Goal: Information Seeking & Learning: Learn about a topic

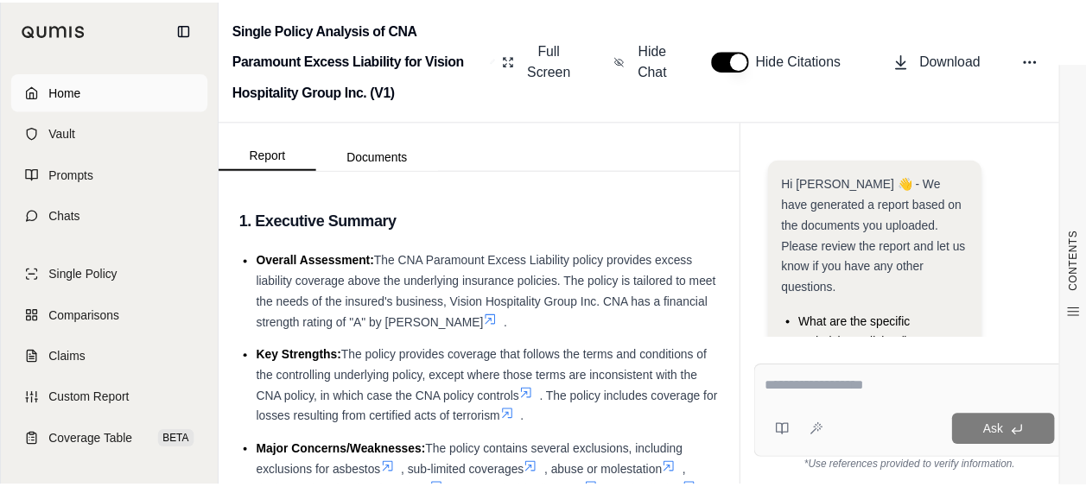
scroll to position [54, 0]
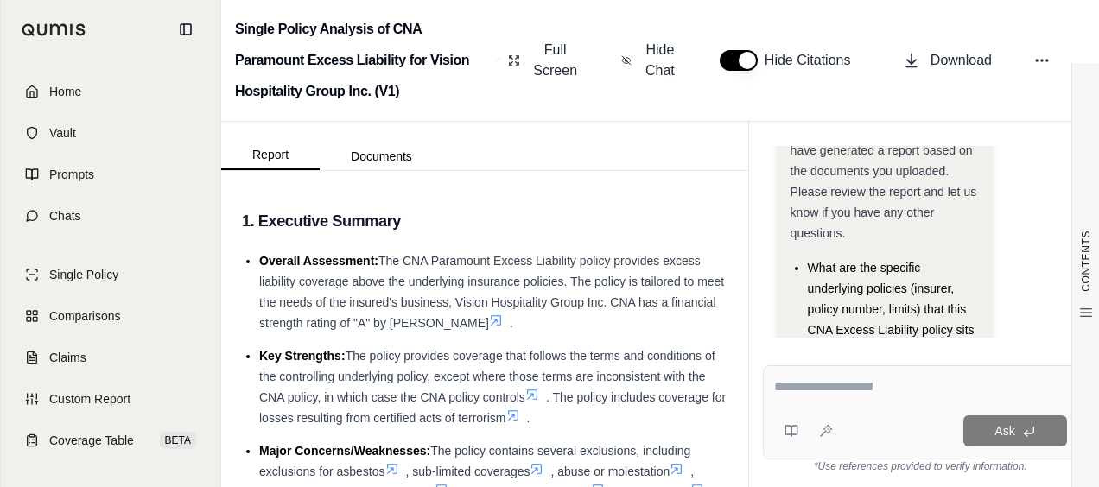
click at [63, 86] on span "Home" at bounding box center [65, 91] width 32 height 17
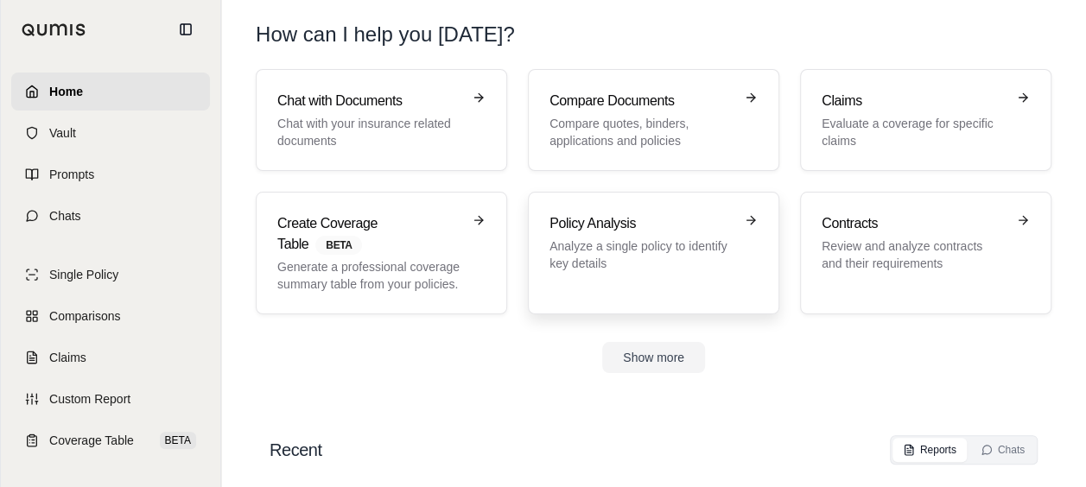
click at [538, 245] on link "Policy Analysis Analyze a single policy to identify key details" at bounding box center [653, 253] width 251 height 123
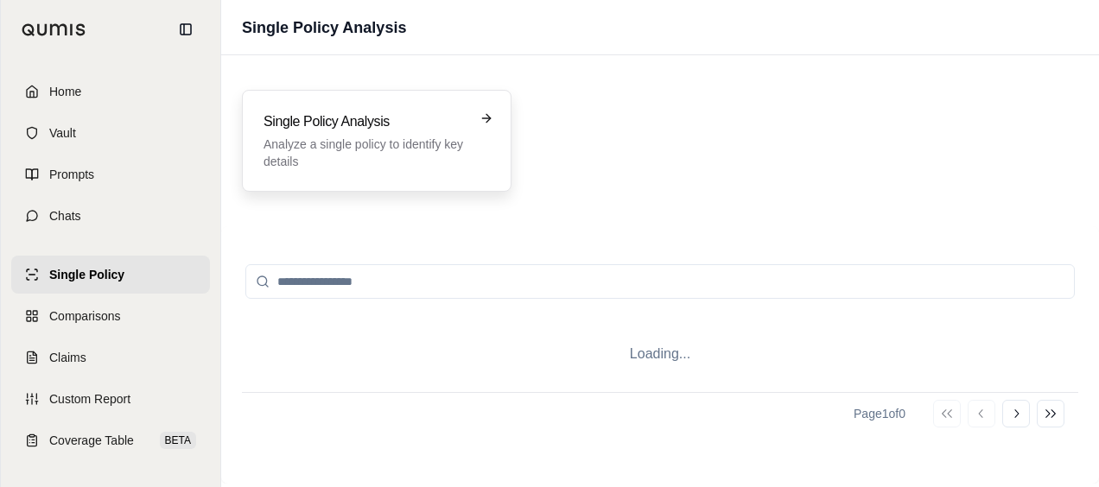
click at [453, 170] on div "Single Policy Analysis Analyze a single policy to identify key details" at bounding box center [376, 141] width 269 height 102
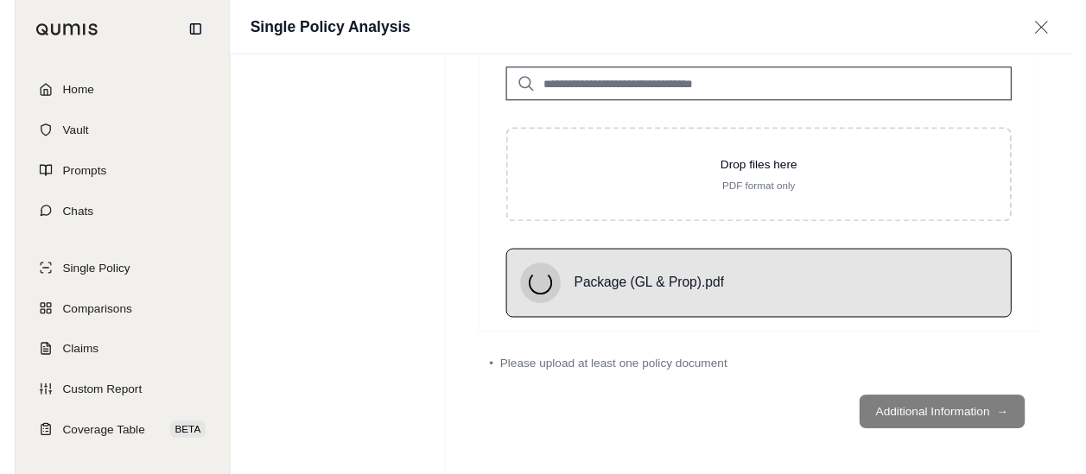
scroll to position [79, 0]
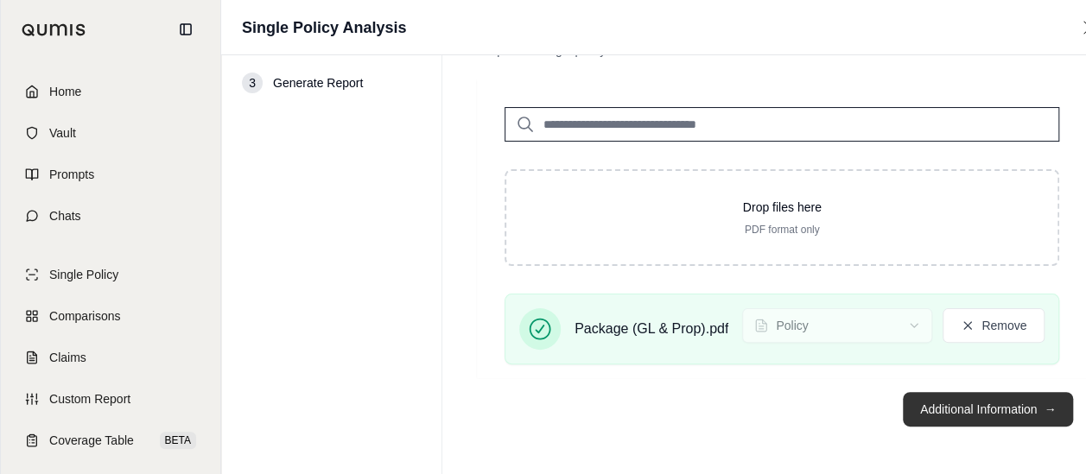
click at [948, 401] on button "Additional Information →" at bounding box center [988, 409] width 170 height 35
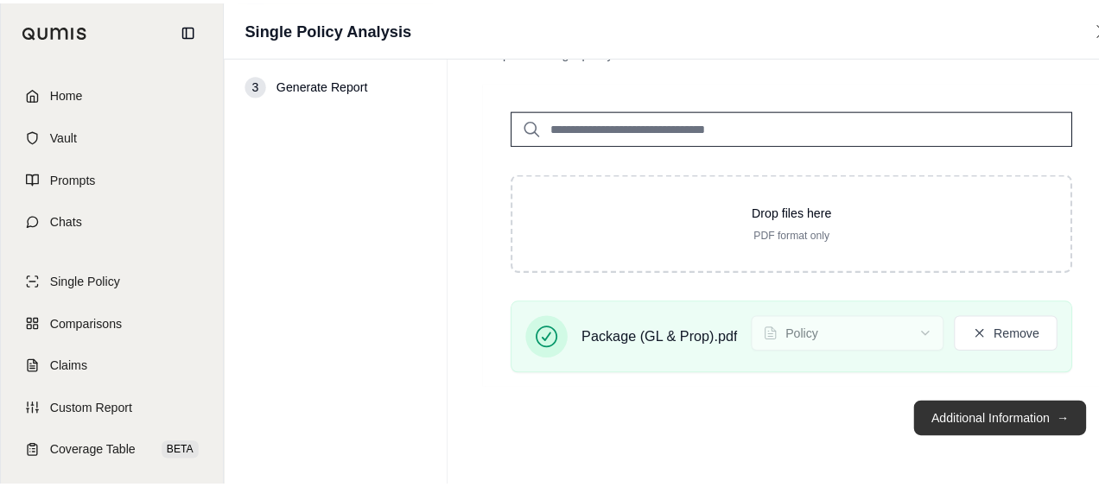
scroll to position [0, 0]
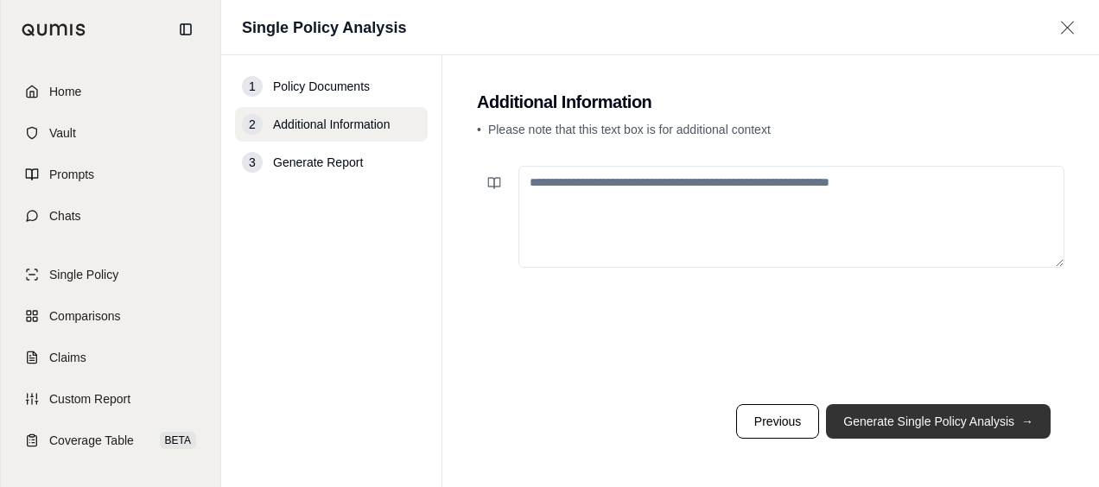
click at [943, 416] on button "Generate Single Policy Analysis →" at bounding box center [938, 421] width 225 height 35
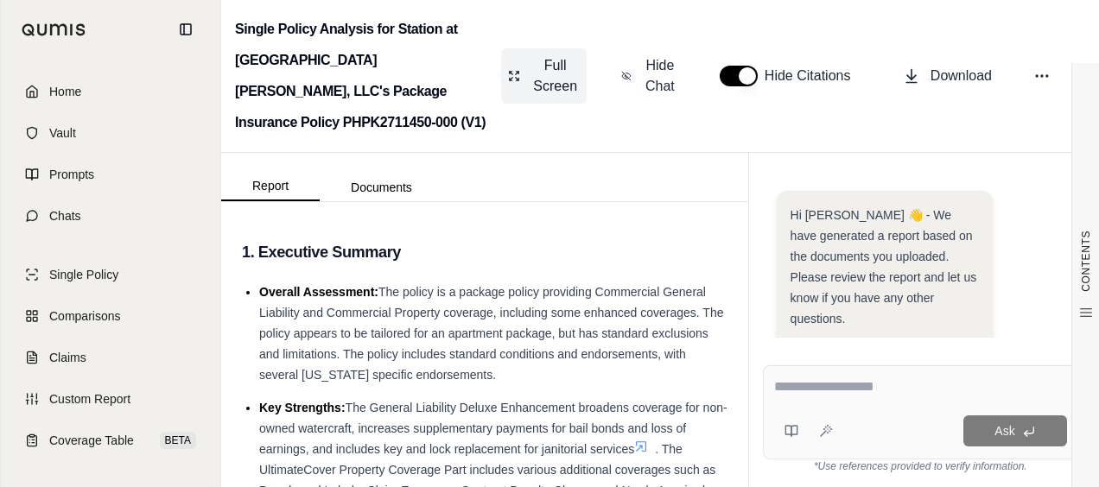
scroll to position [268, 0]
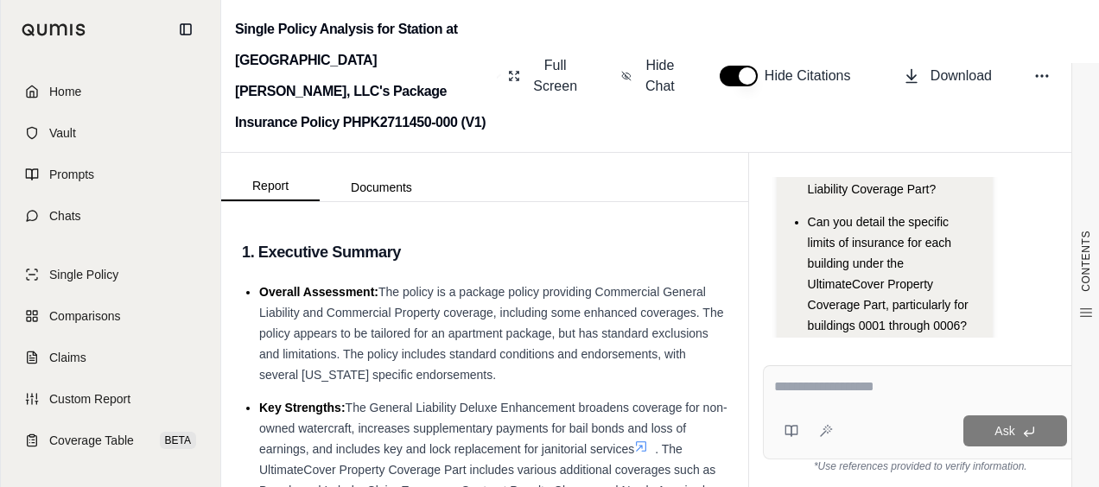
click at [871, 397] on textarea at bounding box center [920, 387] width 293 height 21
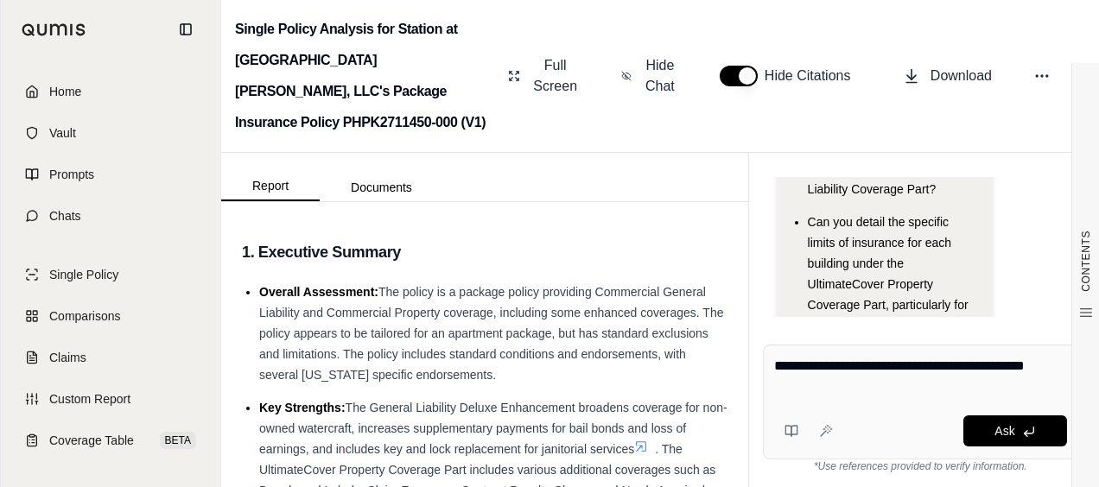
type textarea "**********"
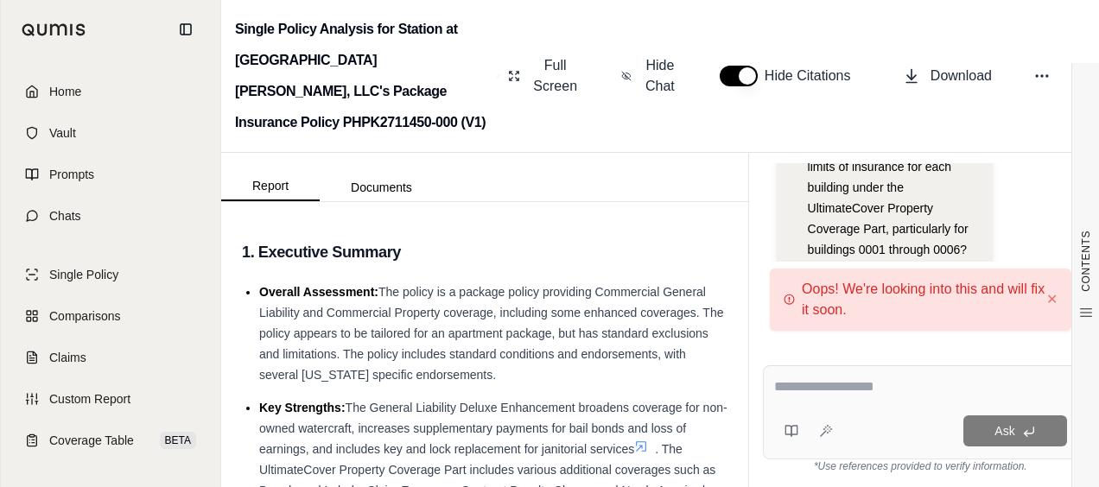
scroll to position [181, 0]
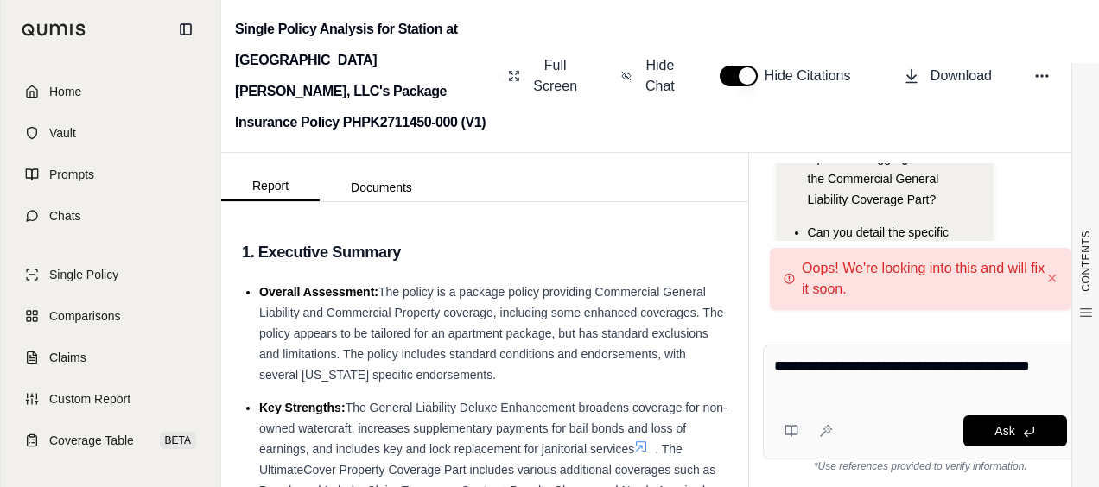
type textarea "**********"
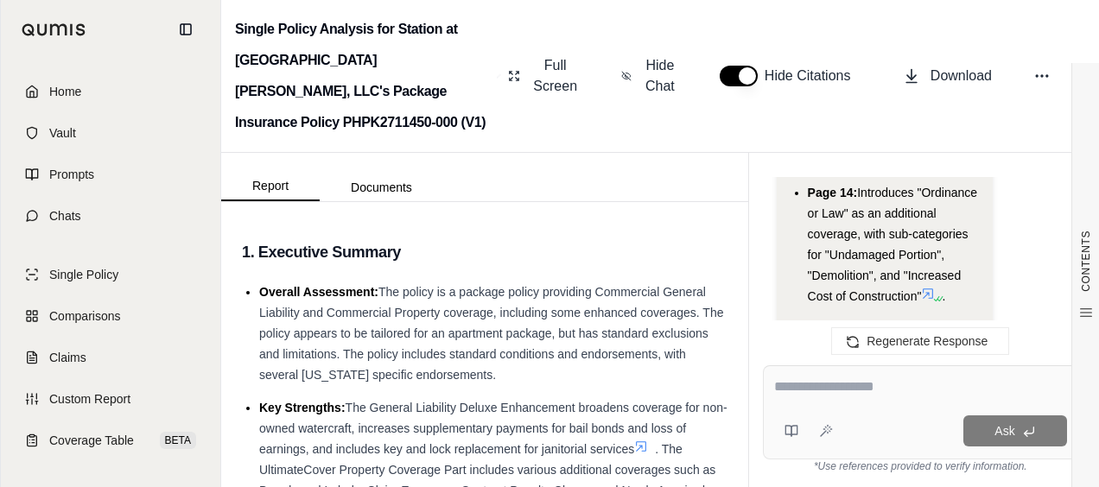
scroll to position [6034, 0]
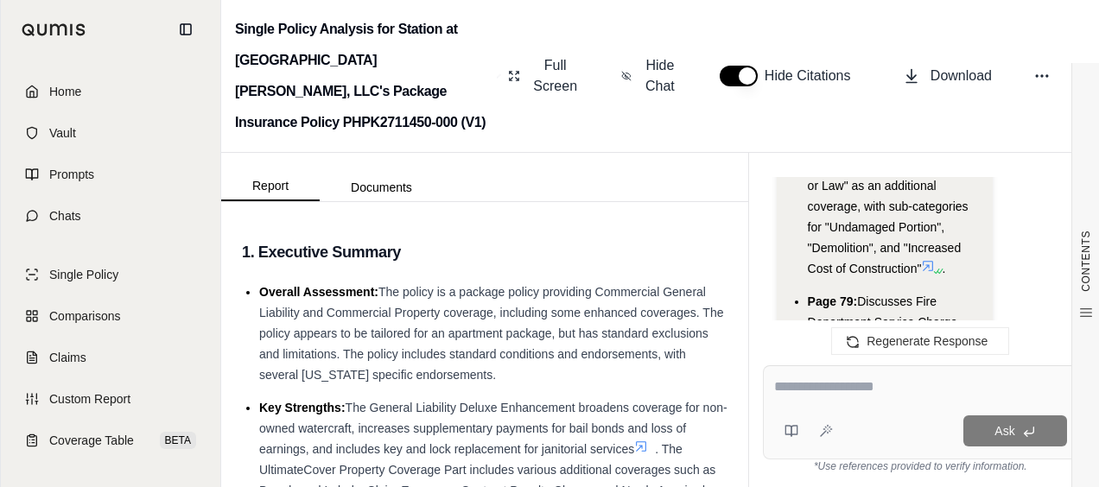
click at [921, 259] on icon at bounding box center [928, 266] width 14 height 14
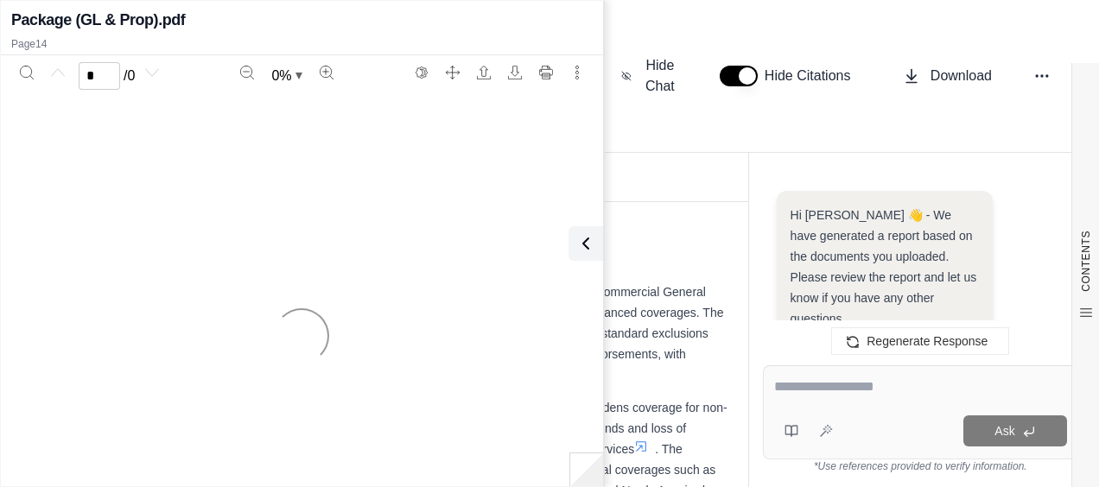
scroll to position [7364, 0]
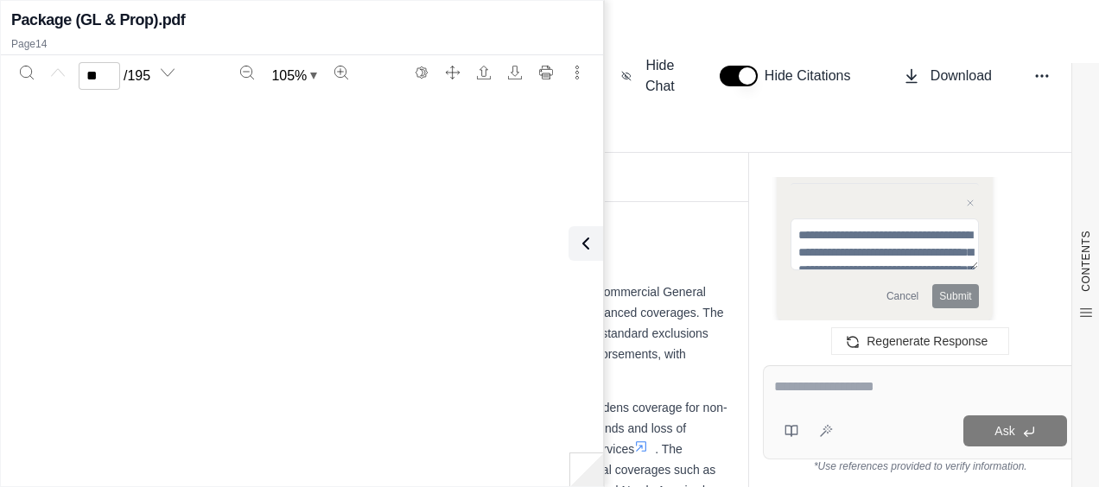
type input "**"
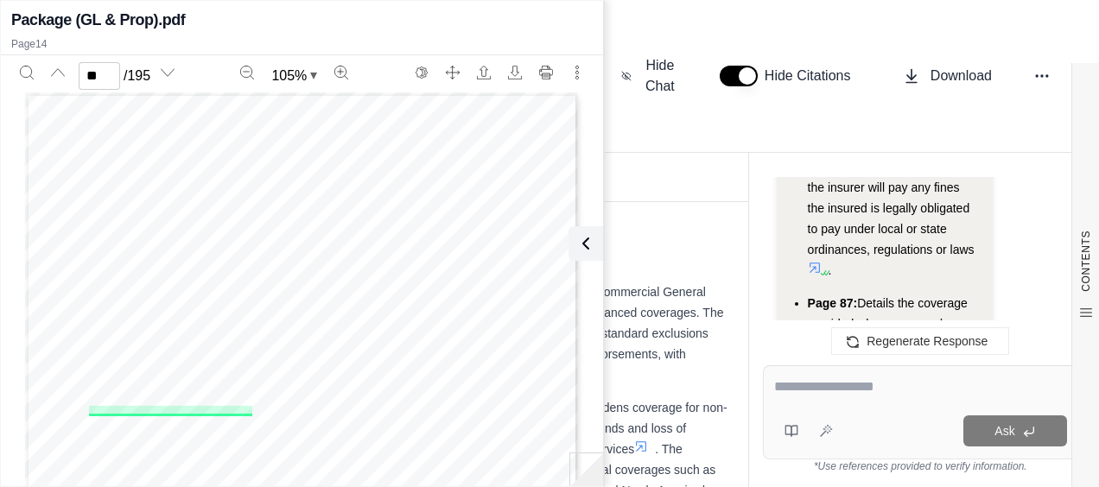
scroll to position [6327, 0]
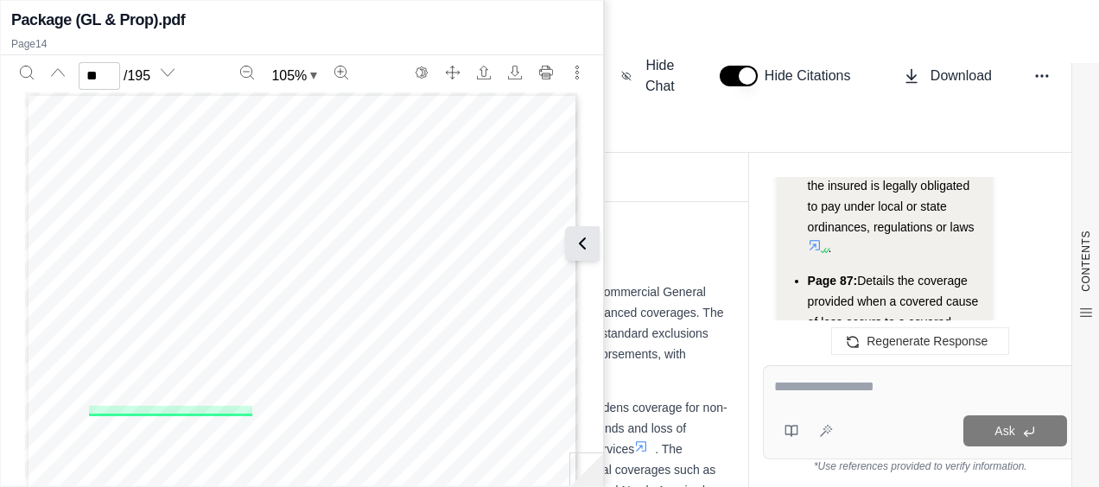
click at [591, 250] on icon at bounding box center [582, 243] width 21 height 21
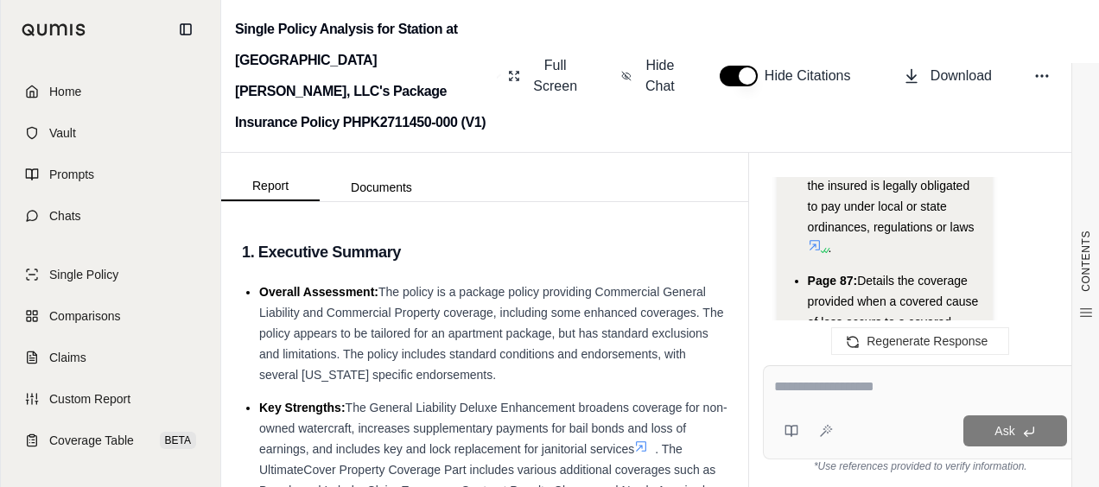
scroll to position [7364, 0]
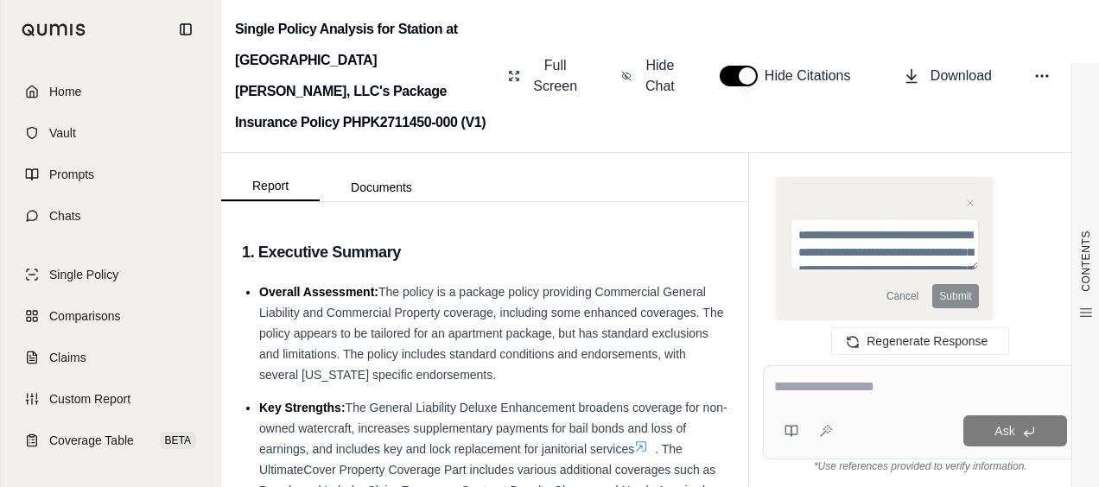
click at [824, 397] on div at bounding box center [920, 390] width 293 height 27
click at [827, 339] on div "Regenerate Response" at bounding box center [920, 340] width 343 height 41
click at [829, 374] on div "Ask" at bounding box center [920, 412] width 315 height 94
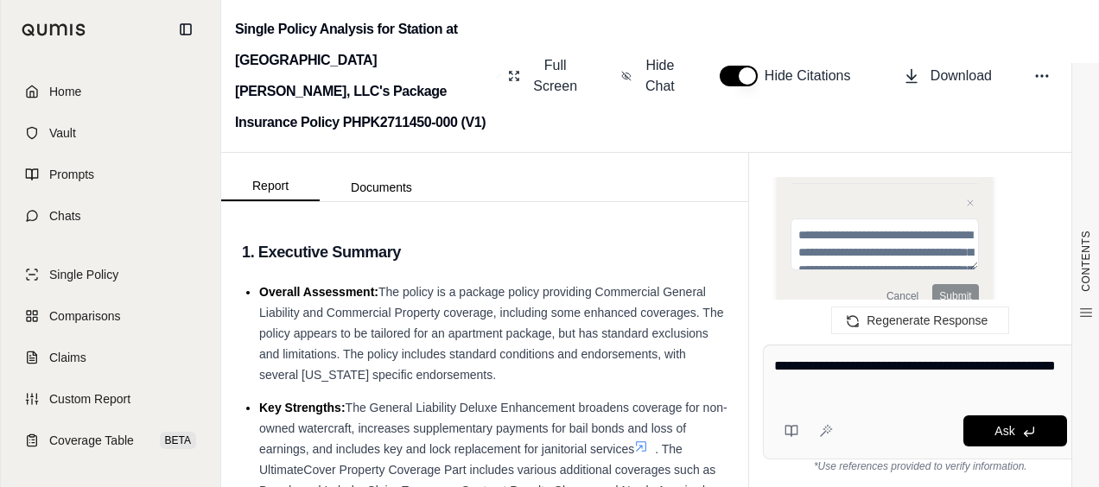
type textarea "**********"
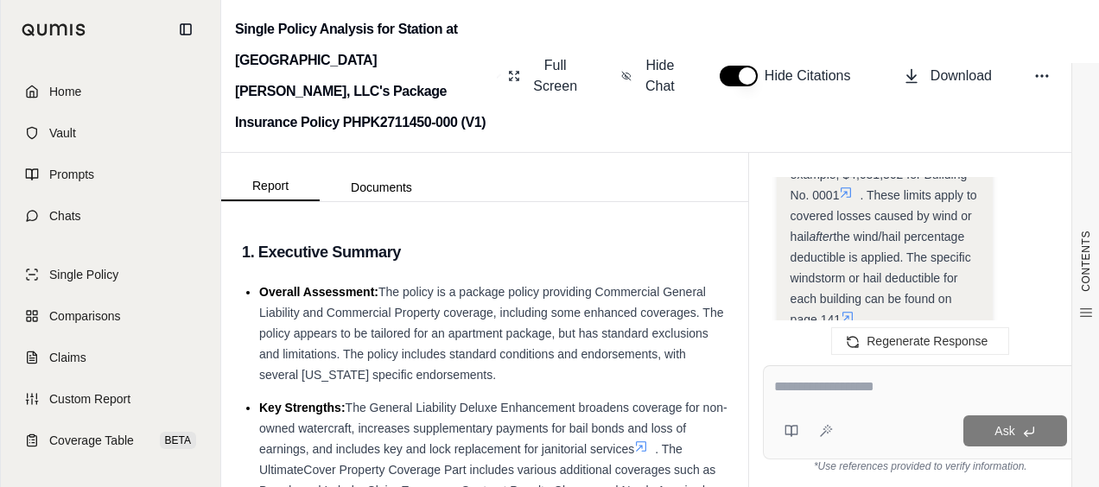
scroll to position [10993, 0]
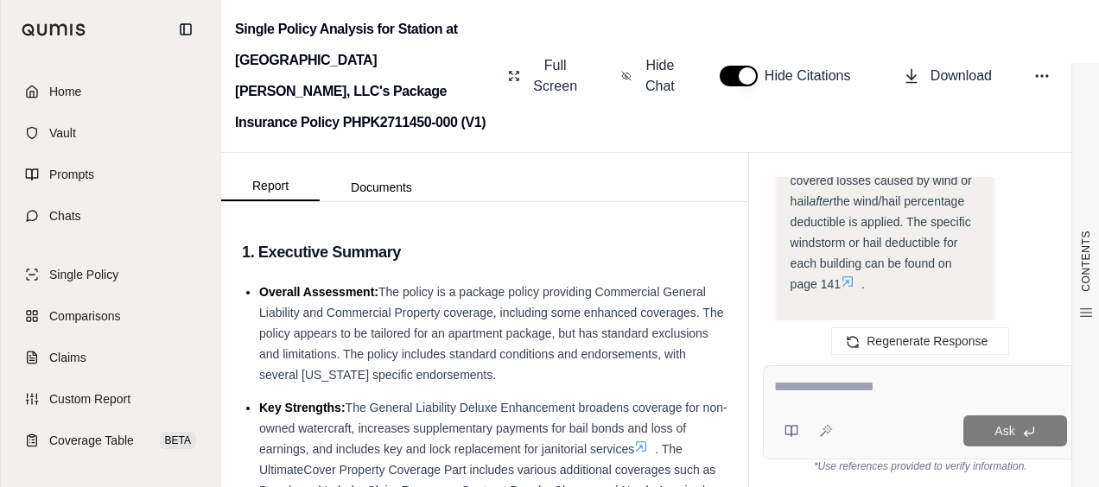
click at [846, 275] on icon at bounding box center [847, 282] width 14 height 14
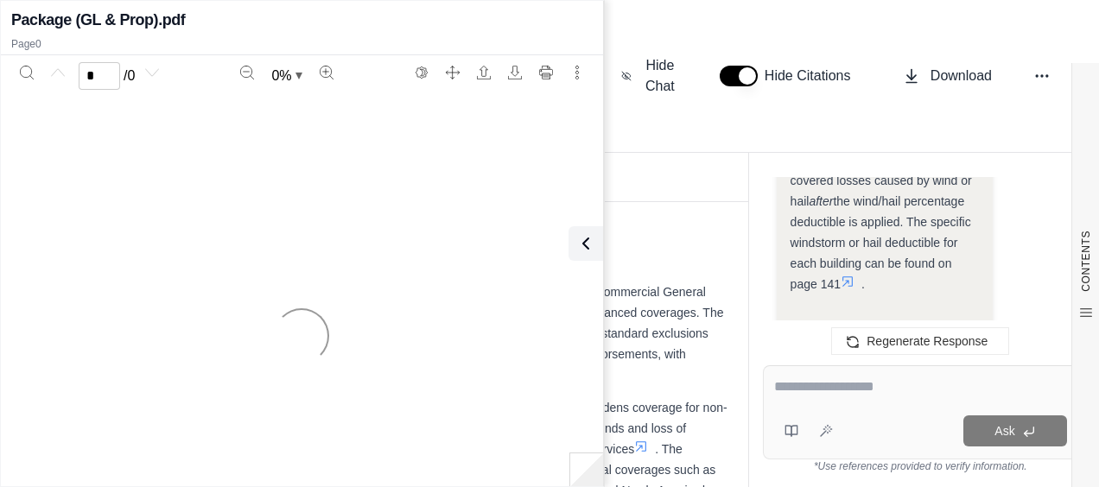
scroll to position [11079, 0]
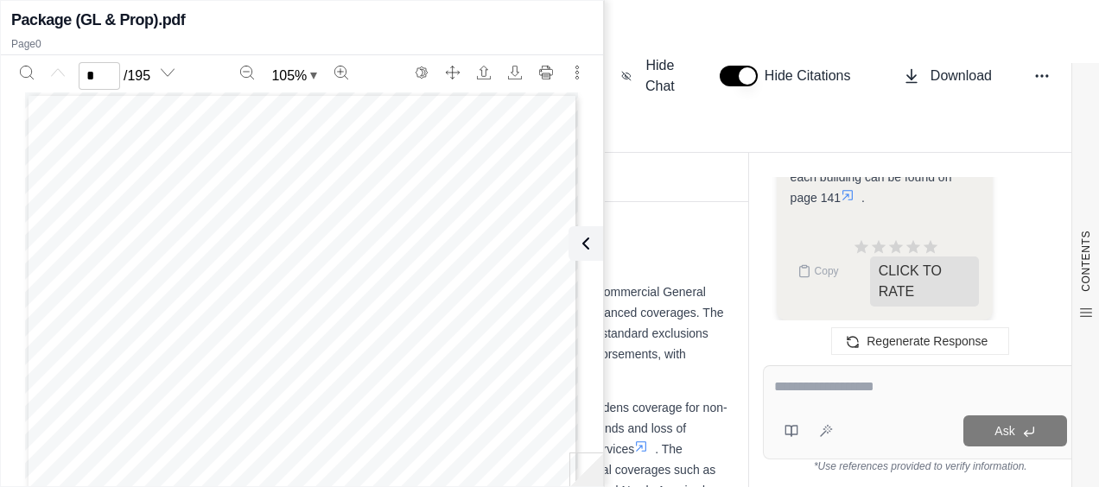
click at [854, 188] on icon at bounding box center [847, 195] width 14 height 14
click at [580, 243] on icon at bounding box center [582, 243] width 5 height 10
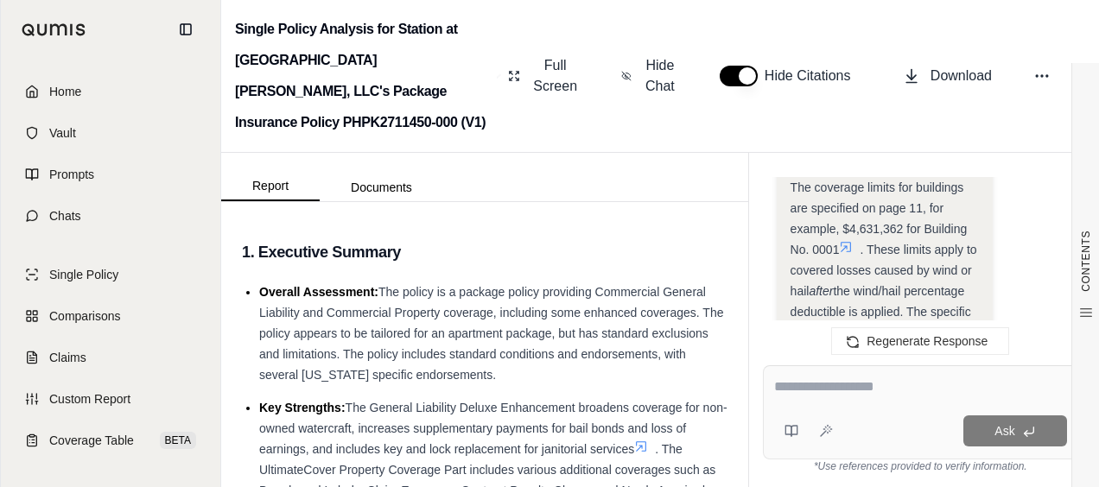
scroll to position [10799, 0]
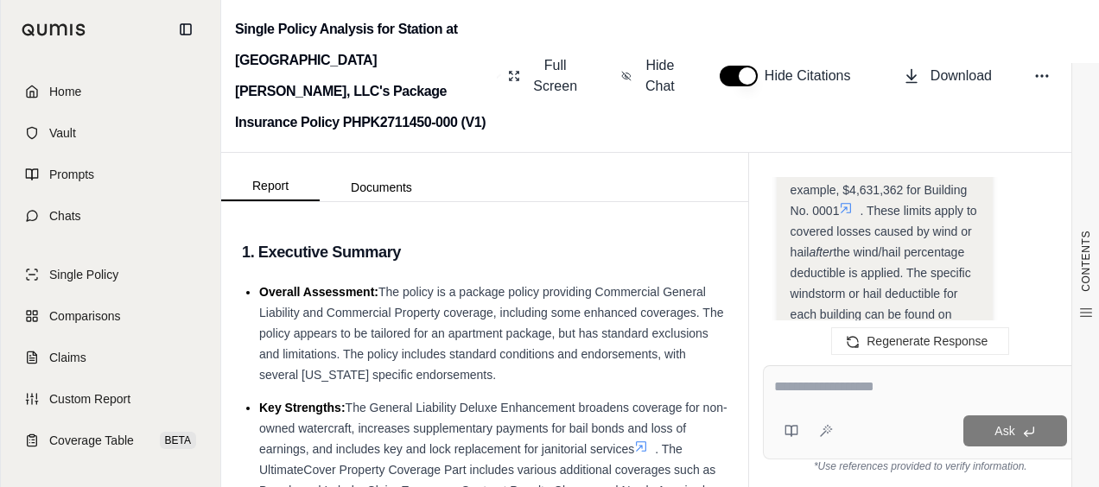
click at [839, 201] on icon at bounding box center [846, 208] width 14 height 14
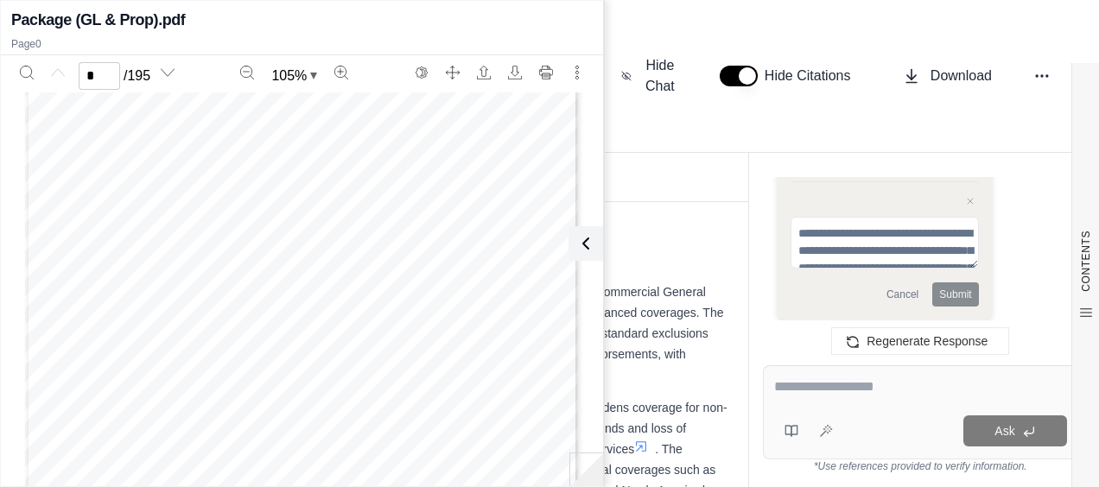
scroll to position [173, 0]
type input "*"
click at [580, 247] on icon at bounding box center [582, 243] width 21 height 21
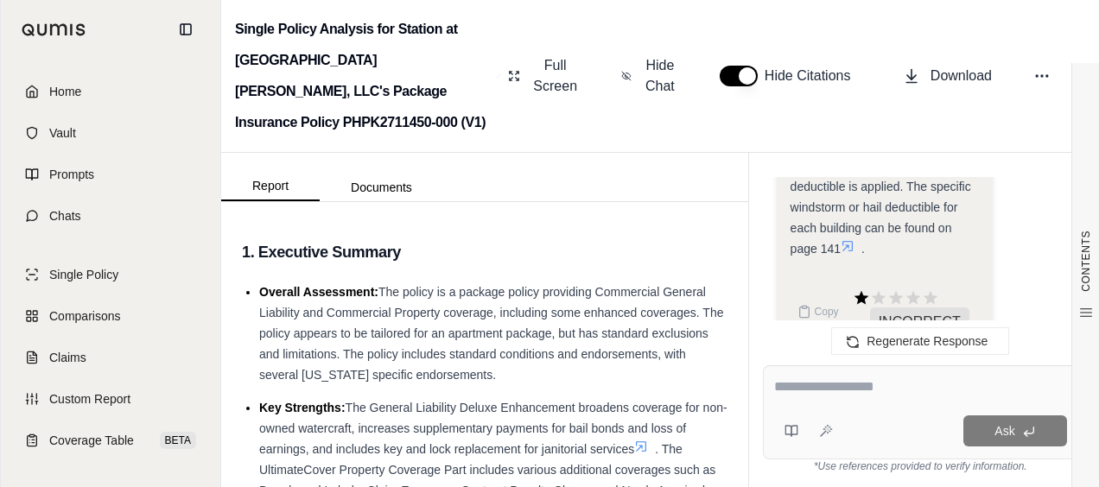
click at [846, 239] on icon at bounding box center [847, 246] width 14 height 14
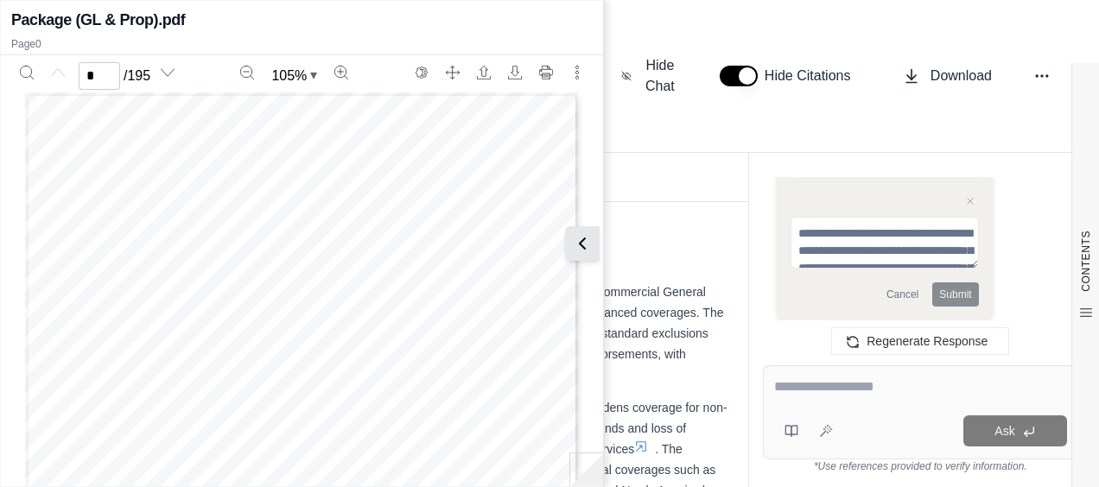
click at [592, 245] on button at bounding box center [582, 243] width 35 height 35
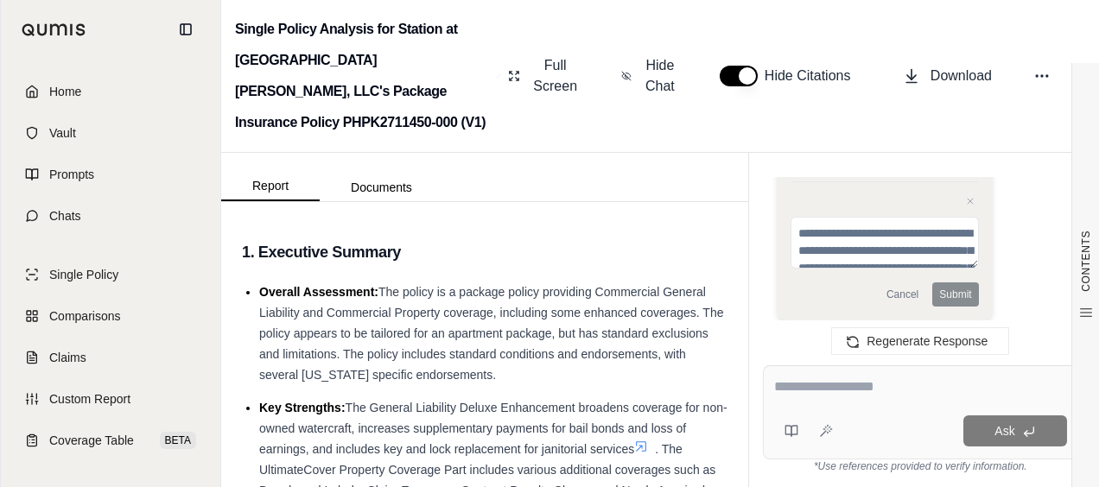
click at [790, 387] on textarea at bounding box center [920, 387] width 293 height 21
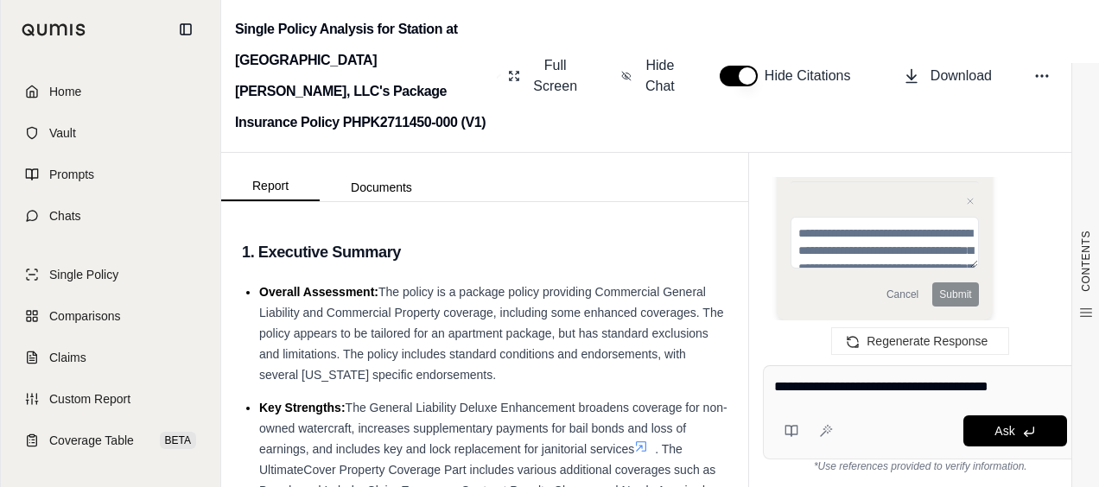
type textarea "**********"
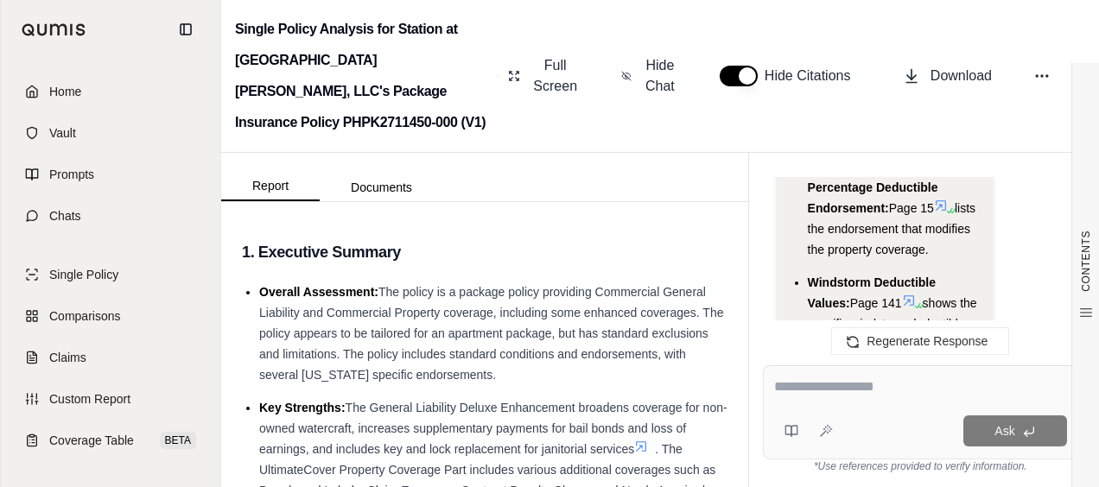
scroll to position [12736, 0]
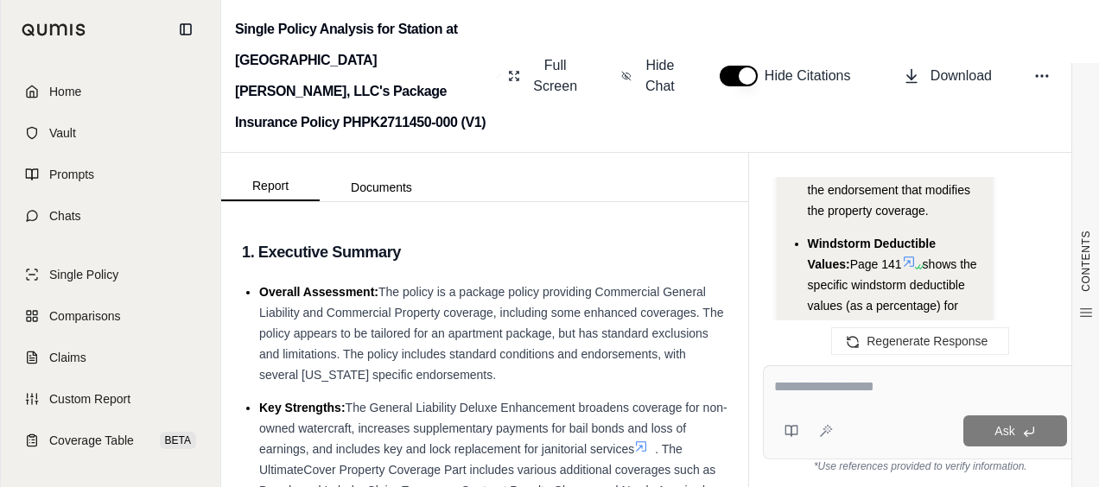
click at [911, 255] on icon at bounding box center [909, 262] width 14 height 14
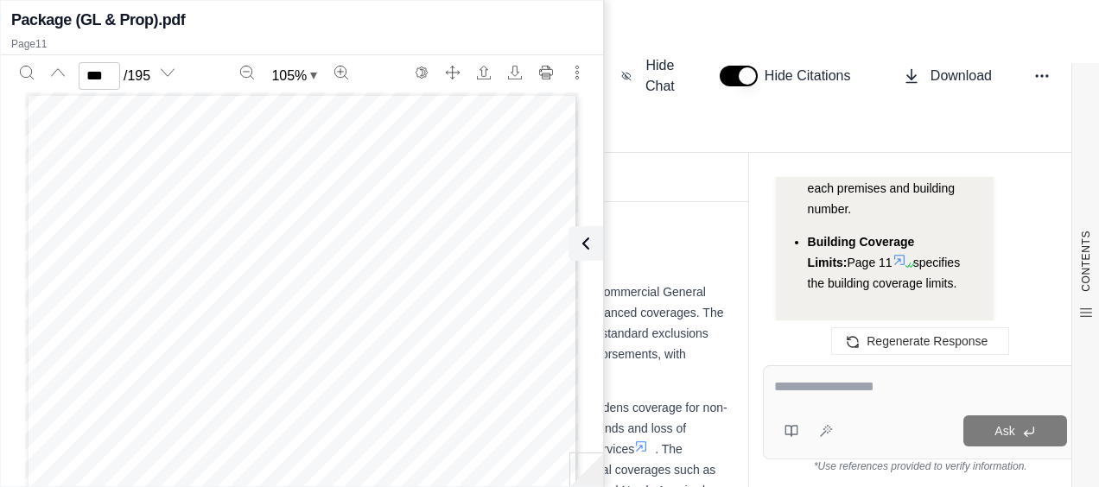
scroll to position [12960, 0]
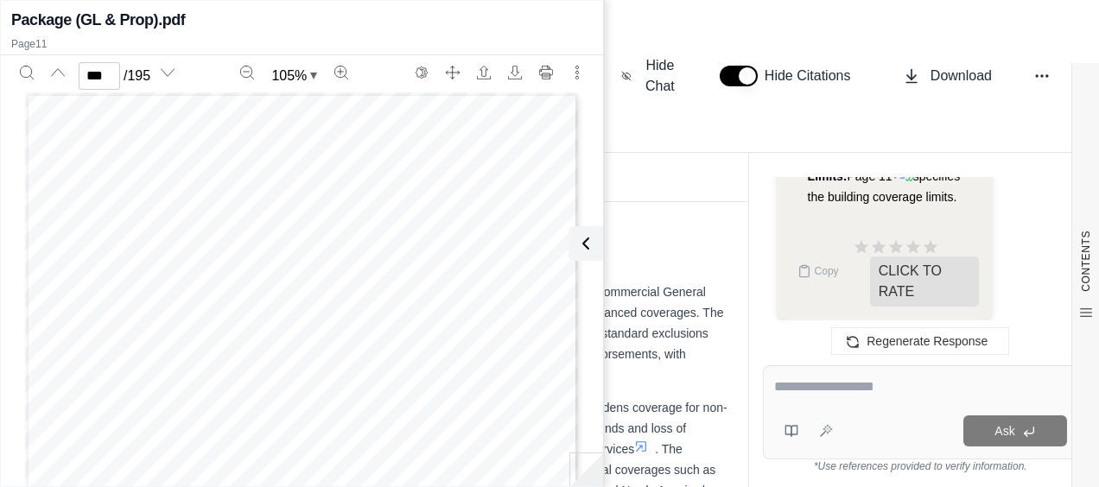
type input "**"
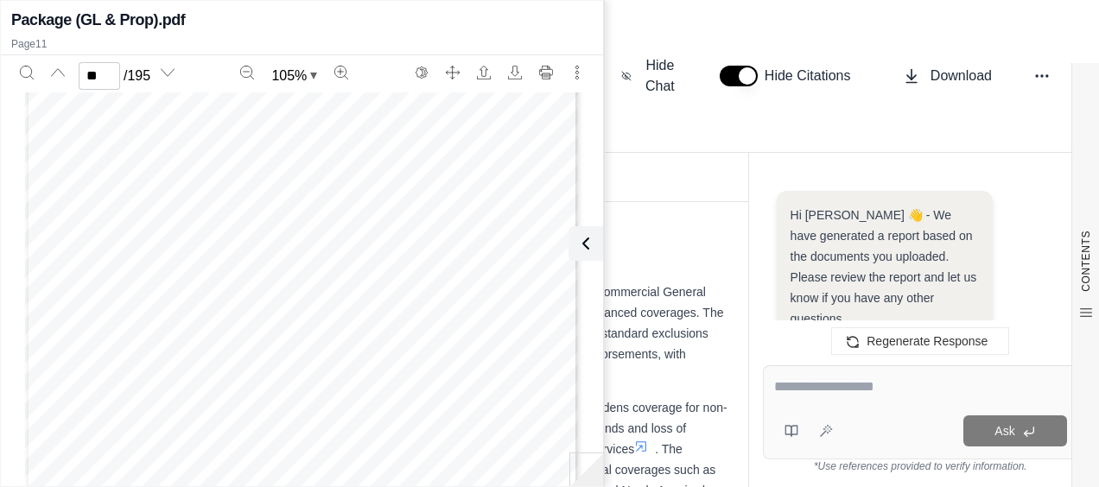
scroll to position [13081, 0]
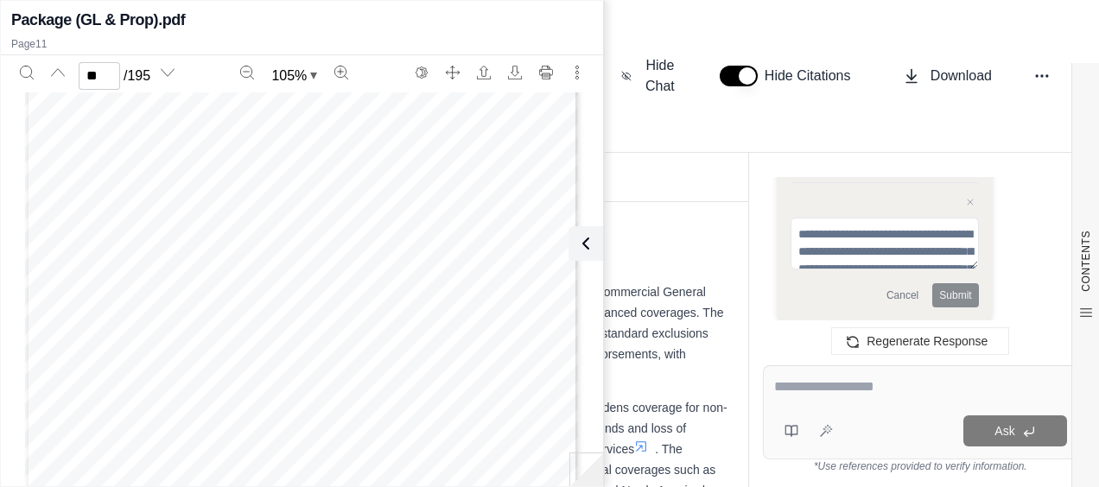
click at [879, 381] on textarea at bounding box center [920, 387] width 293 height 21
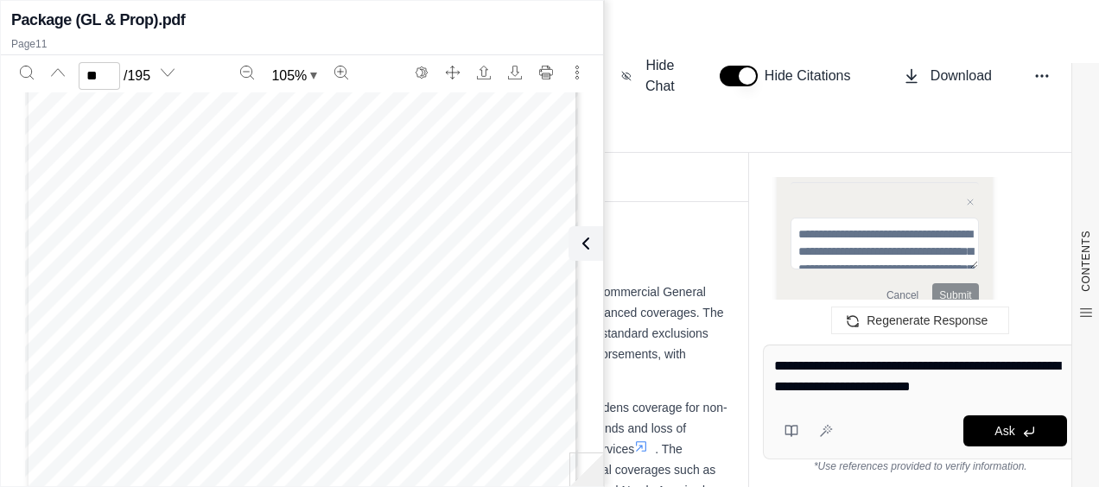
type textarea "**********"
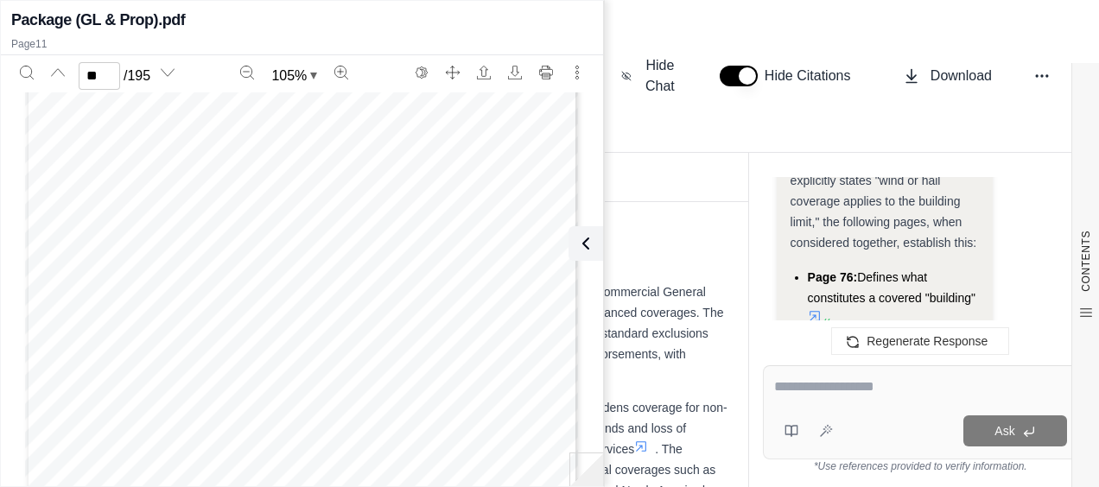
scroll to position [15275, 0]
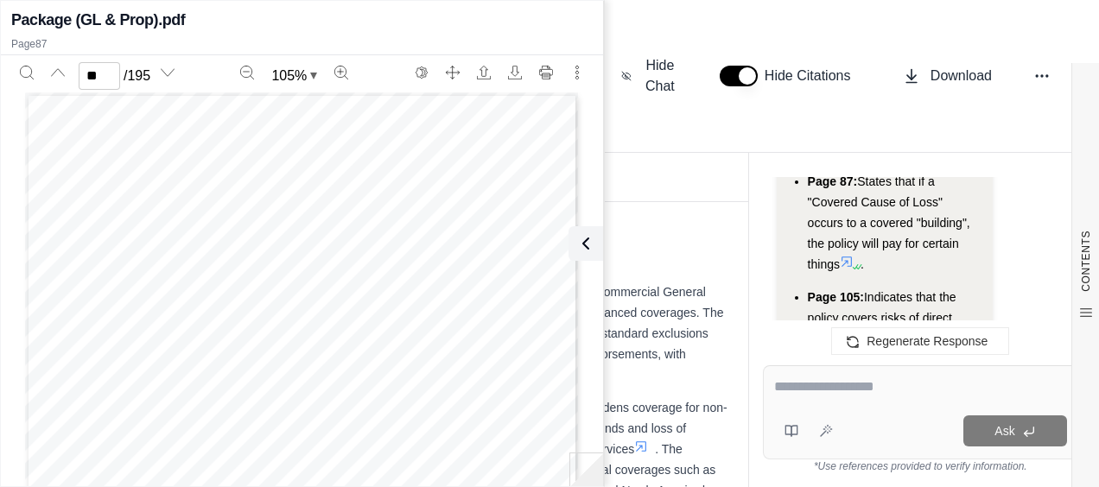
scroll to position [15772, 0]
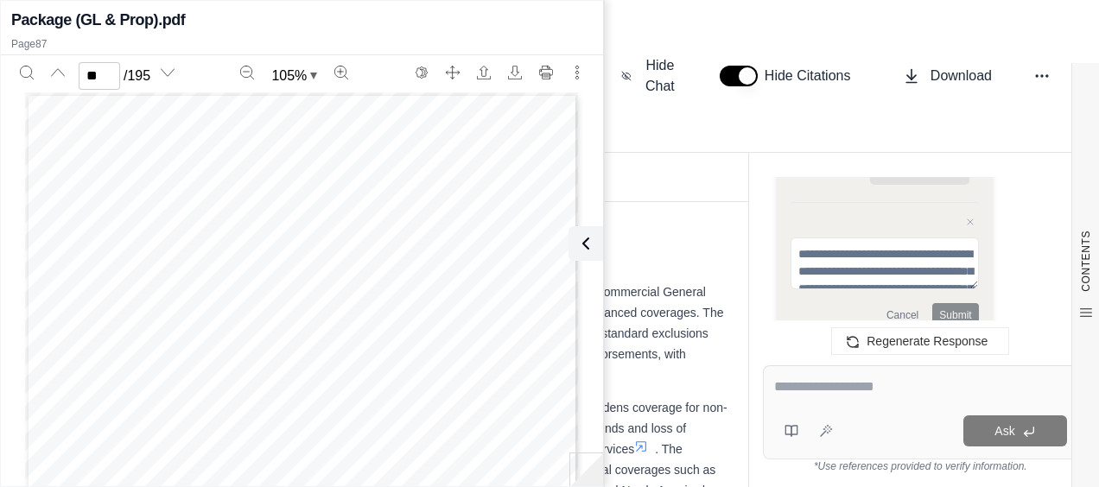
type input "***"
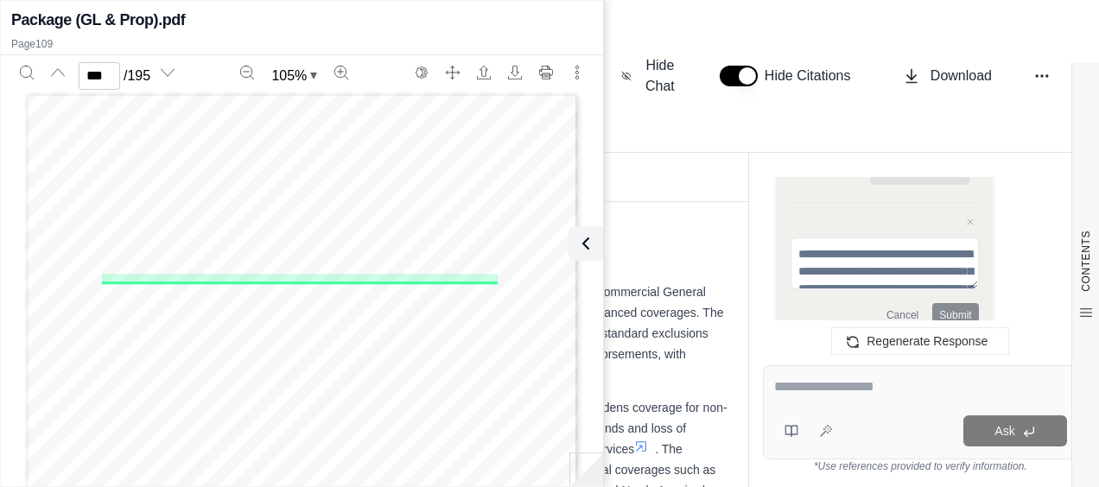
click at [863, 382] on textarea at bounding box center [920, 387] width 293 height 21
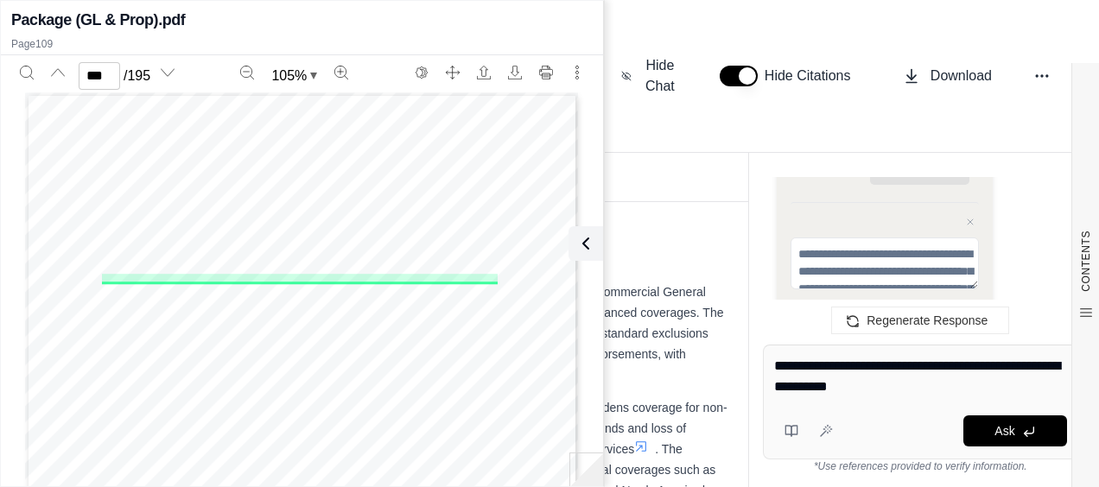
type textarea "**********"
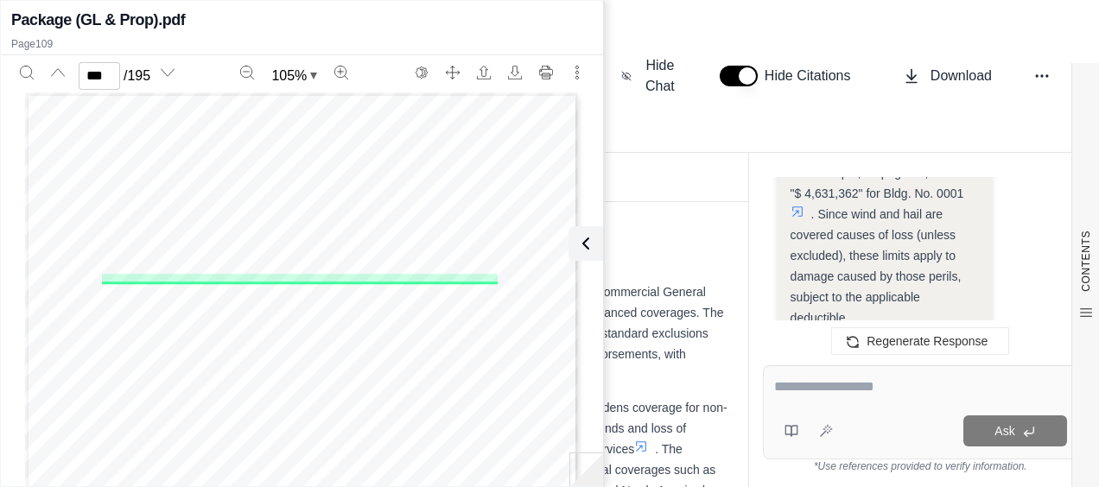
scroll to position [17214, 0]
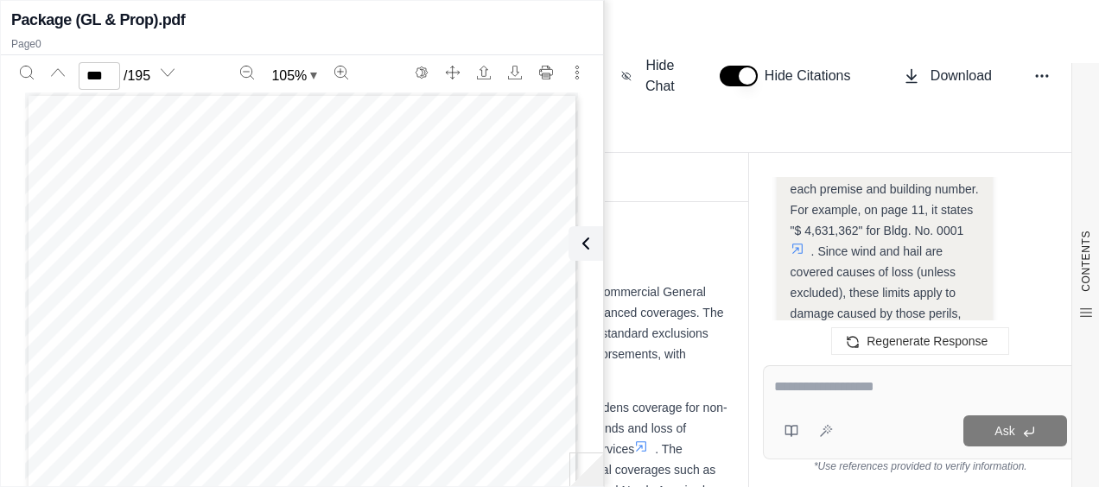
click at [795, 242] on icon at bounding box center [797, 249] width 14 height 14
click at [591, 246] on icon at bounding box center [582, 243] width 21 height 21
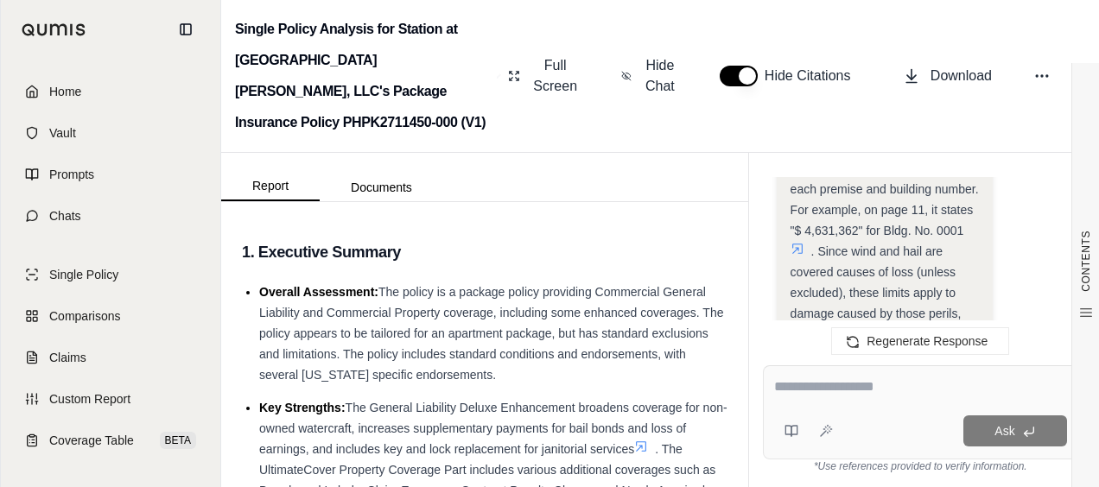
click at [801, 244] on icon at bounding box center [797, 249] width 10 height 10
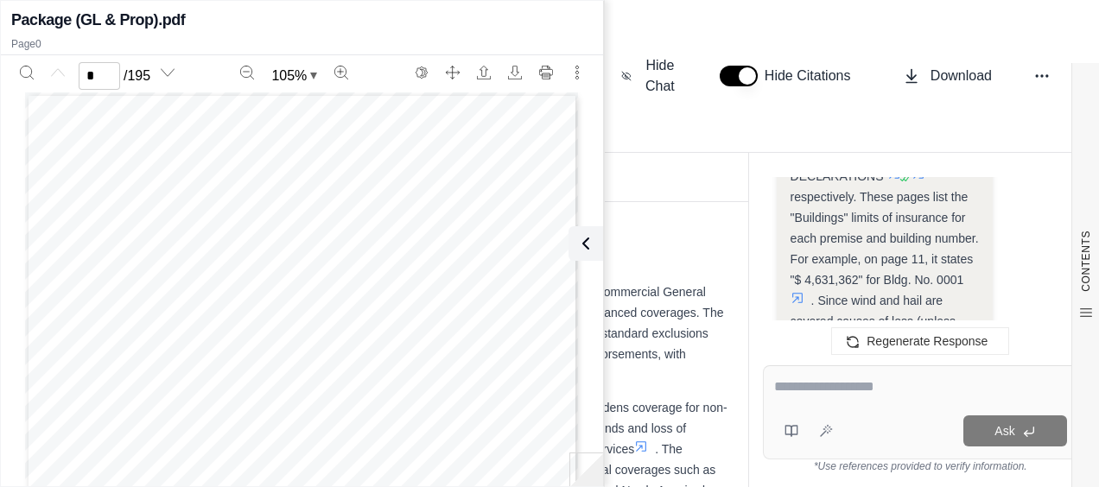
scroll to position [17127, 0]
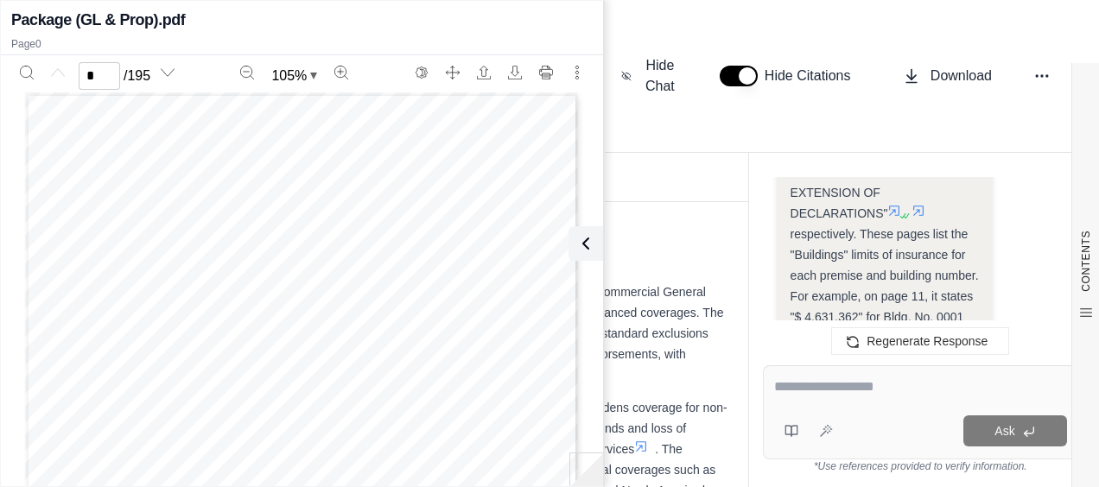
click at [925, 204] on icon at bounding box center [918, 211] width 14 height 14
click at [921, 206] on icon at bounding box center [918, 211] width 10 height 10
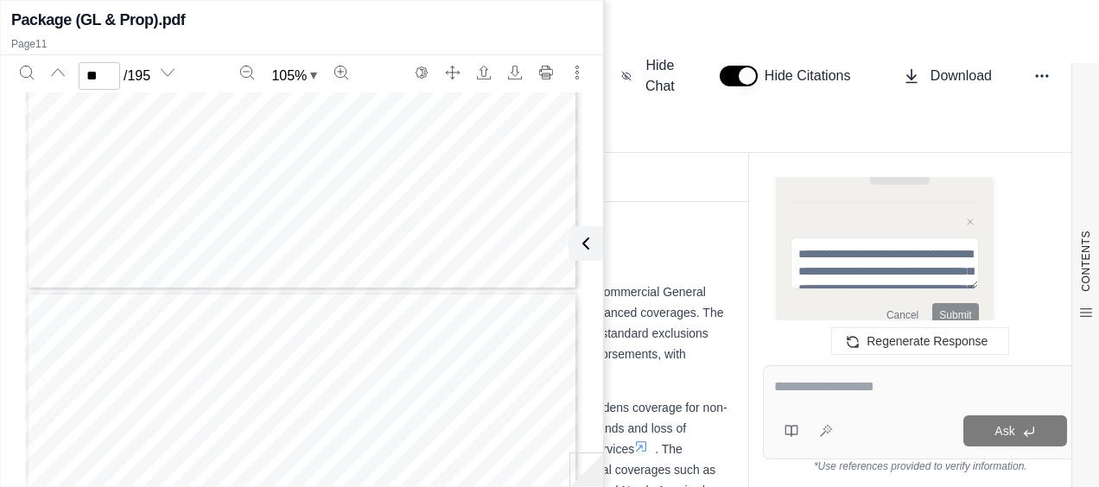
type input "**"
click at [586, 240] on icon at bounding box center [585, 243] width 21 height 21
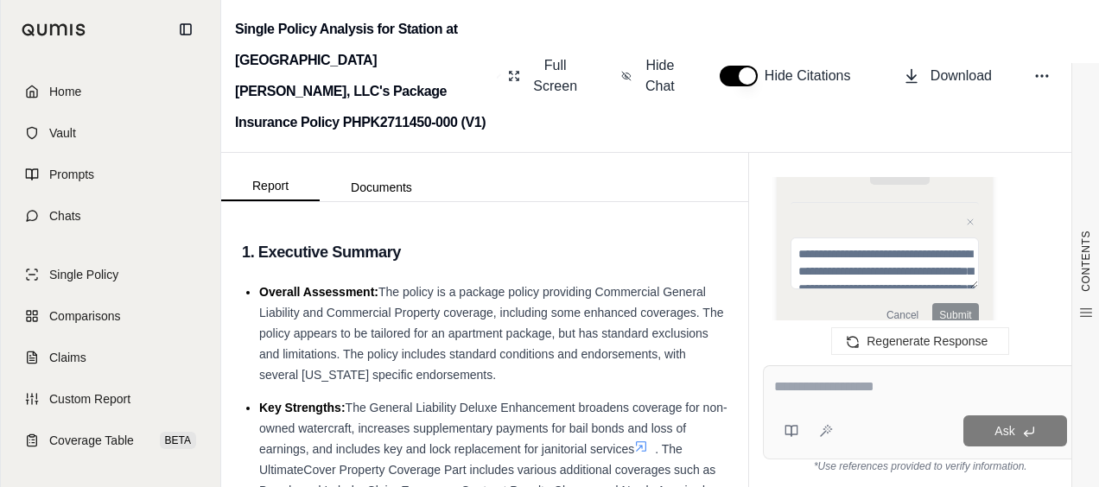
click at [849, 379] on textarea at bounding box center [920, 387] width 293 height 21
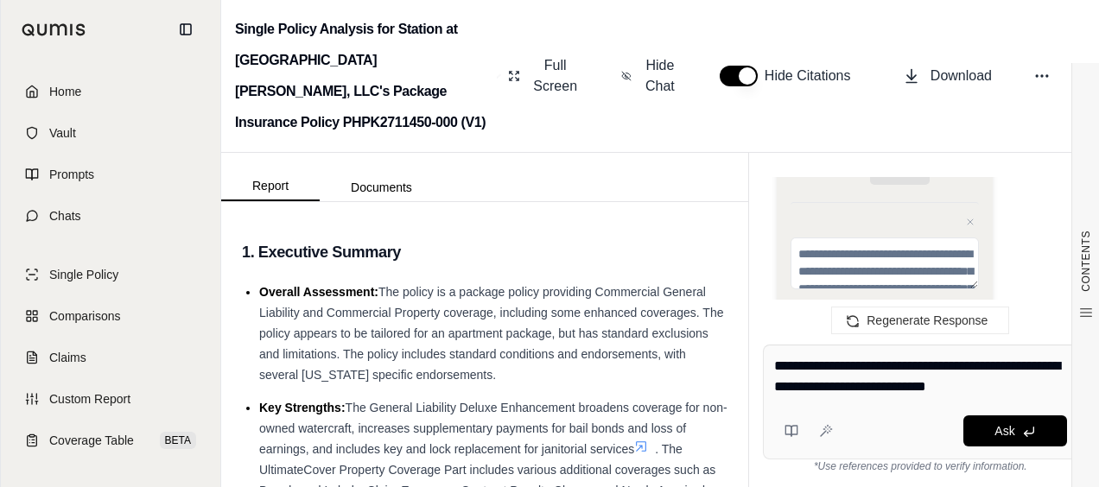
type textarea "**********"
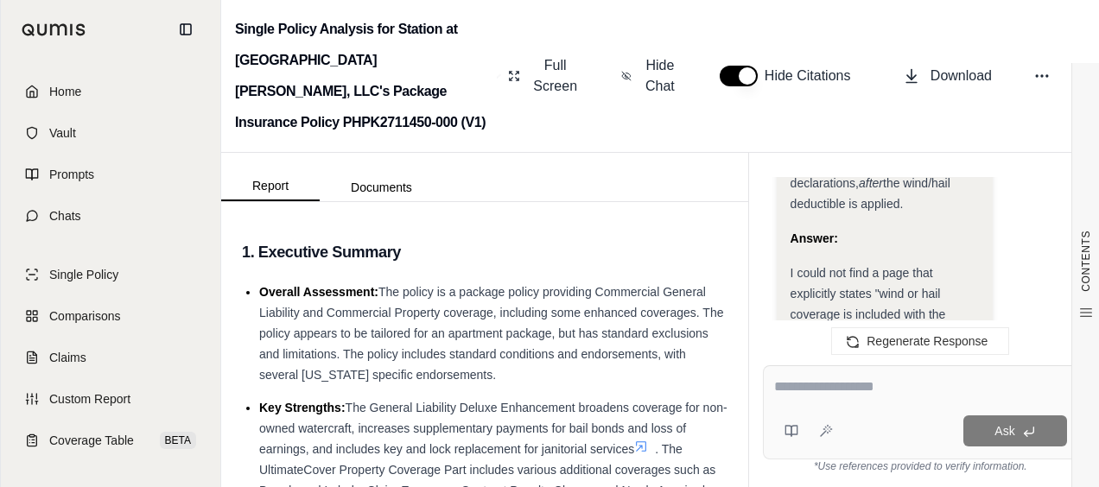
scroll to position [19381, 0]
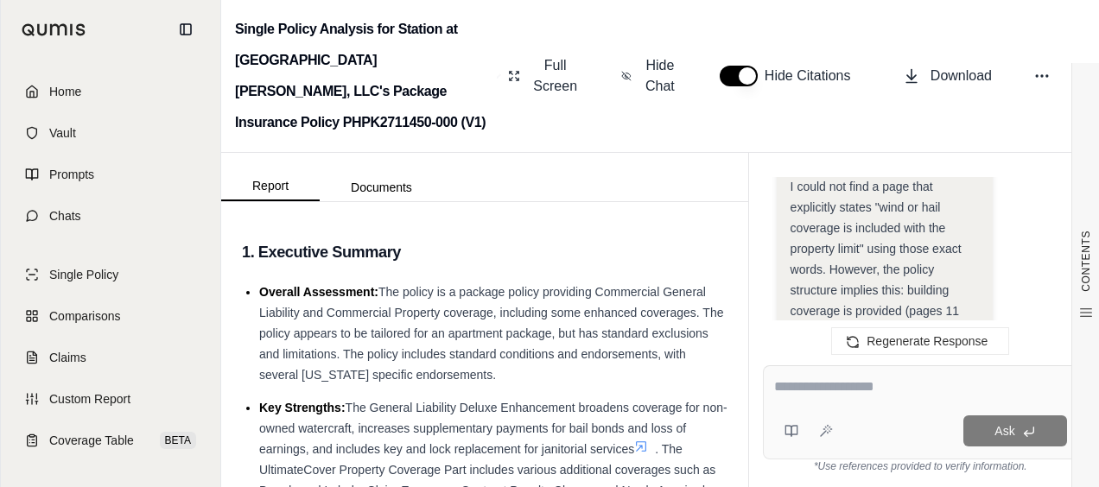
click at [843, 322] on icon at bounding box center [838, 329] width 14 height 14
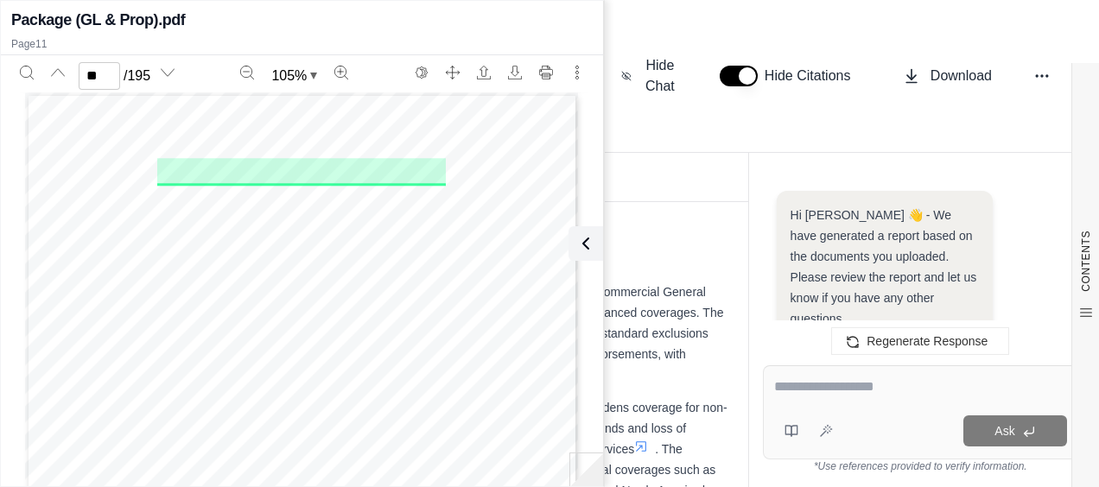
scroll to position [19619, 0]
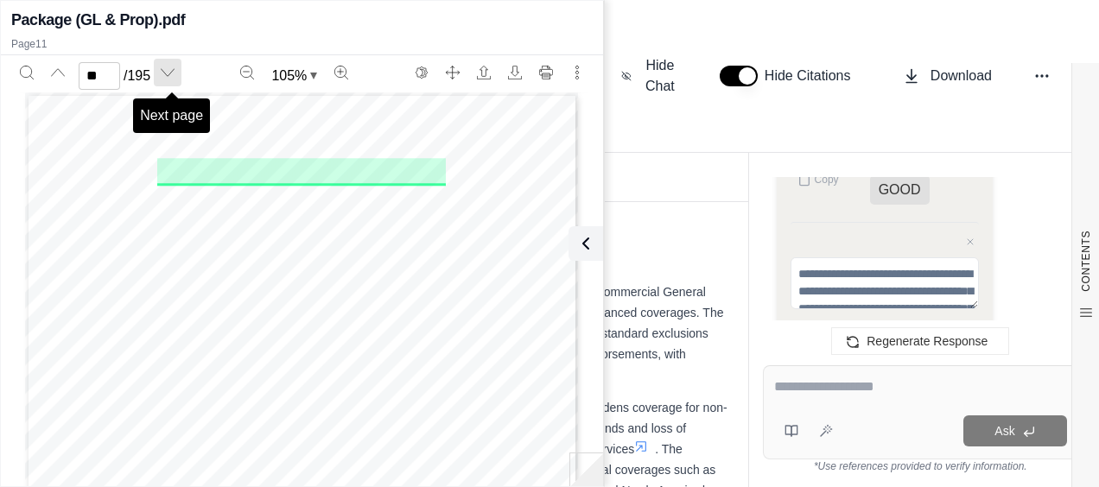
click at [179, 71] on button "Next page" at bounding box center [168, 73] width 28 height 28
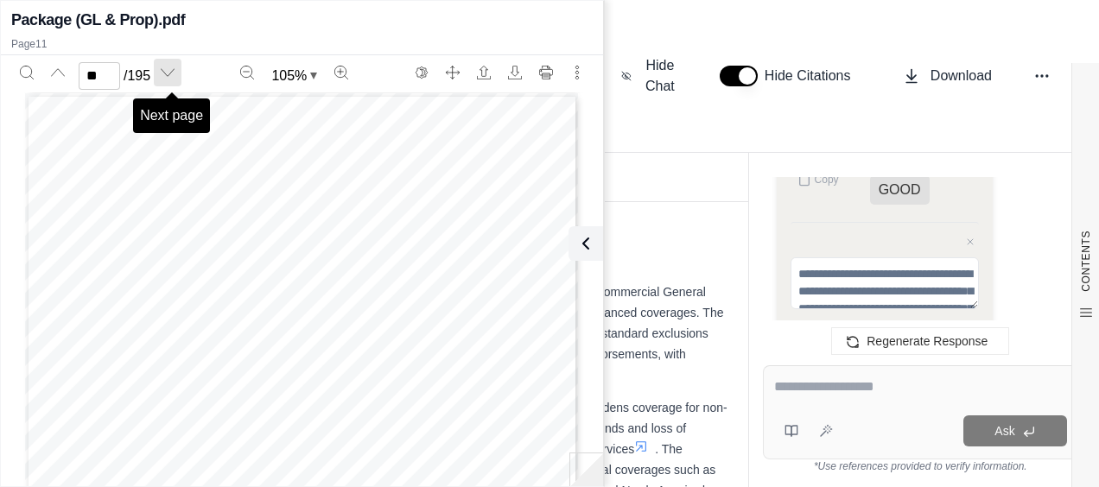
click at [179, 71] on button "Next page" at bounding box center [168, 73] width 28 height 28
type input "**"
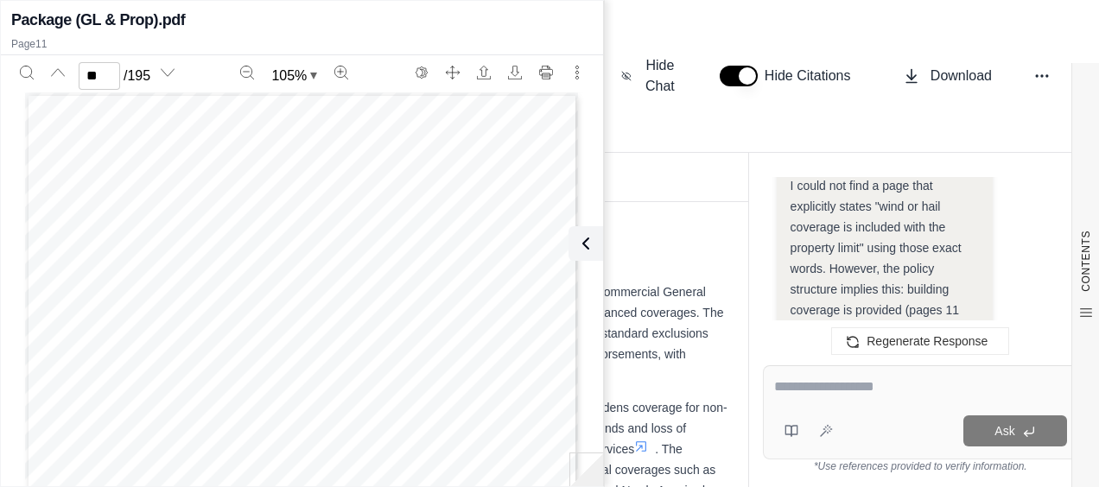
scroll to position [19274, 0]
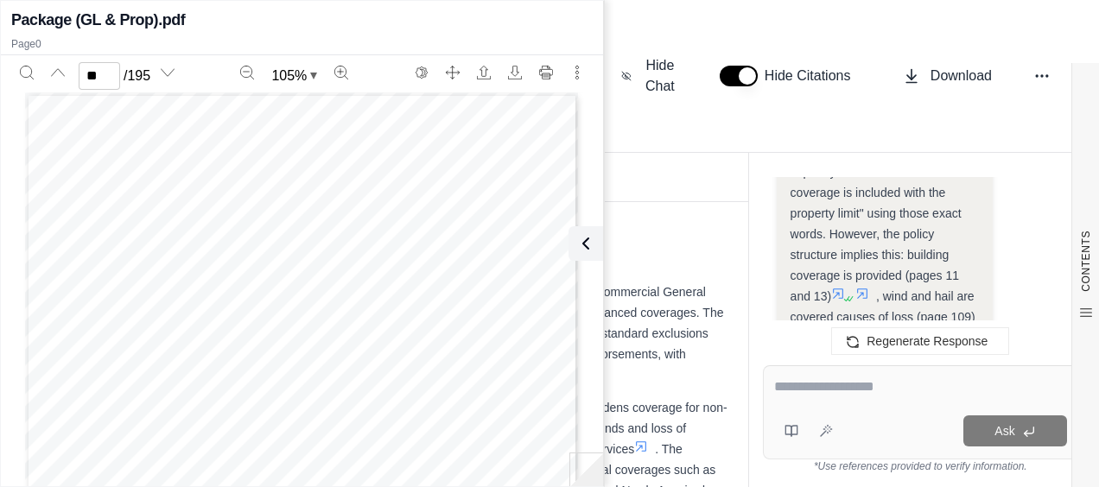
click at [798, 328] on icon at bounding box center [797, 335] width 14 height 14
click at [597, 249] on button at bounding box center [582, 243] width 35 height 35
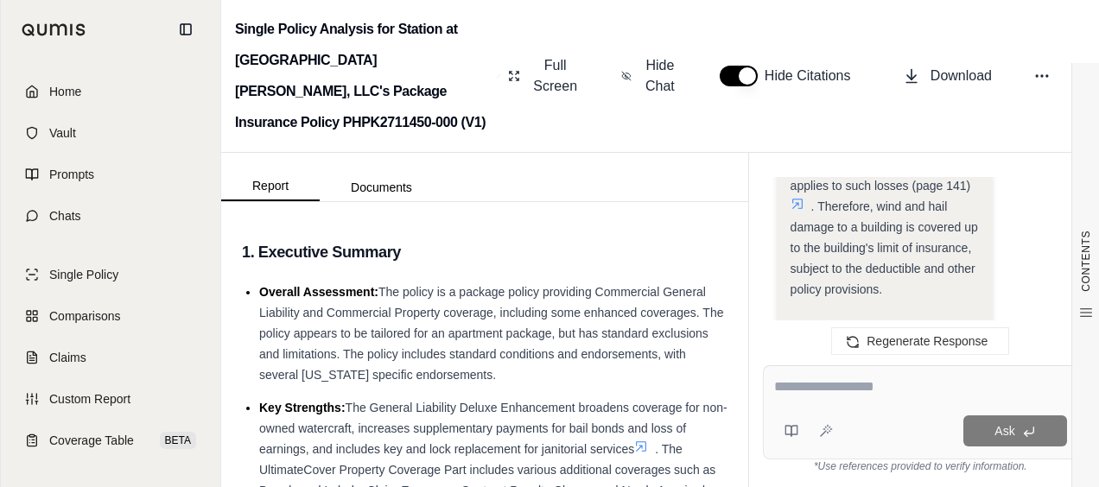
scroll to position [19360, 0]
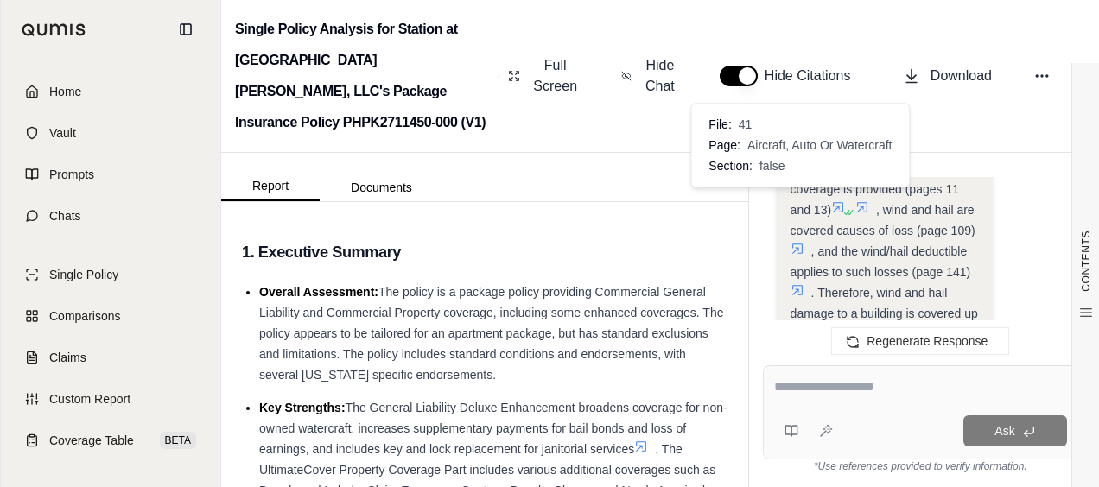
click at [800, 242] on icon at bounding box center [797, 249] width 14 height 14
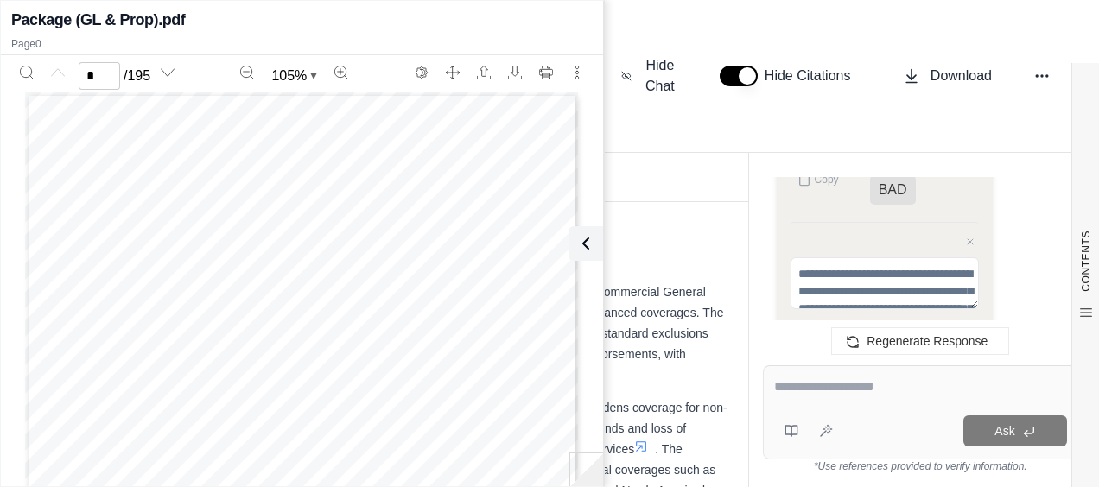
click at [112, 71] on input "*" at bounding box center [99, 76] width 41 height 28
type input "***"
click at [803, 394] on textarea at bounding box center [920, 387] width 293 height 21
drag, startPoint x: 585, startPoint y: 250, endPoint x: 603, endPoint y: 250, distance: 18.1
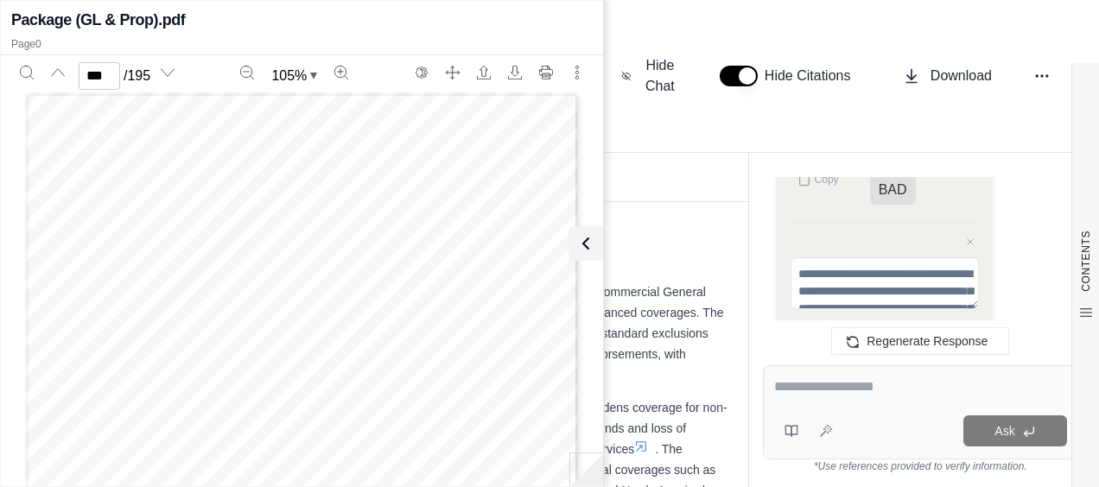
click at [584, 250] on icon at bounding box center [585, 243] width 21 height 21
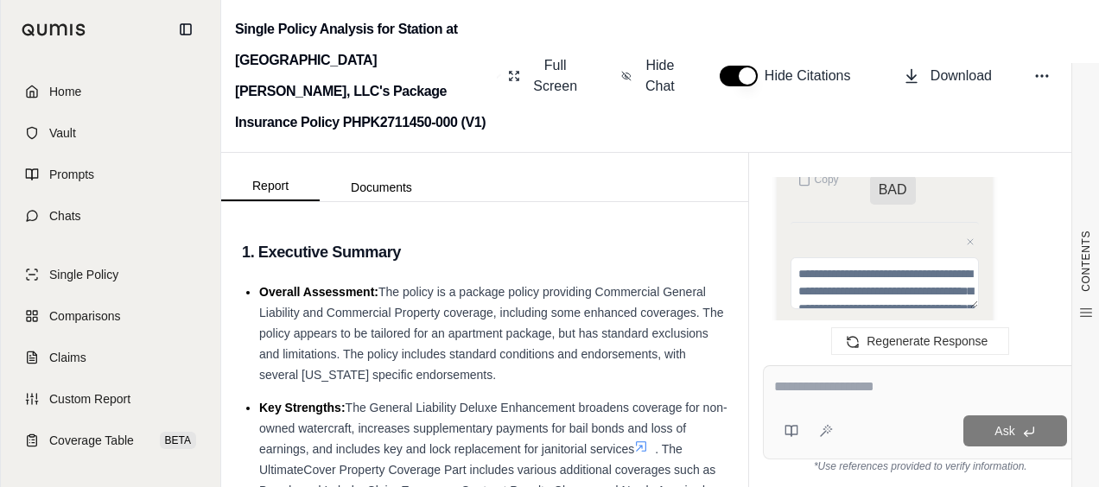
drag, startPoint x: 840, startPoint y: 389, endPoint x: 838, endPoint y: 380, distance: 9.0
click at [843, 387] on textarea at bounding box center [920, 387] width 293 height 21
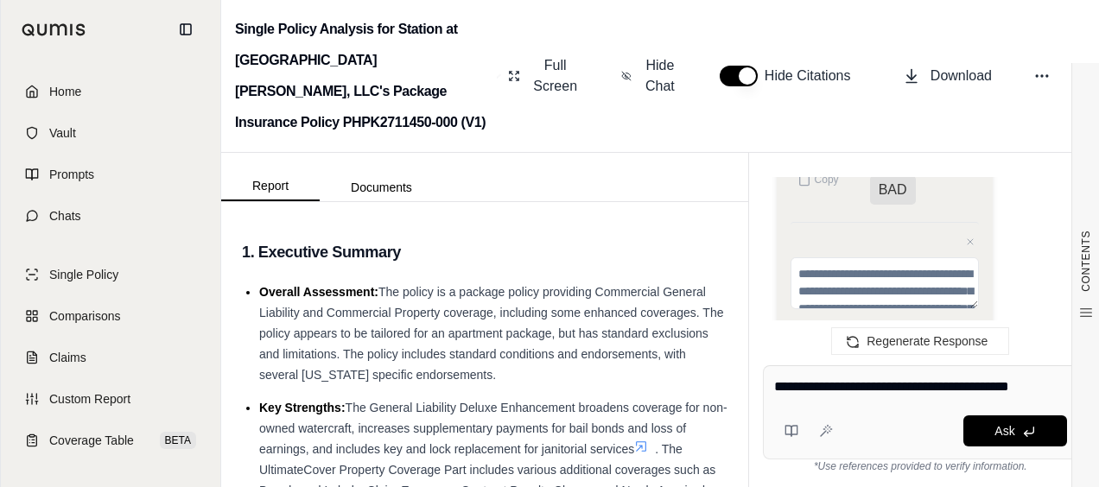
type textarea "**********"
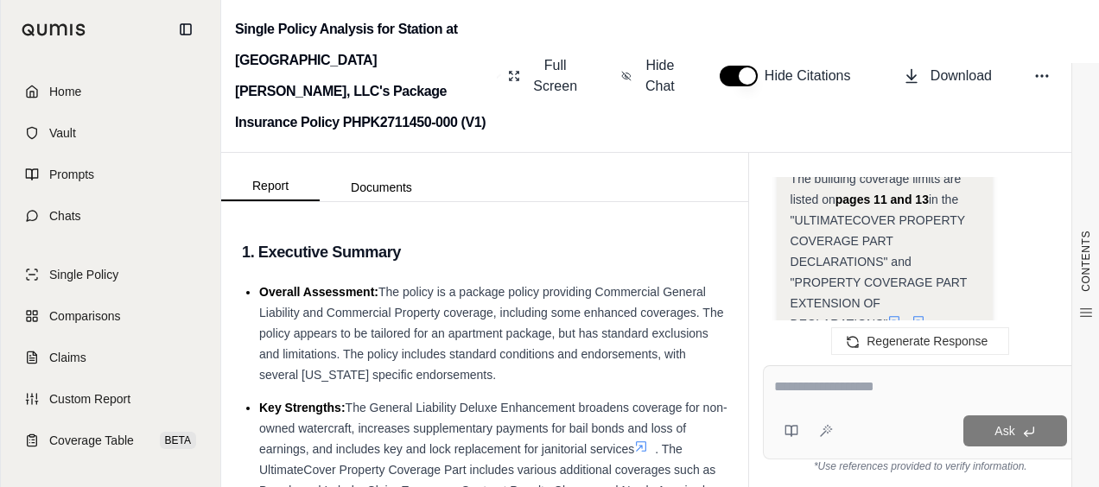
scroll to position [20592, 0]
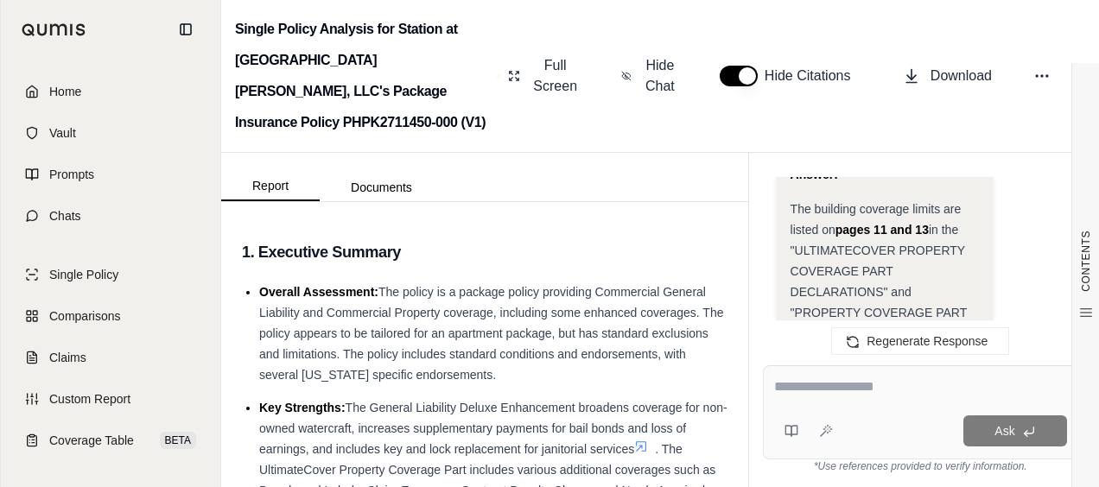
click at [895, 345] on icon at bounding box center [894, 352] width 14 height 14
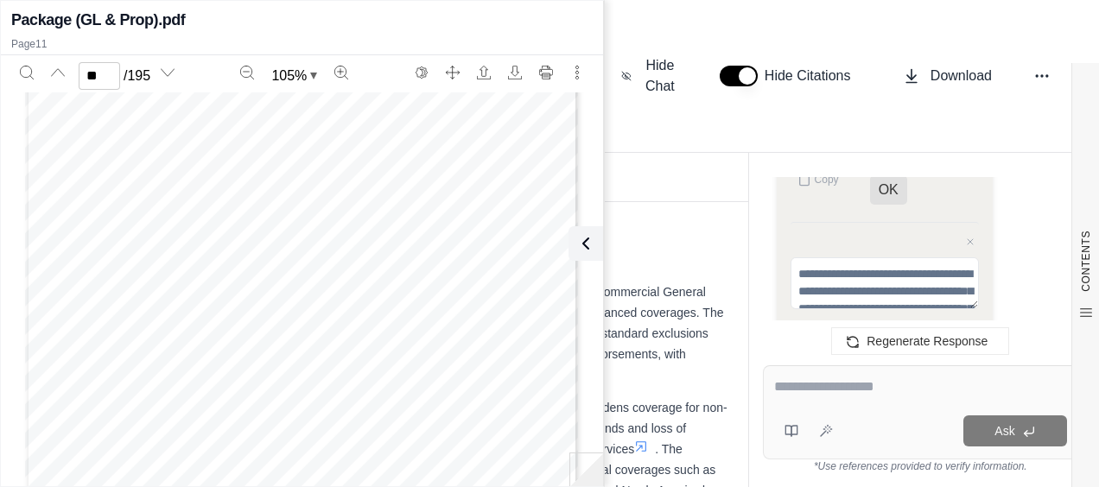
scroll to position [8199, 0]
type input "**"
click at [881, 396] on textarea at bounding box center [920, 387] width 293 height 21
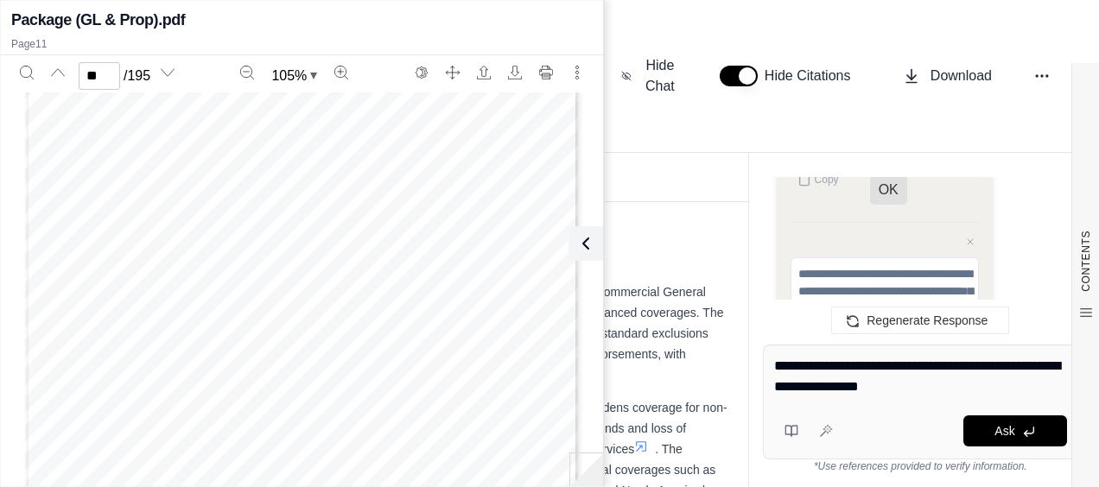
type textarea "**********"
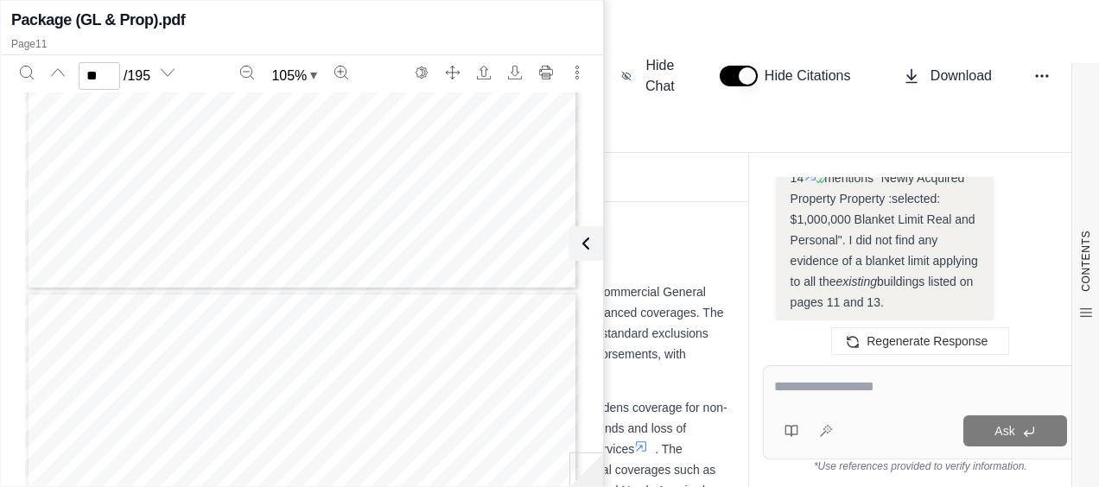
scroll to position [7594, 0]
click at [173, 71] on icon "Next page" at bounding box center [168, 73] width 14 height 14
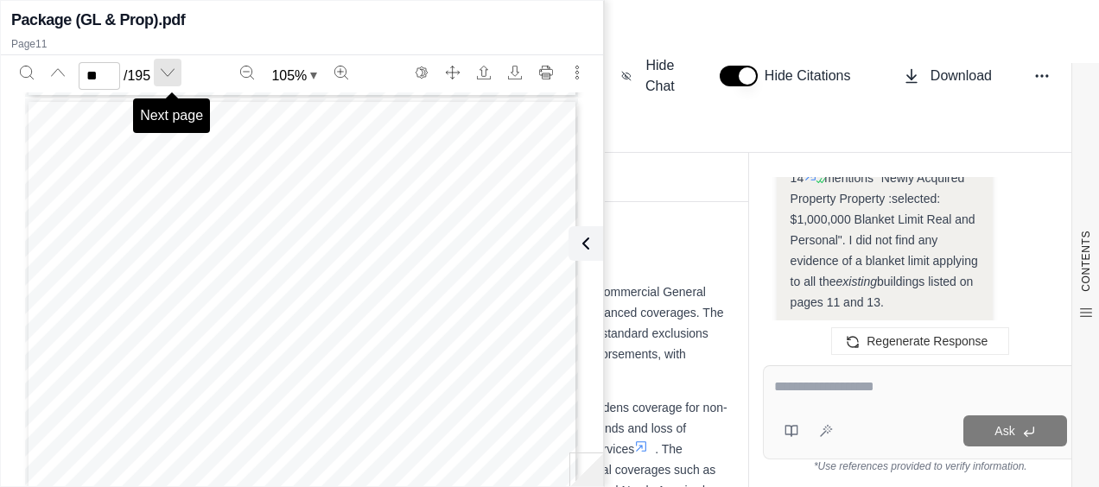
click at [173, 71] on icon "Next page" at bounding box center [168, 73] width 14 height 14
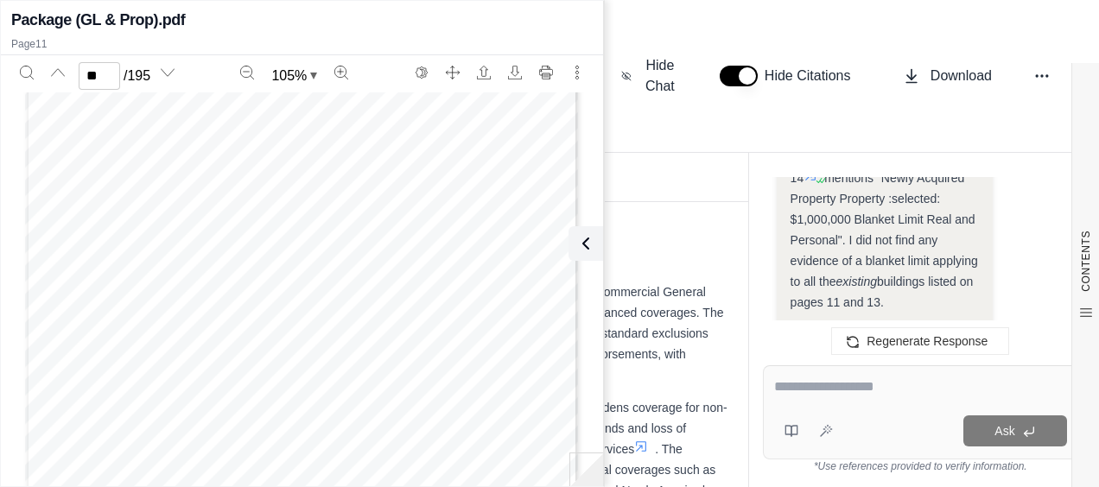
scroll to position [8915, 0]
type input "**"
drag, startPoint x: 397, startPoint y: 345, endPoint x: 445, endPoint y: 344, distance: 47.5
click at [445, 344] on span "4,631,362" at bounding box center [431, 347] width 54 height 9
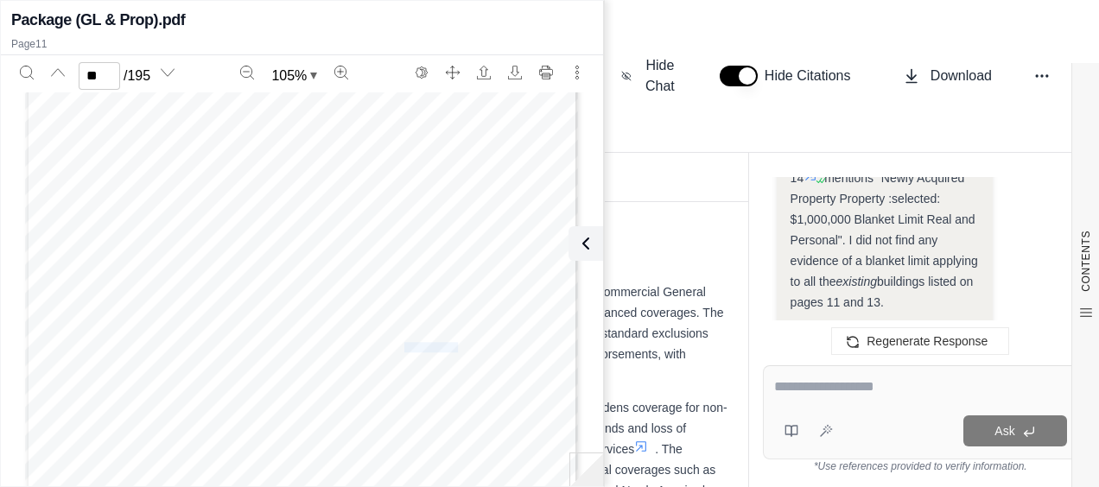
drag, startPoint x: 445, startPoint y: 344, endPoint x: 425, endPoint y: 342, distance: 19.9
copy span "4,631,362"
click at [575, 250] on icon at bounding box center [582, 243] width 21 height 21
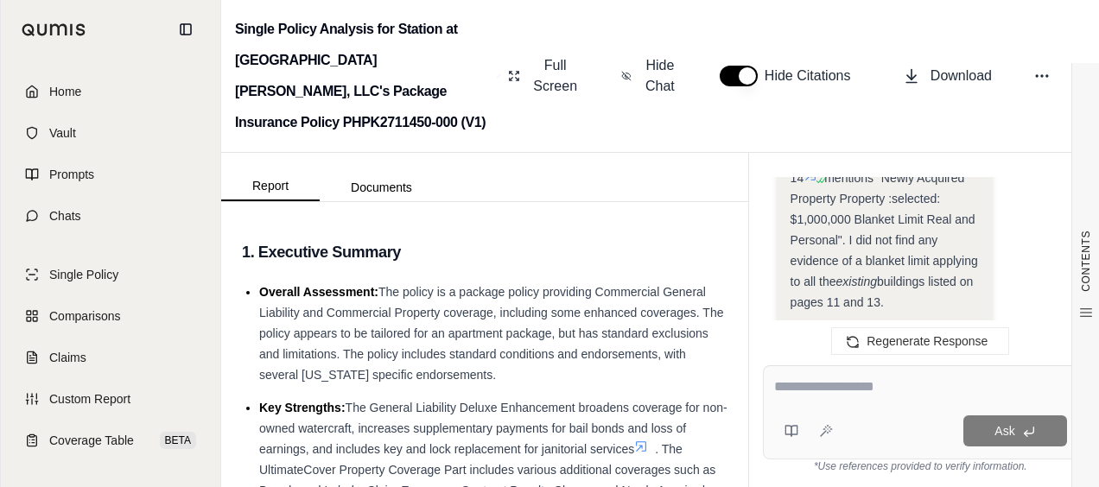
scroll to position [22524, 0]
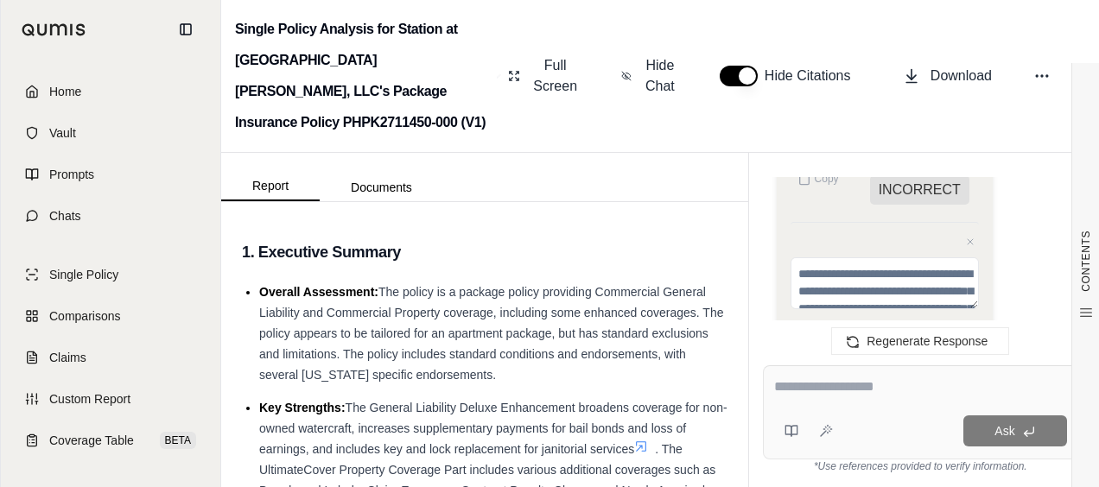
click at [796, 392] on textarea at bounding box center [920, 387] width 293 height 21
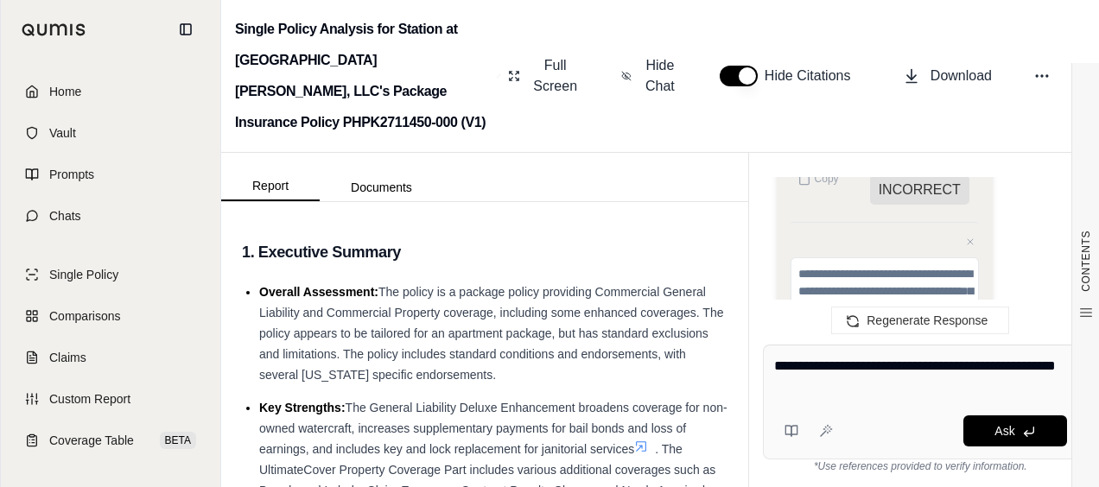
type textarea "**********"
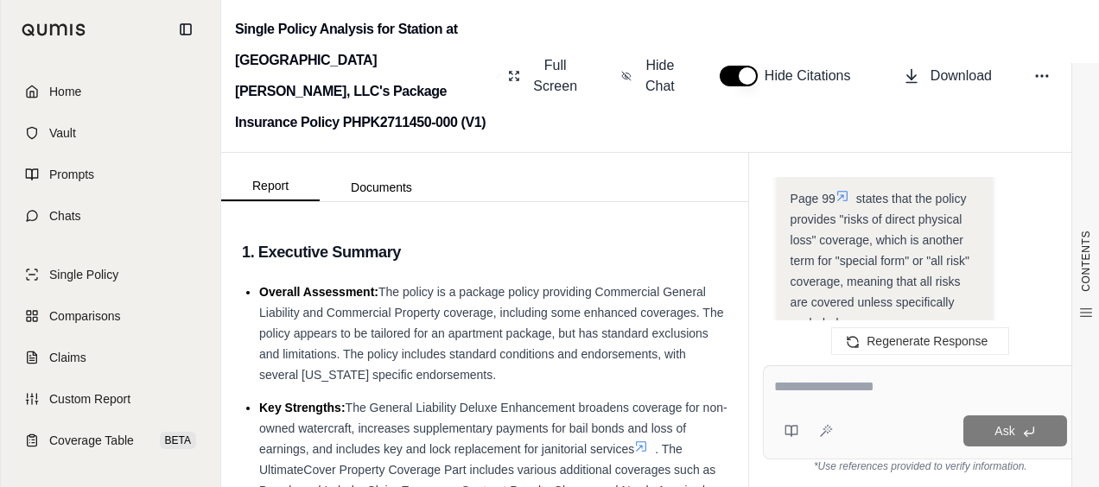
scroll to position [23746, 0]
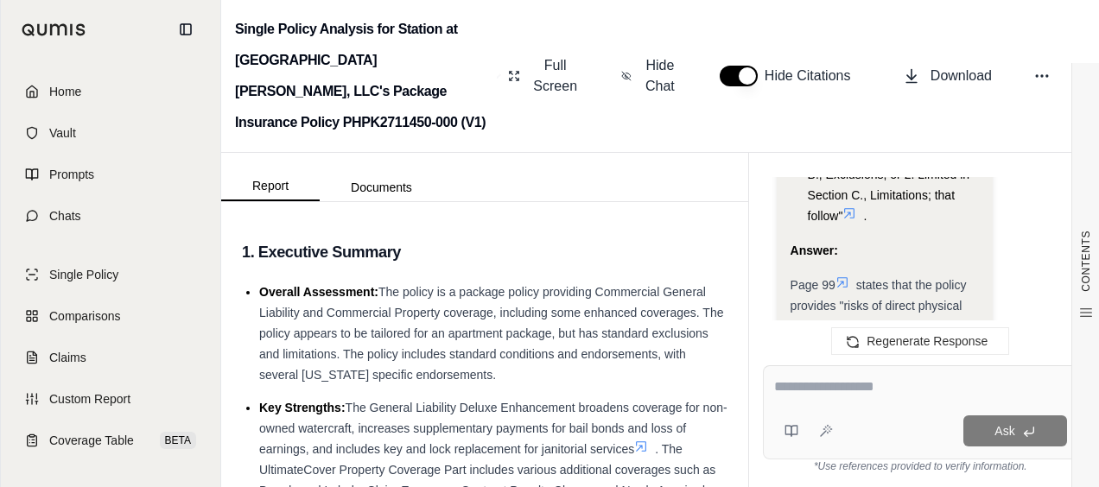
click at [846, 276] on icon at bounding box center [842, 283] width 14 height 14
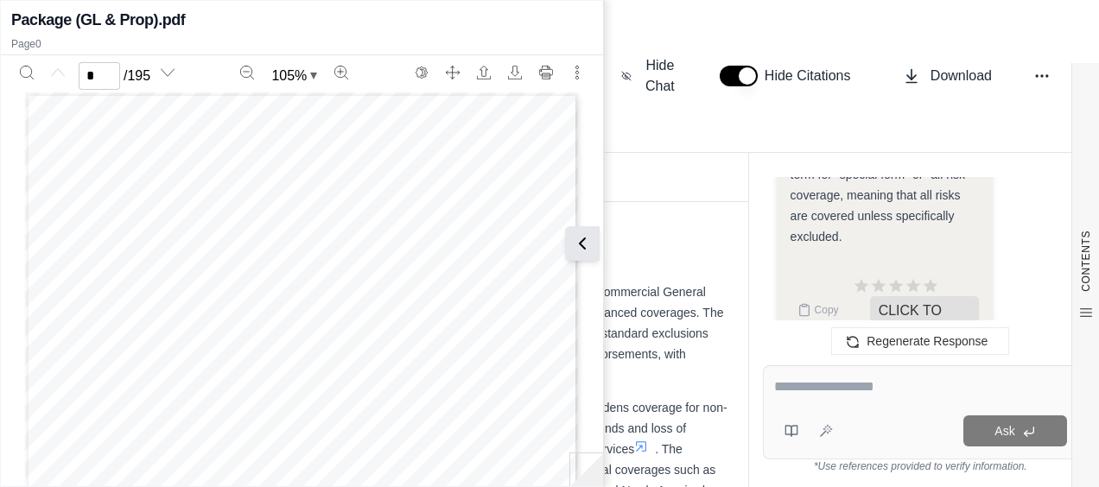
click at [584, 258] on button at bounding box center [582, 243] width 35 height 35
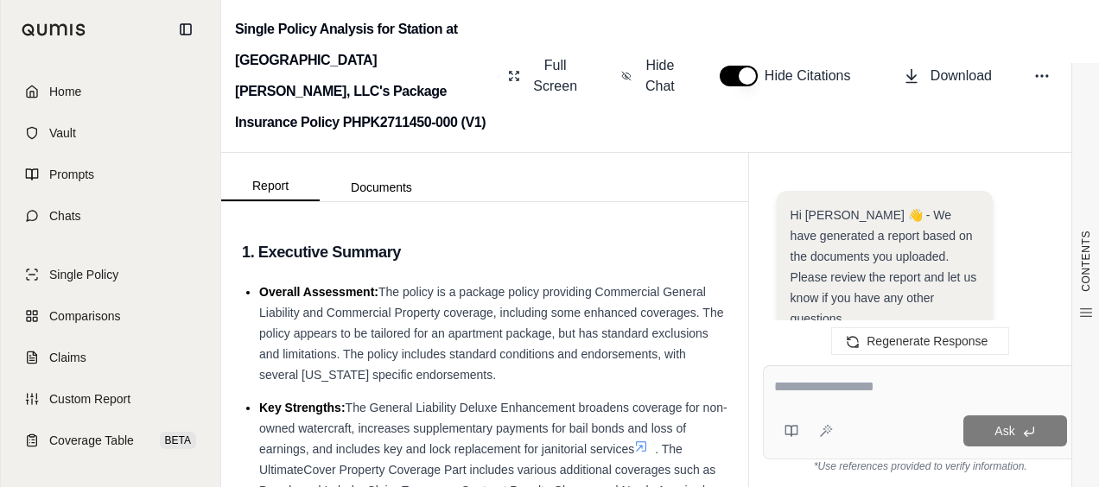
scroll to position [23898, 0]
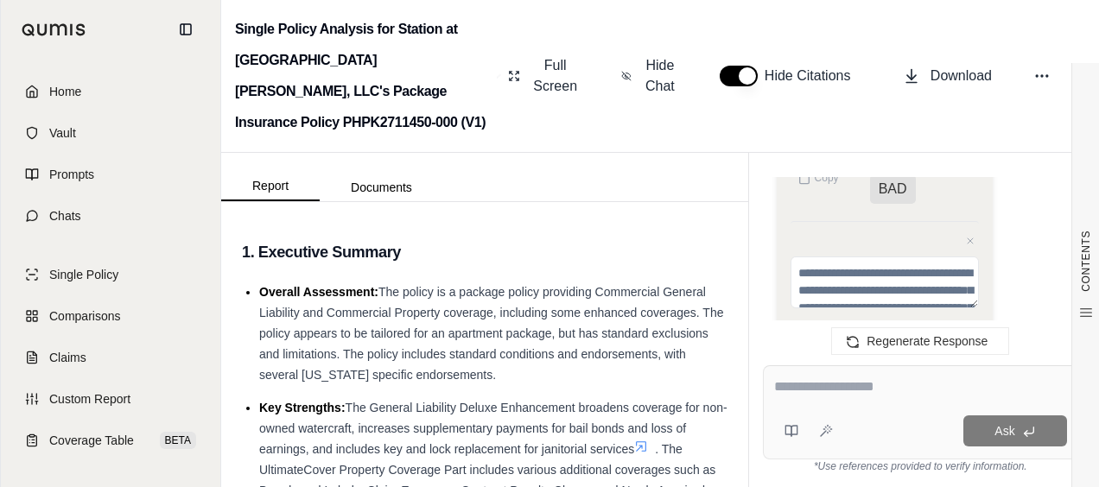
click at [842, 387] on textarea at bounding box center [920, 387] width 293 height 21
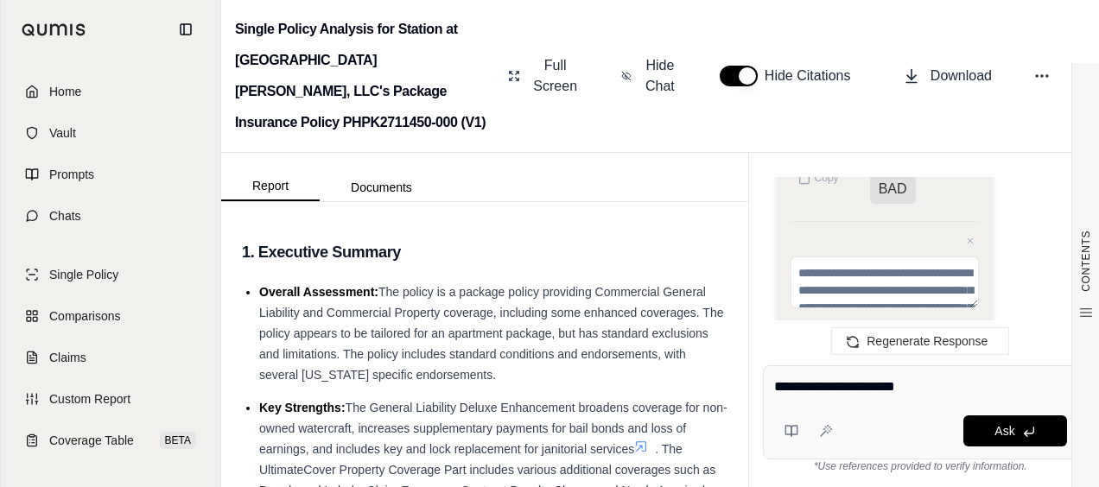
type textarea "**********"
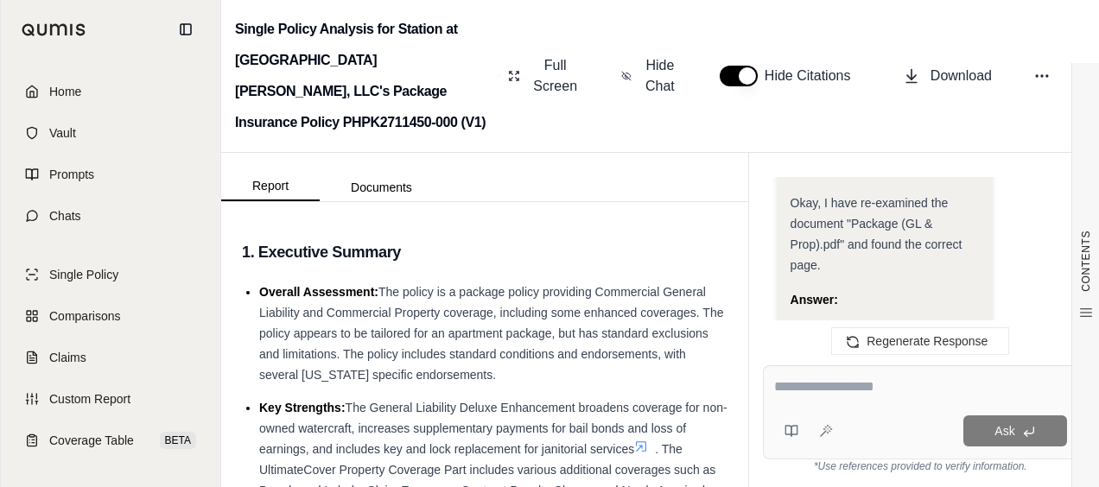
scroll to position [24386, 0]
click at [846, 328] on icon at bounding box center [842, 333] width 10 height 10
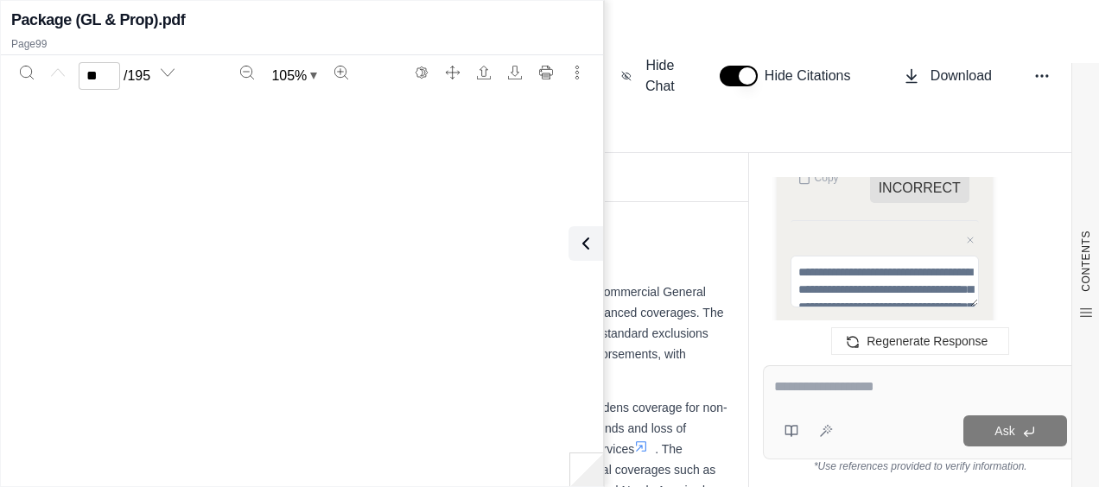
type input "**"
drag, startPoint x: 233, startPoint y: 276, endPoint x: 351, endPoint y: 276, distance: 117.5
click at [351, 276] on span "means Risks of Direct Physical Loss unless the" at bounding box center [306, 277] width 190 height 10
drag, startPoint x: 351, startPoint y: 276, endPoint x: 320, endPoint y: 272, distance: 31.3
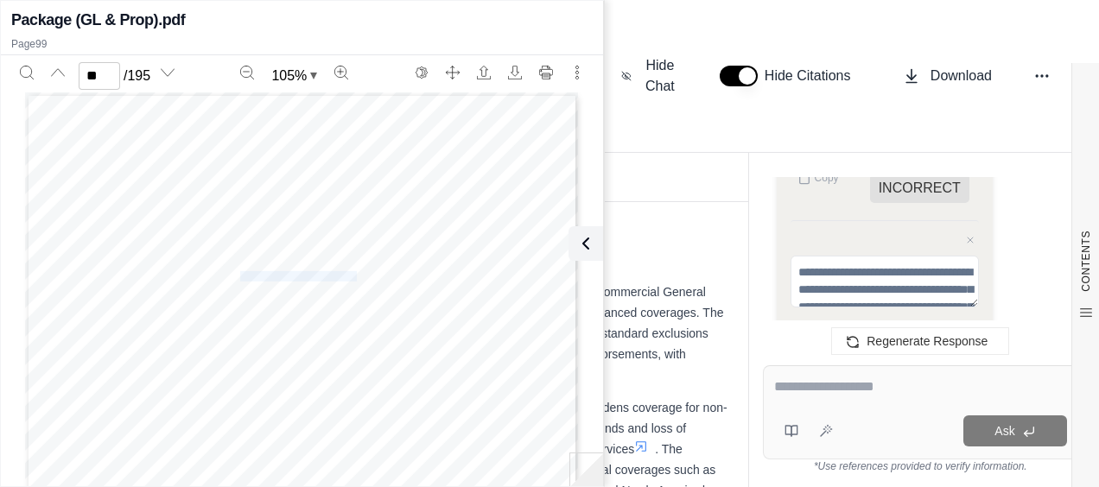
copy span "Risks of Direct Physical Loss"
click at [582, 246] on icon at bounding box center [582, 243] width 5 height 10
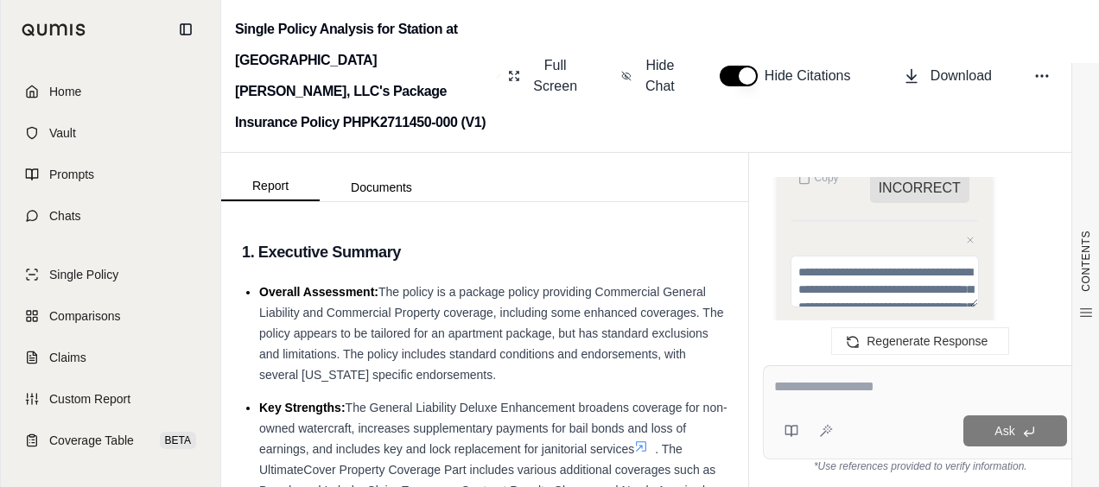
click at [779, 392] on textarea at bounding box center [921, 387] width 294 height 21
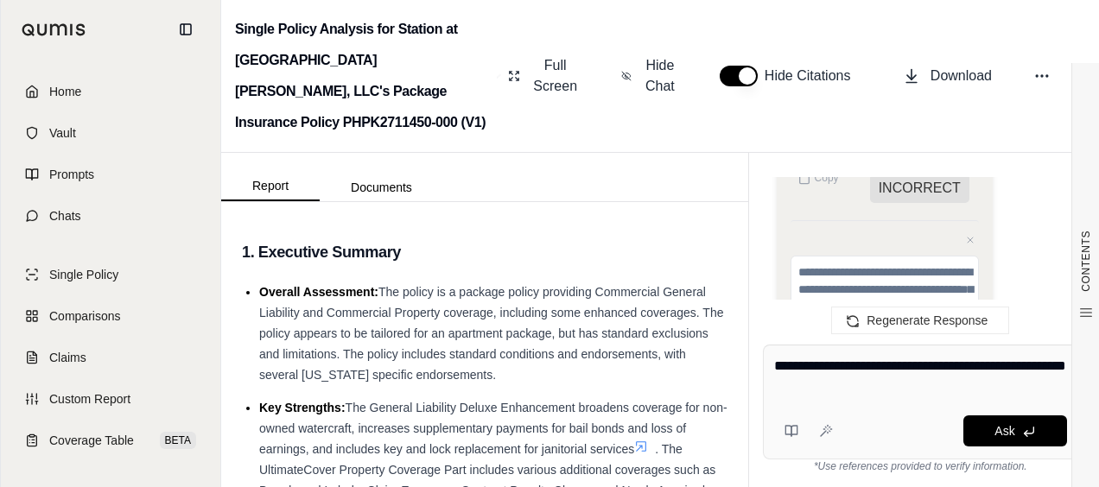
type textarea "**********"
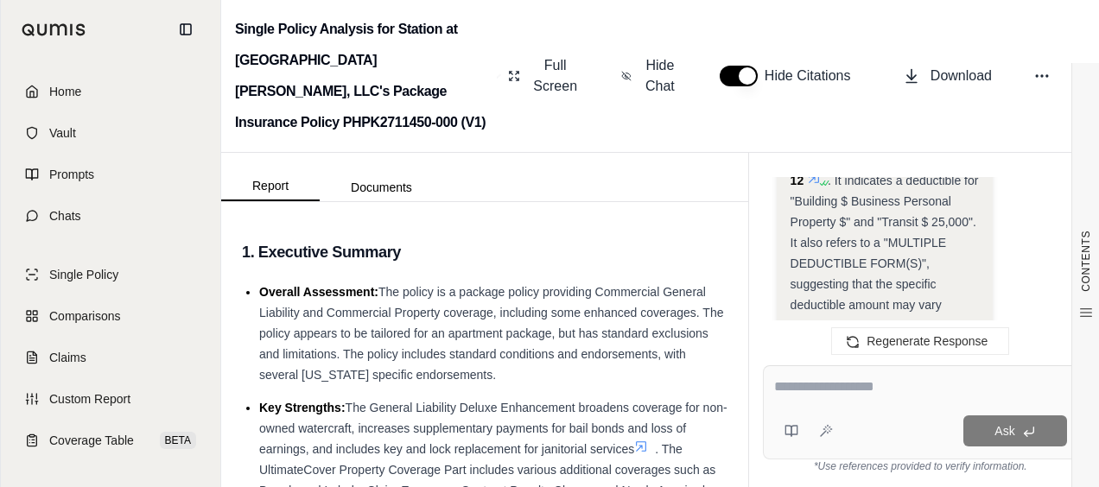
scroll to position [25758, 0]
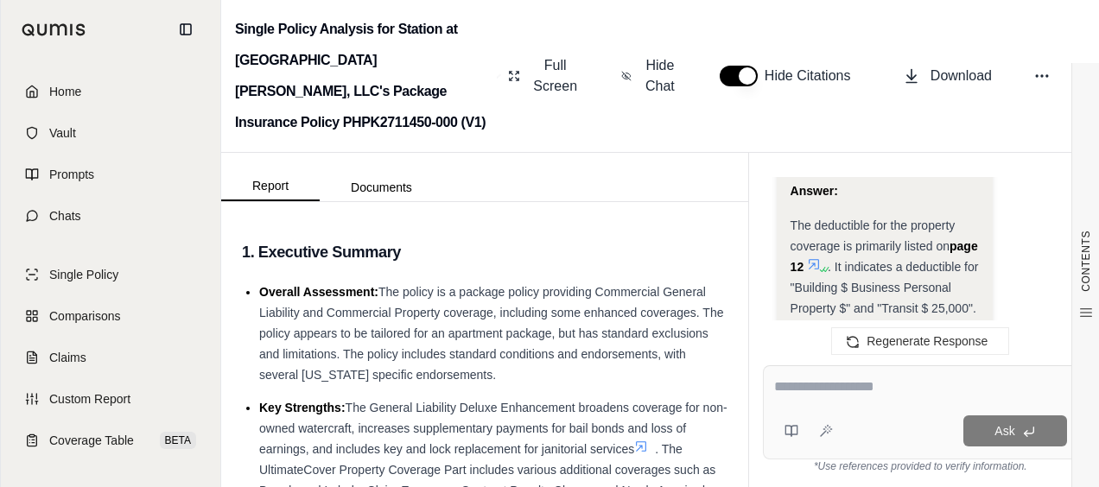
click at [819, 259] on icon at bounding box center [813, 264] width 10 height 10
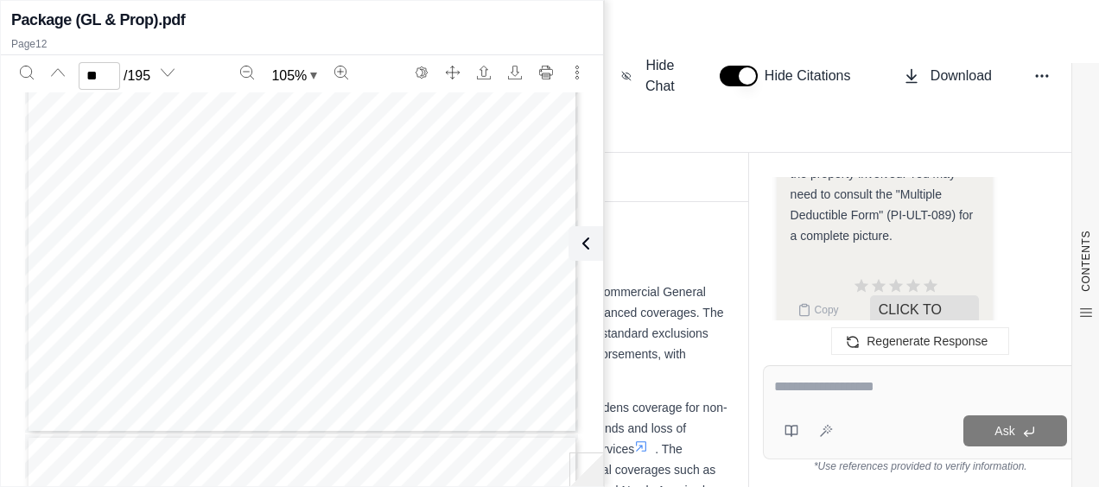
scroll to position [7706, 0]
type input "**"
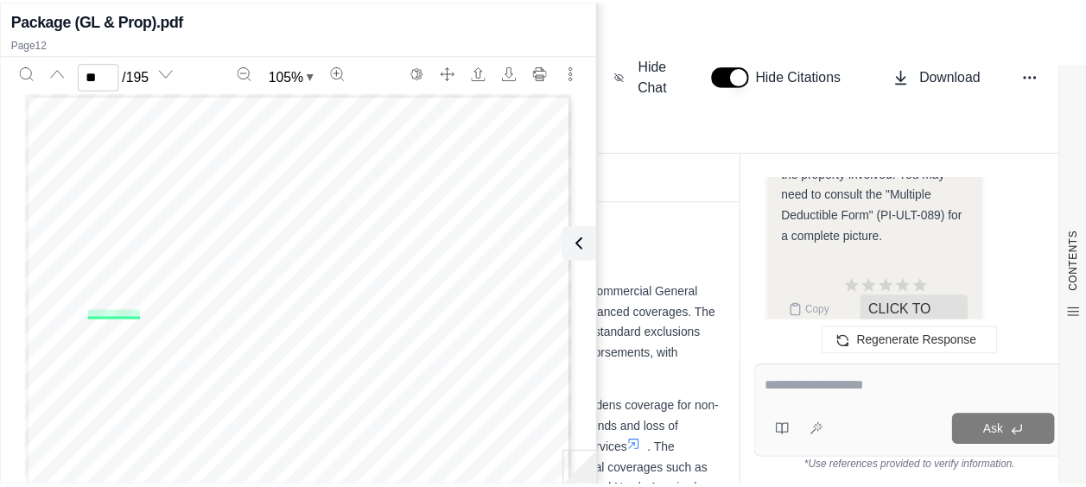
scroll to position [7878, 0]
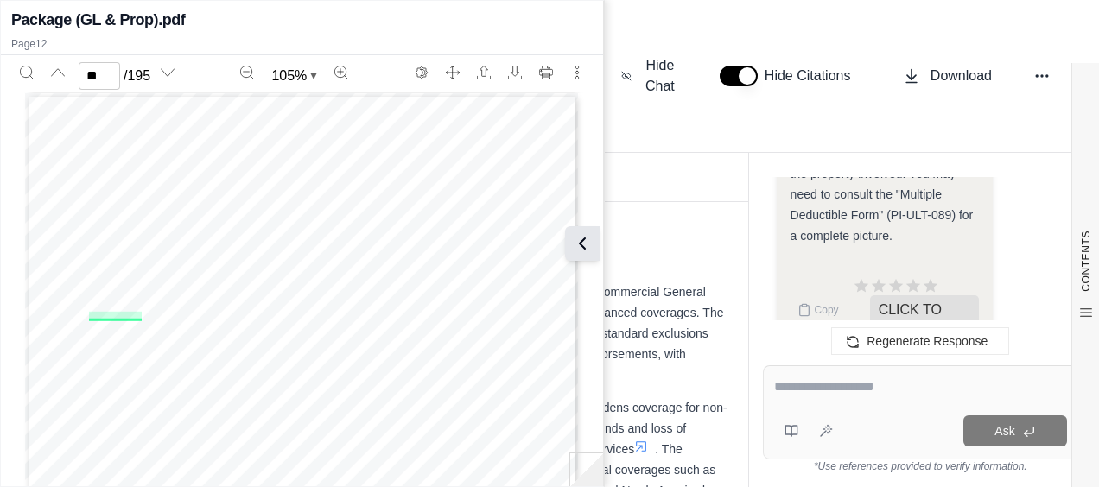
click at [584, 239] on icon at bounding box center [582, 243] width 5 height 10
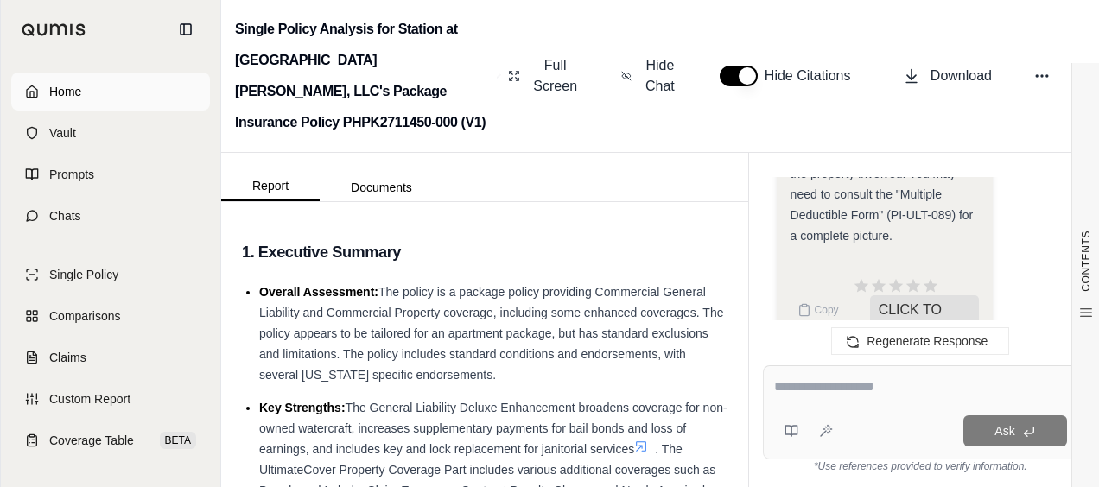
click at [96, 92] on link "Home" at bounding box center [110, 92] width 199 height 38
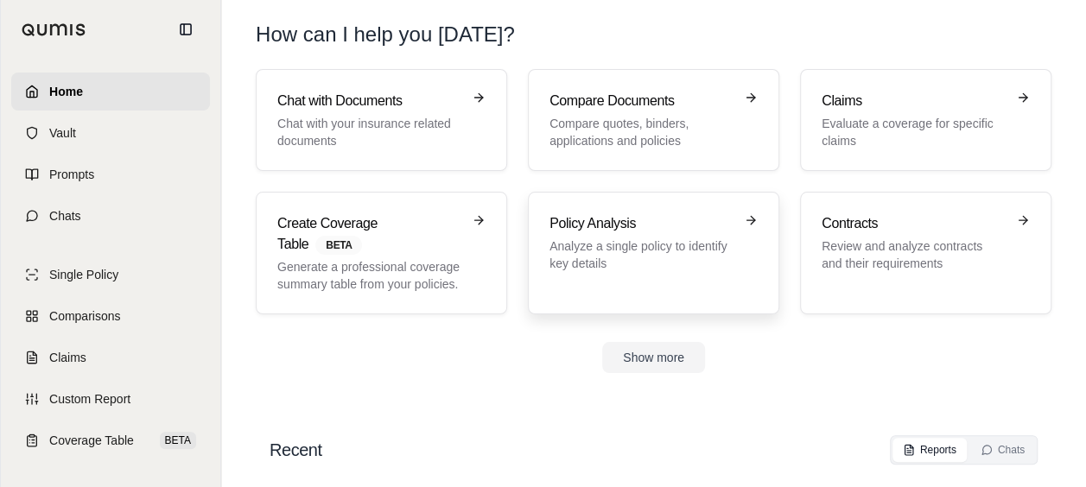
click at [579, 244] on p "Analyze a single policy to identify key details" at bounding box center [641, 255] width 184 height 35
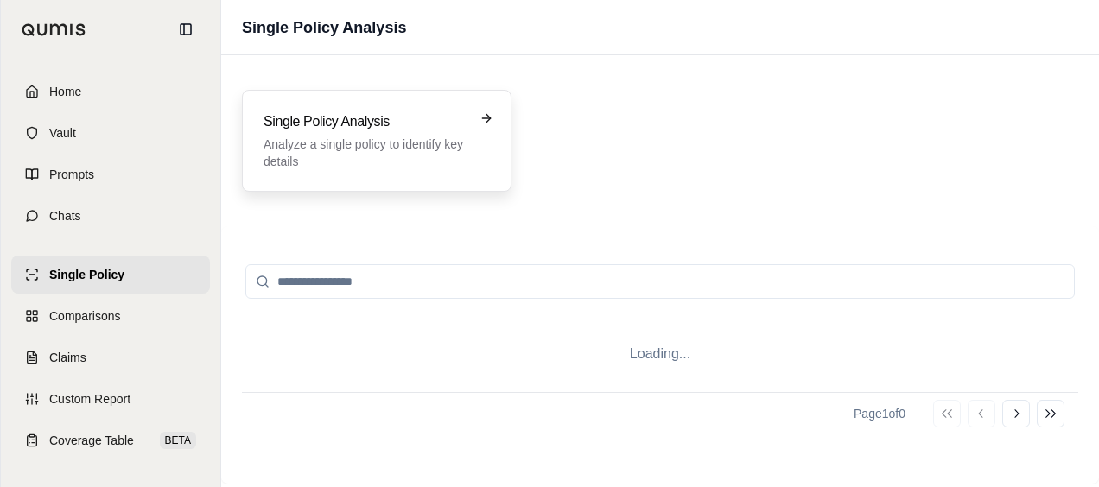
click at [411, 135] on div "Single Policy Analysis Analyze a single policy to identify key details" at bounding box center [364, 140] width 202 height 59
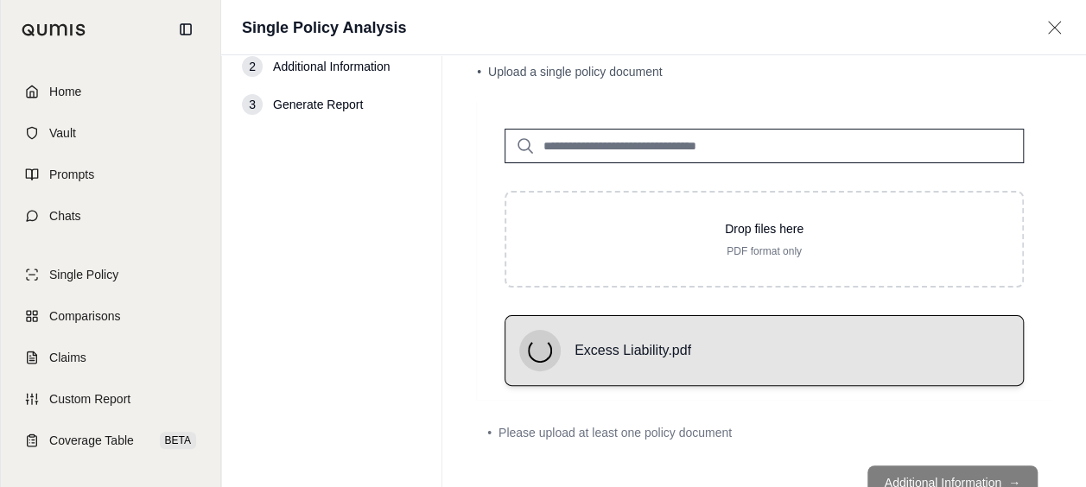
scroll to position [67, 0]
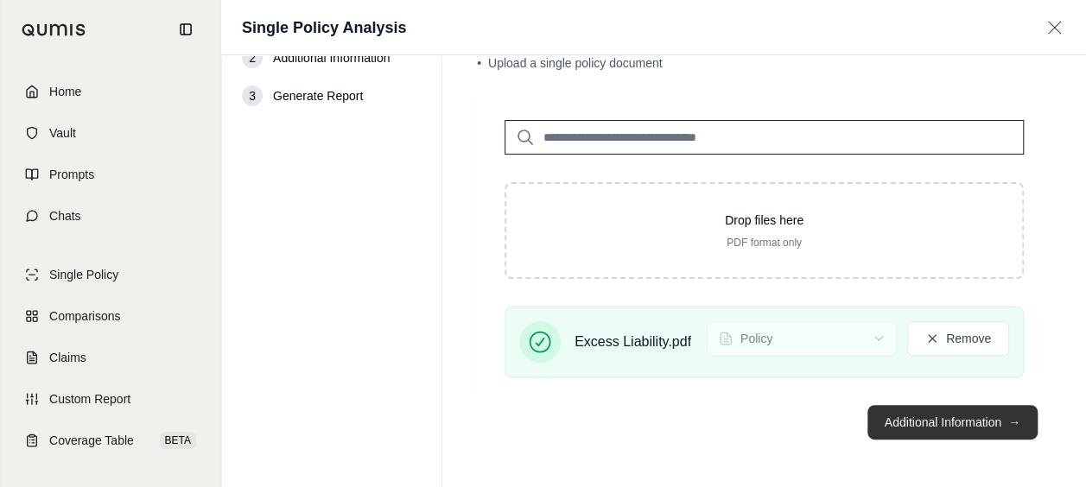
click at [926, 433] on button "Additional Information →" at bounding box center [952, 422] width 170 height 35
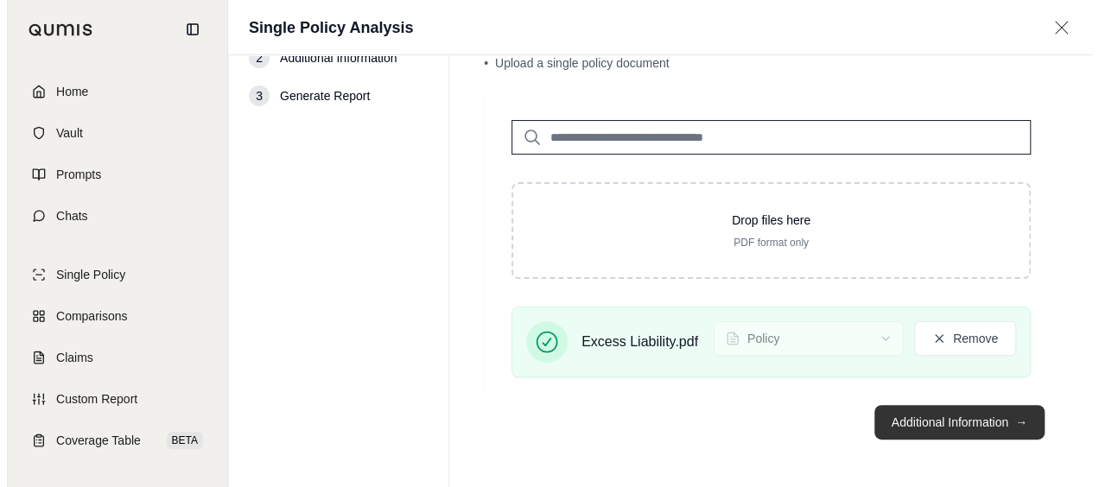
scroll to position [0, 0]
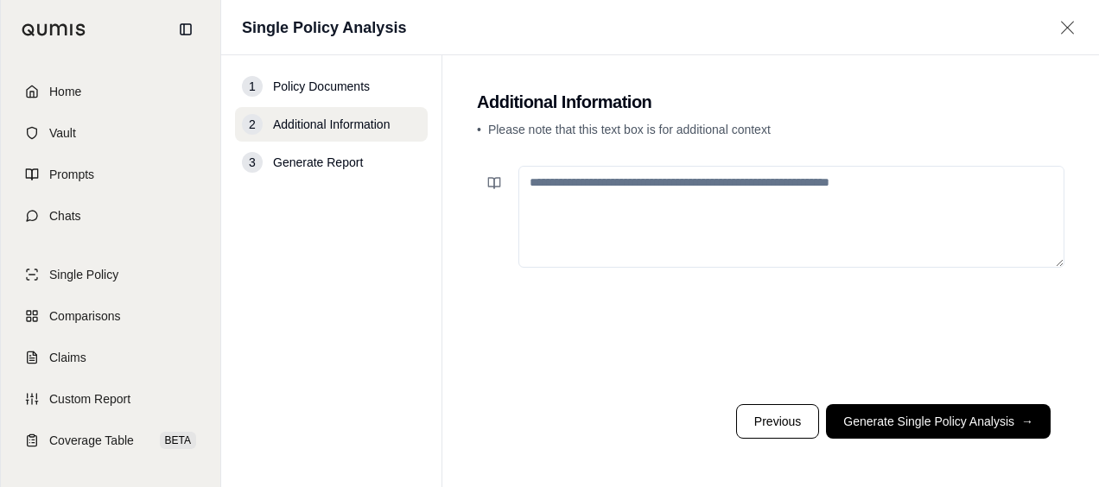
click at [928, 425] on button "Generate Single Policy Analysis →" at bounding box center [938, 421] width 225 height 35
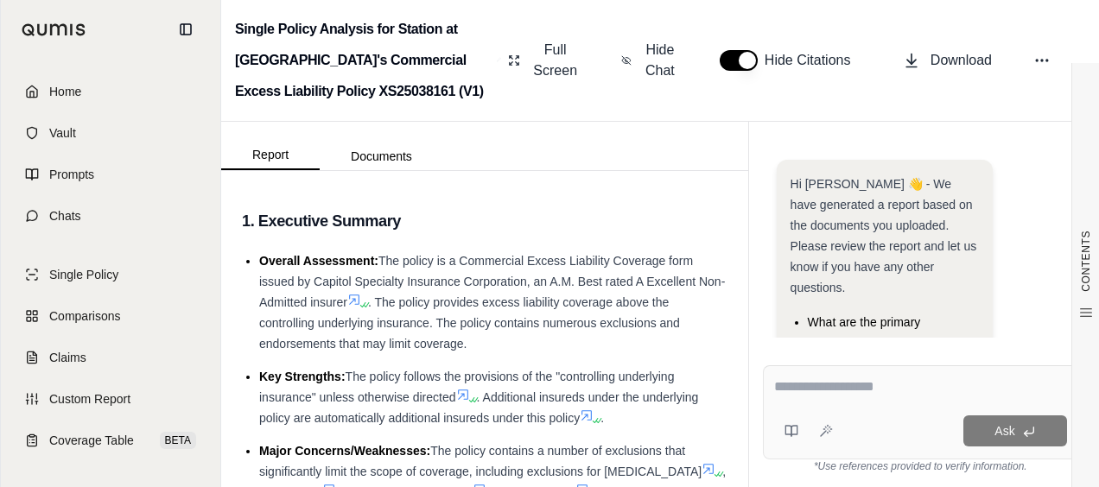
scroll to position [351, 0]
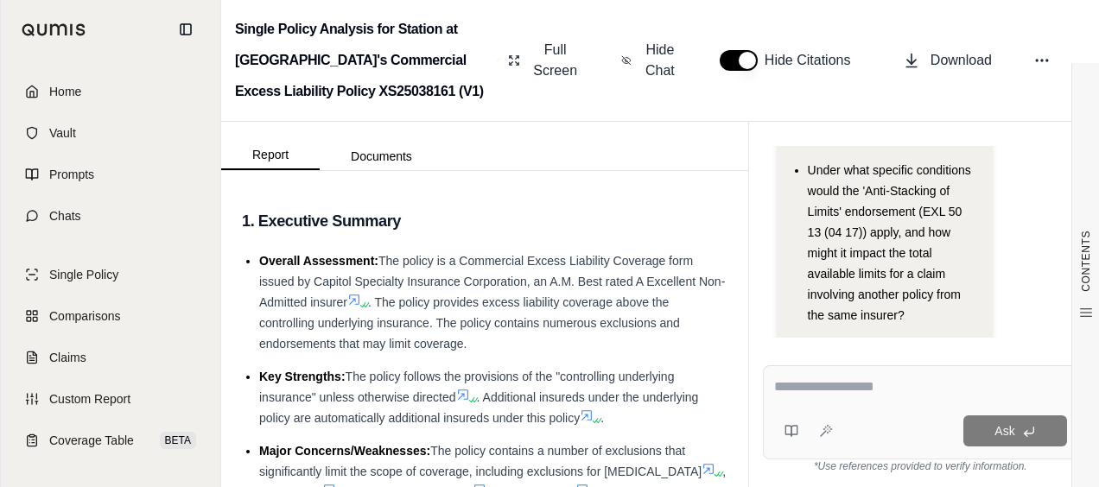
click at [781, 384] on textarea at bounding box center [921, 387] width 294 height 21
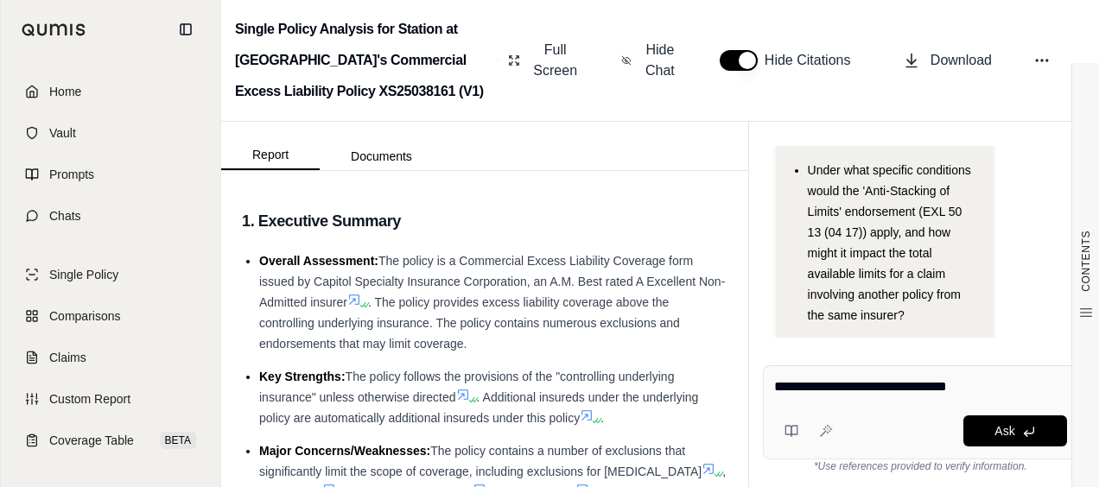
type textarea "**********"
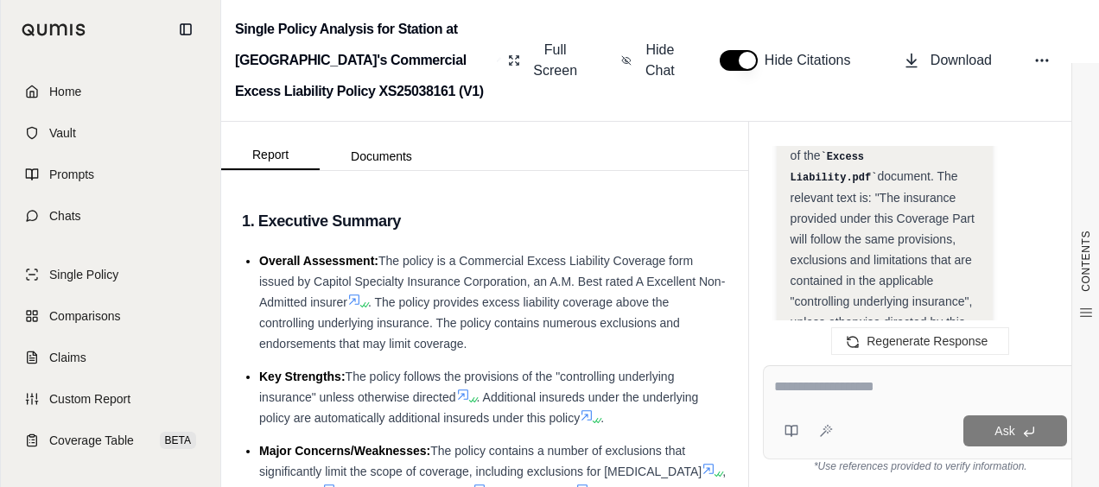
scroll to position [1587, 0]
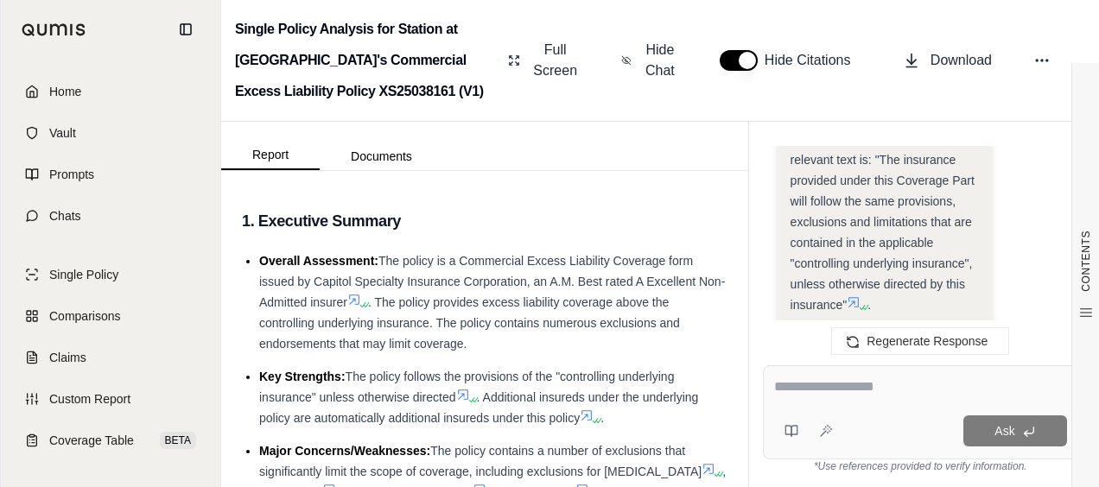
click at [860, 295] on icon at bounding box center [853, 302] width 14 height 14
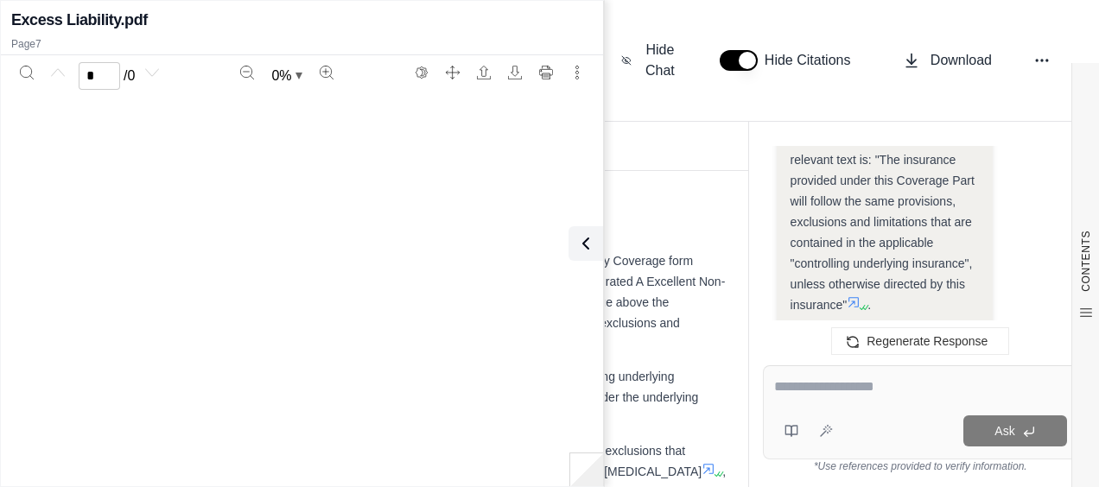
scroll to position [1760, 0]
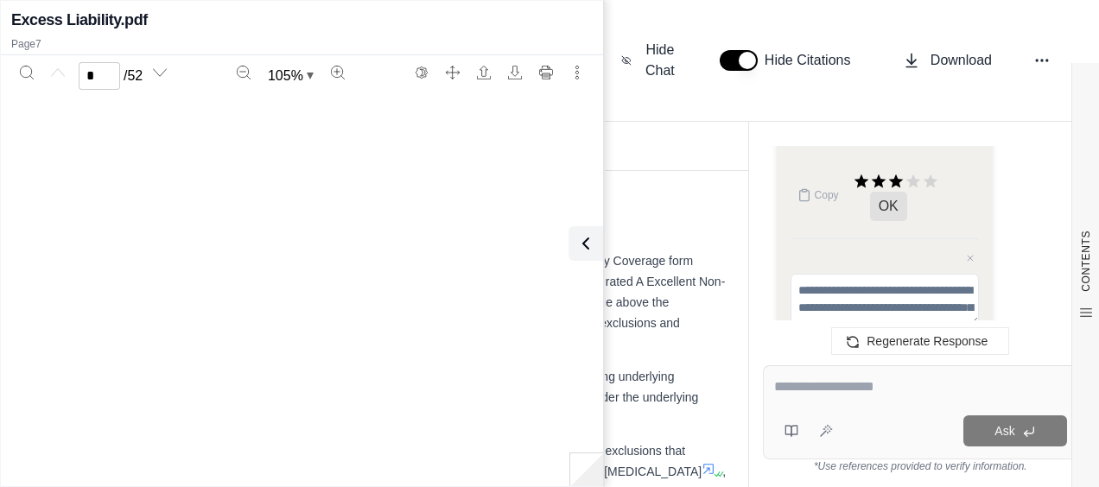
type input "*"
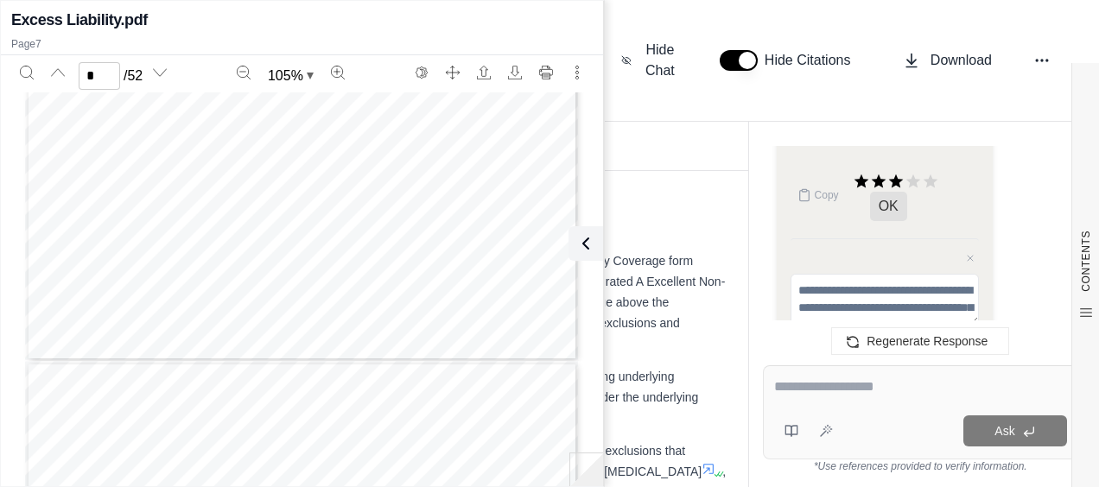
scroll to position [4298, 0]
drag, startPoint x: 67, startPoint y: 401, endPoint x: 288, endPoint y: 406, distance: 221.2
click at [288, 406] on div "COMMERCIAL EXCESS LIABILITY CX 00 01 04 13 CX 00 01 04 13 © Insurance Services …" at bounding box center [302, 450] width 554 height 717
drag, startPoint x: 288, startPoint y: 406, endPoint x: 257, endPoint y: 406, distance: 32.0
drag, startPoint x: 257, startPoint y: 406, endPoint x: 131, endPoint y: 381, distance: 127.7
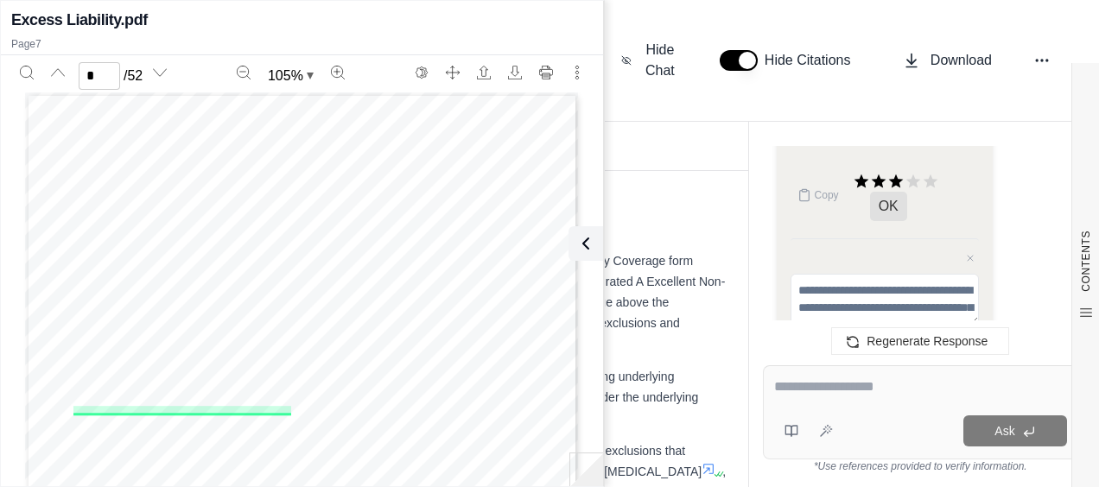
click at [145, 378] on span "meaning" at bounding box center [153, 378] width 35 height 10
drag, startPoint x: 67, startPoint y: 401, endPoint x: 281, endPoint y: 411, distance: 214.4
click at [281, 411] on div "COMMERCIAL EXCESS LIABILITY CX 00 01 04 13 CX 00 01 04 13 © Insurance Services …" at bounding box center [302, 450] width 554 height 717
drag, startPoint x: 281, startPoint y: 411, endPoint x: 267, endPoint y: 411, distance: 13.8
copy div "The insurance provided under this Coverage Part will follow the same provisions…"
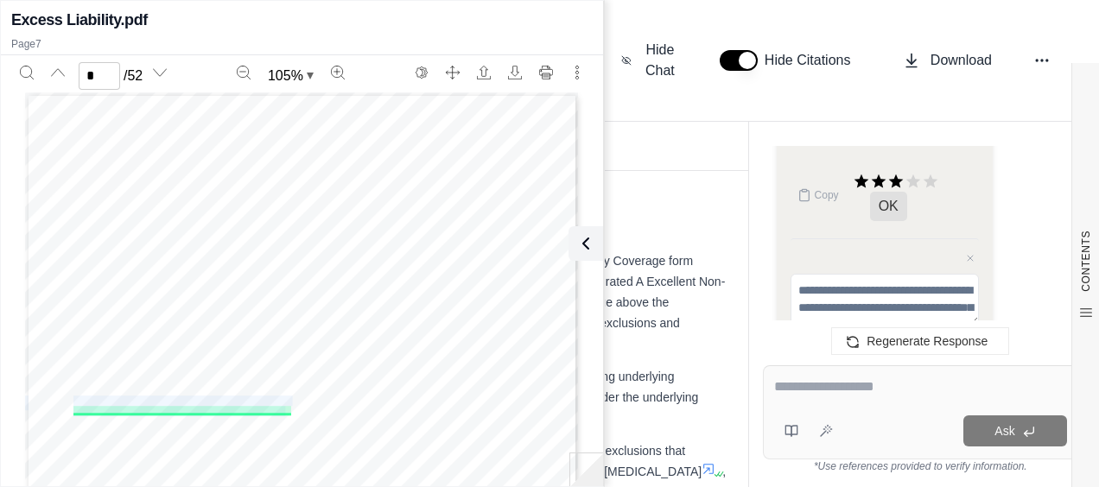
drag, startPoint x: 580, startPoint y: 244, endPoint x: 594, endPoint y: 244, distance: 14.7
click at [583, 244] on icon at bounding box center [585, 243] width 5 height 10
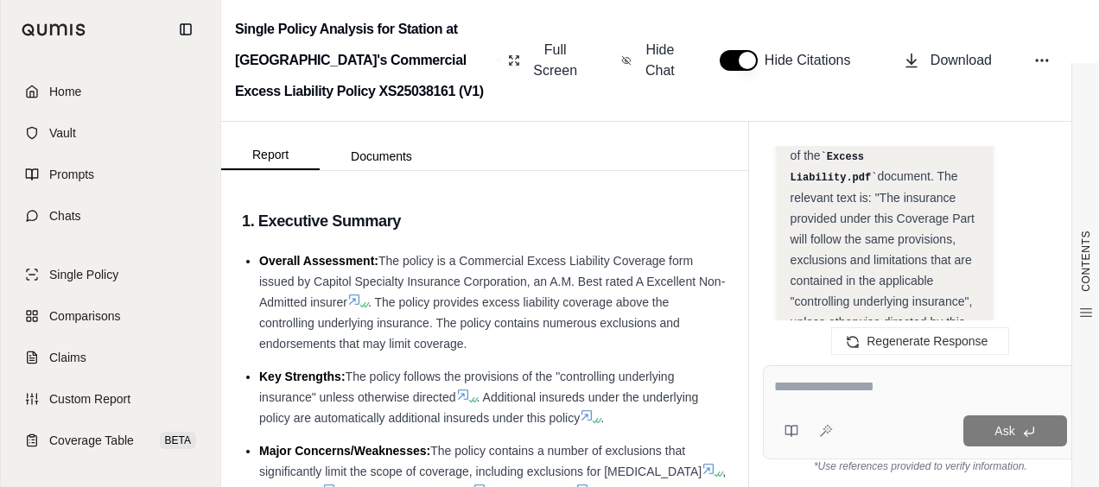
scroll to position [1587, 0]
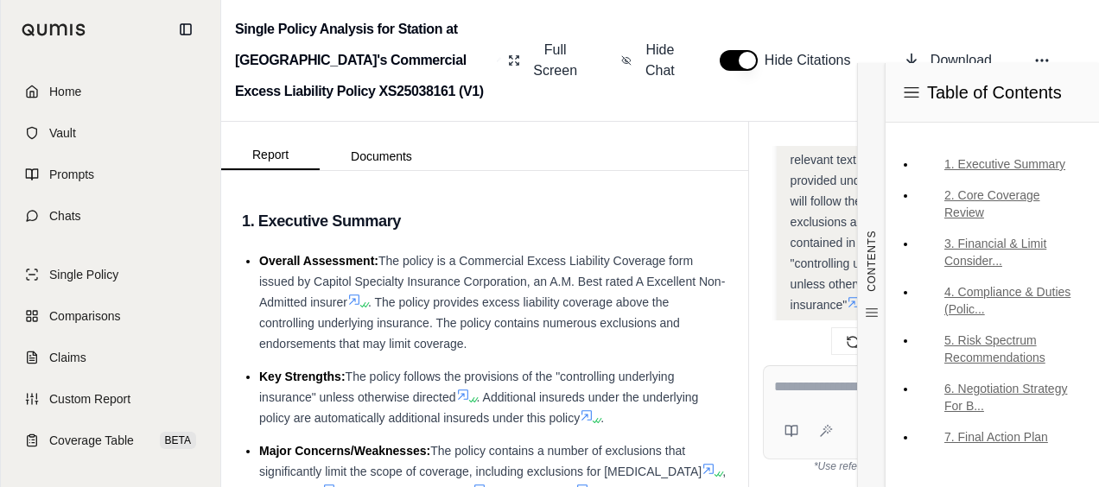
click at [833, 383] on textarea at bounding box center [920, 387] width 293 height 21
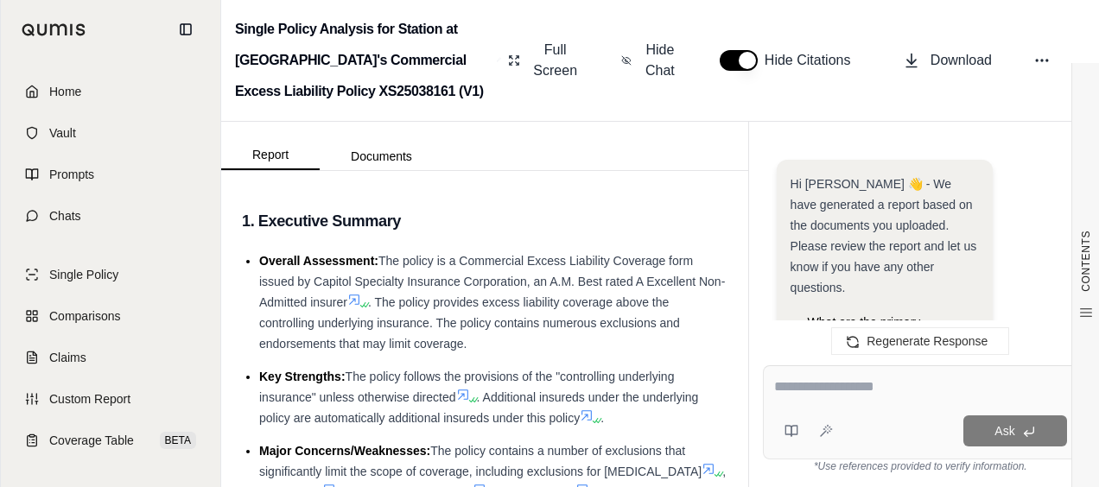
scroll to position [1760, 0]
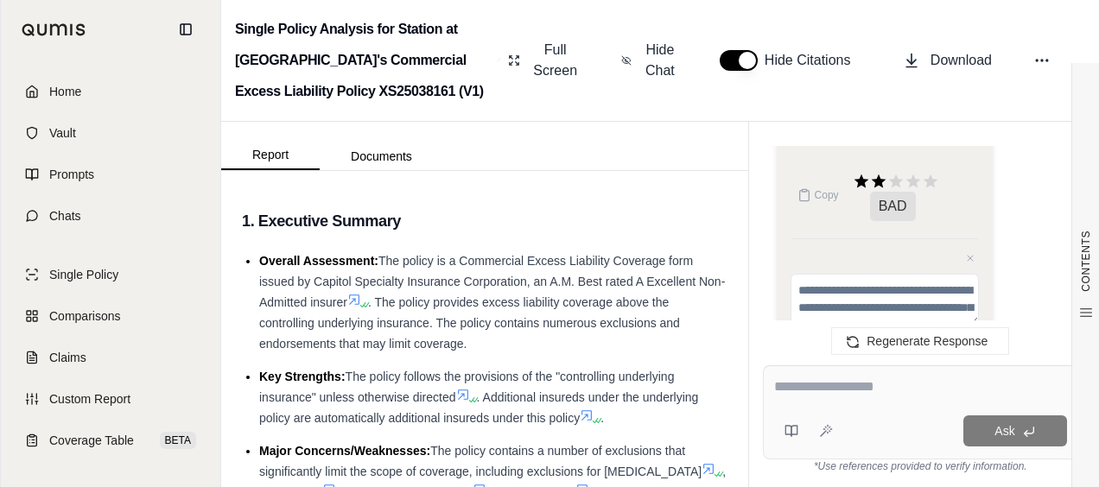
click at [894, 400] on div at bounding box center [920, 390] width 293 height 27
click at [900, 397] on textarea at bounding box center [920, 387] width 293 height 21
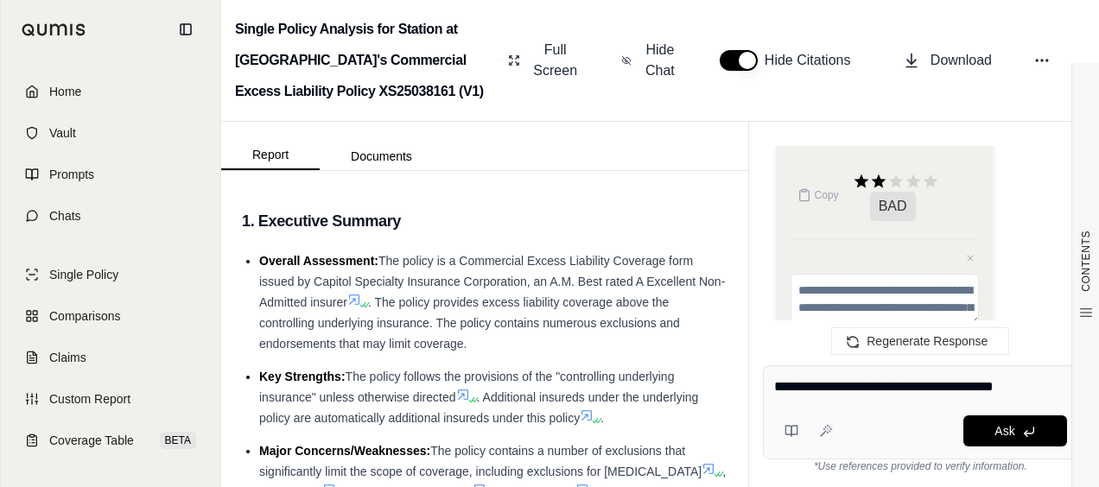
type textarea "**********"
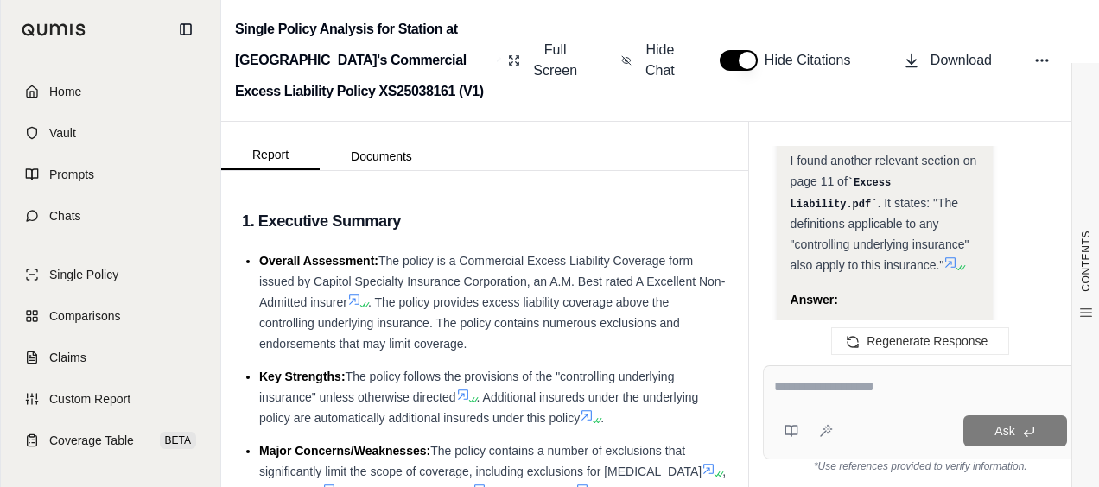
scroll to position [3109, 0]
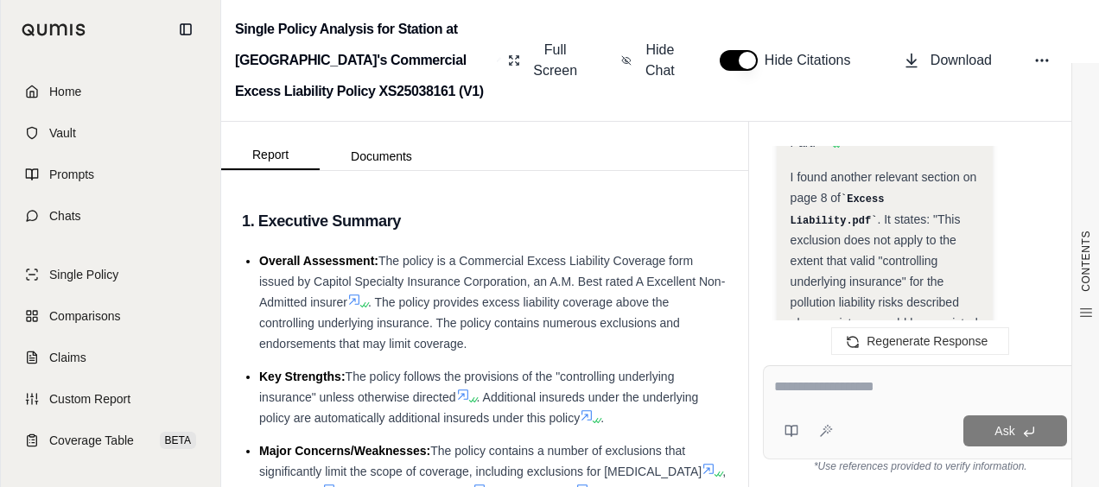
click at [855, 376] on icon at bounding box center [853, 383] width 14 height 14
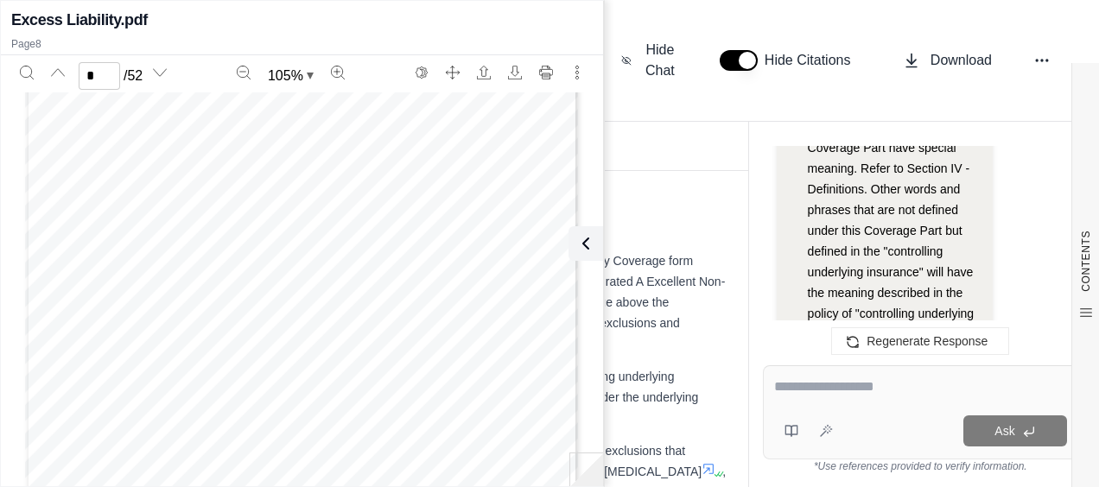
scroll to position [4405, 0]
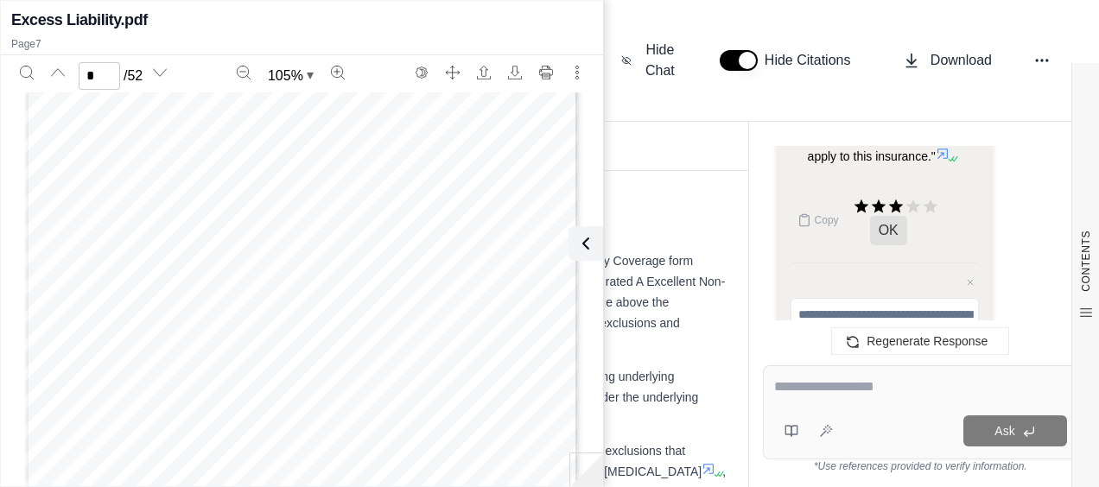
type input "*"
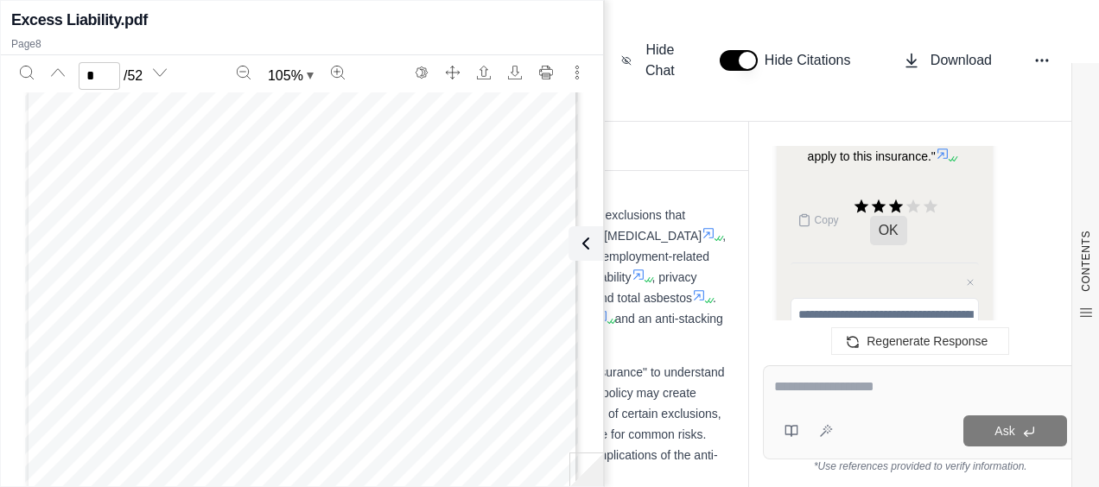
scroll to position [259, 0]
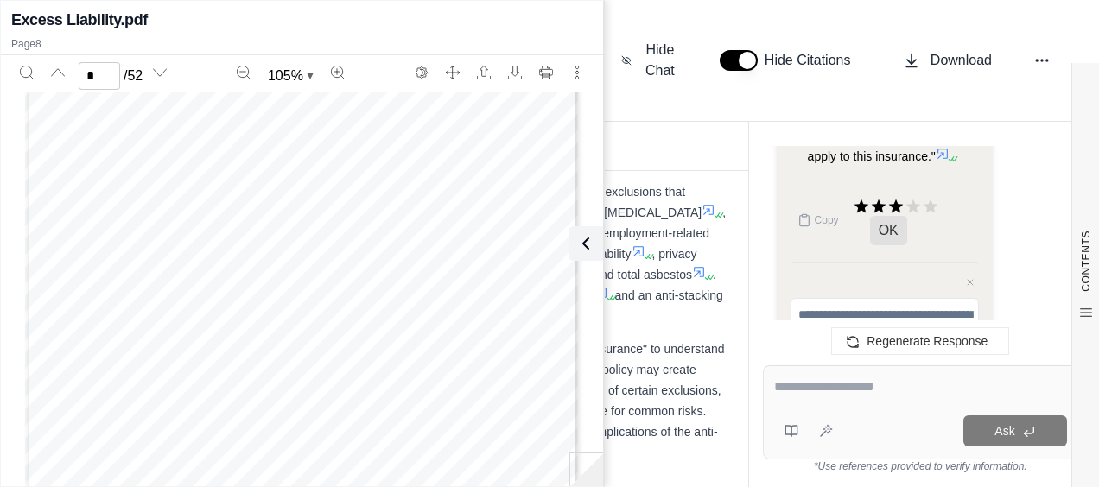
click at [795, 387] on textarea at bounding box center [920, 387] width 293 height 21
click at [580, 241] on icon at bounding box center [582, 243] width 5 height 10
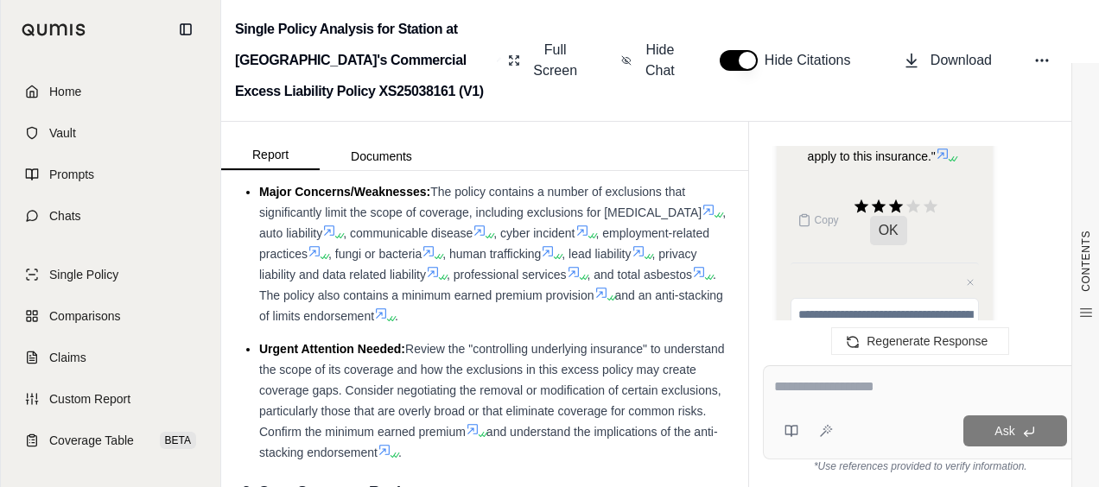
click at [793, 390] on textarea at bounding box center [920, 387] width 293 height 21
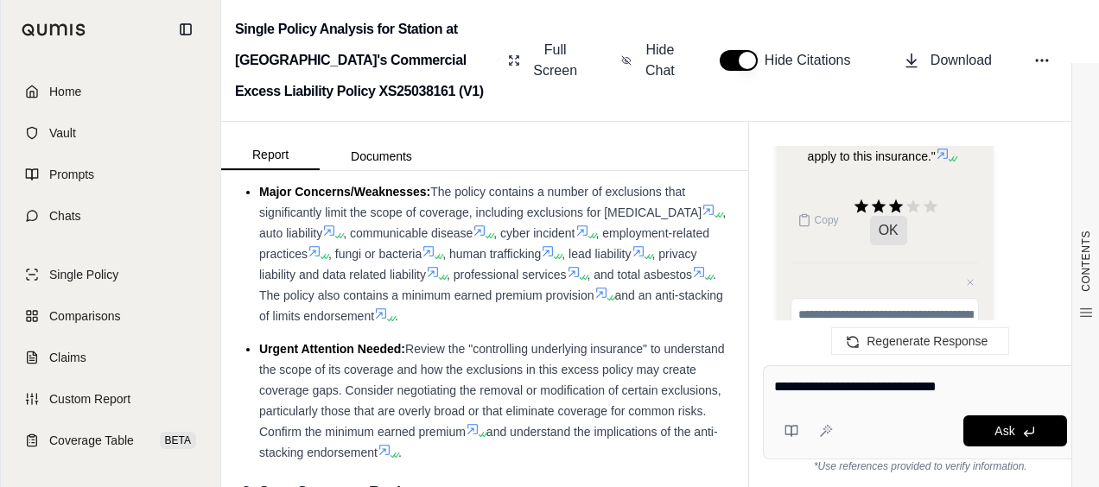
type textarea "**********"
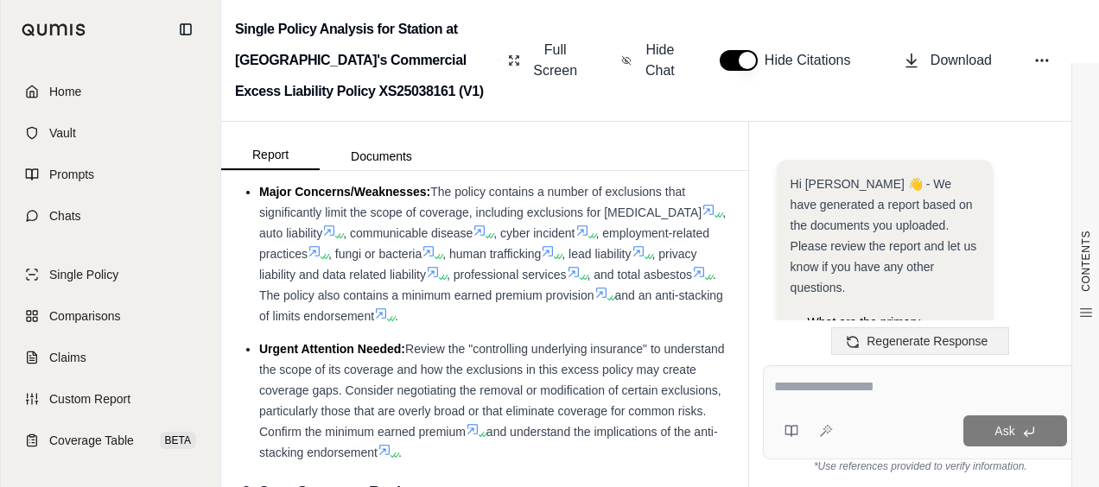
scroll to position [5508, 0]
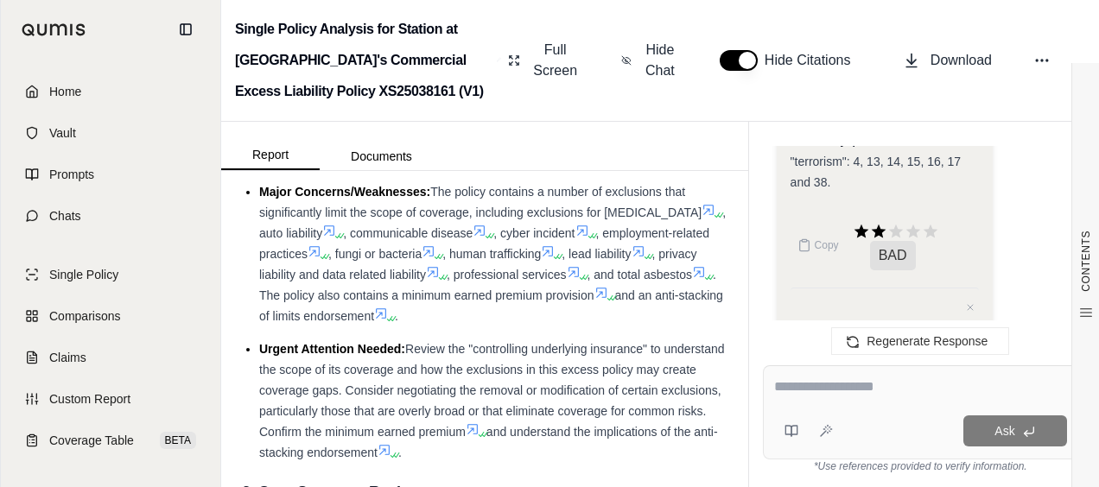
click at [857, 380] on textarea at bounding box center [920, 387] width 293 height 21
type textarea "**********"
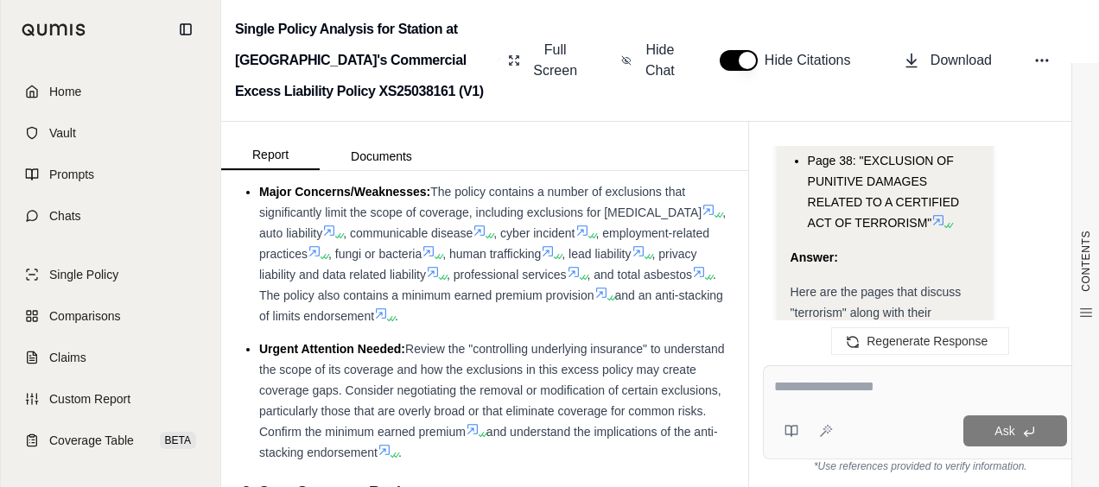
scroll to position [6832, 0]
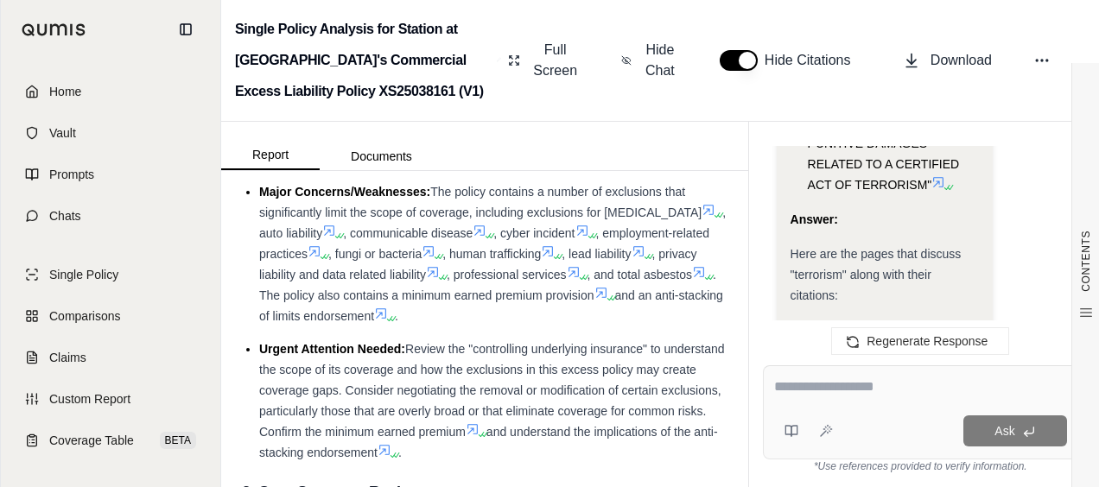
click at [960, 343] on icon at bounding box center [959, 348] width 10 height 10
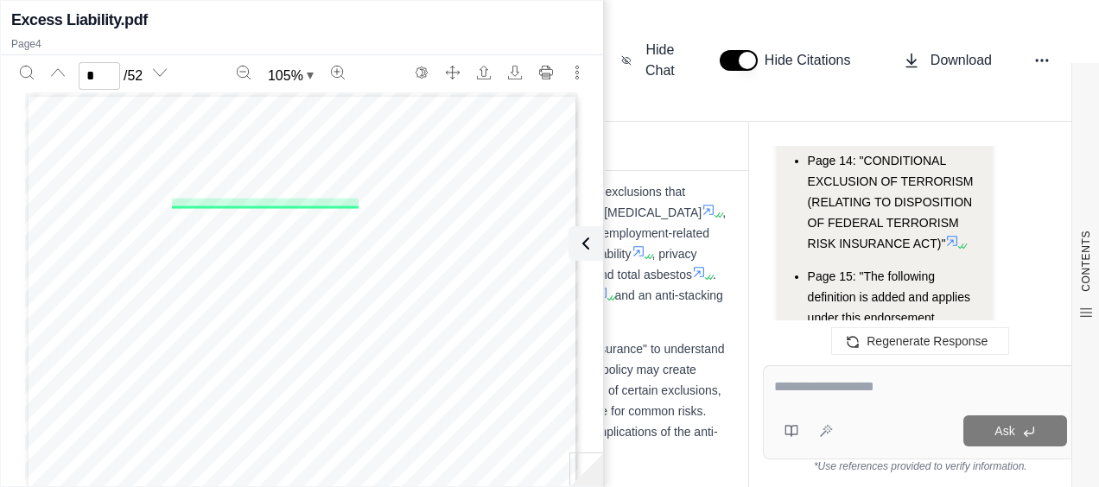
scroll to position [7091, 0]
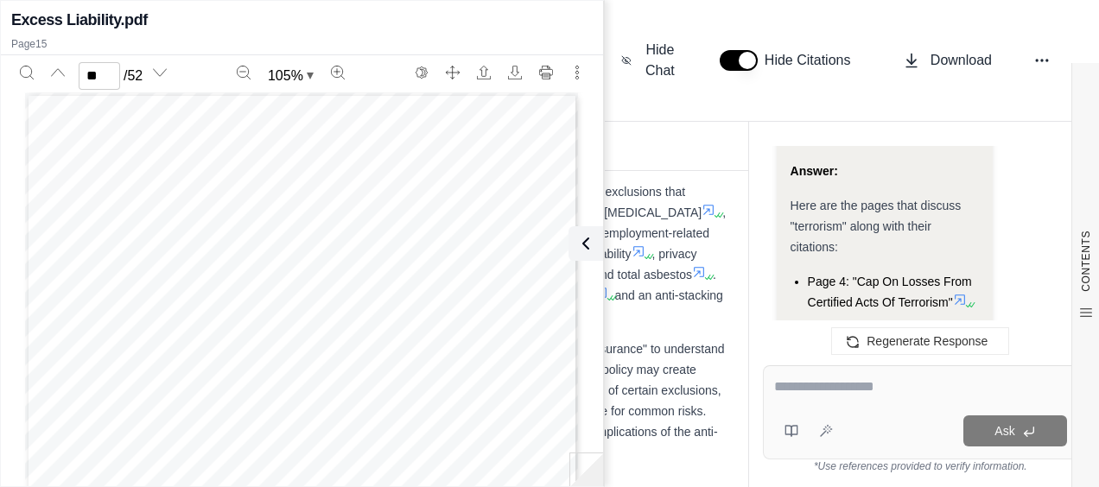
scroll to position [6918, 0]
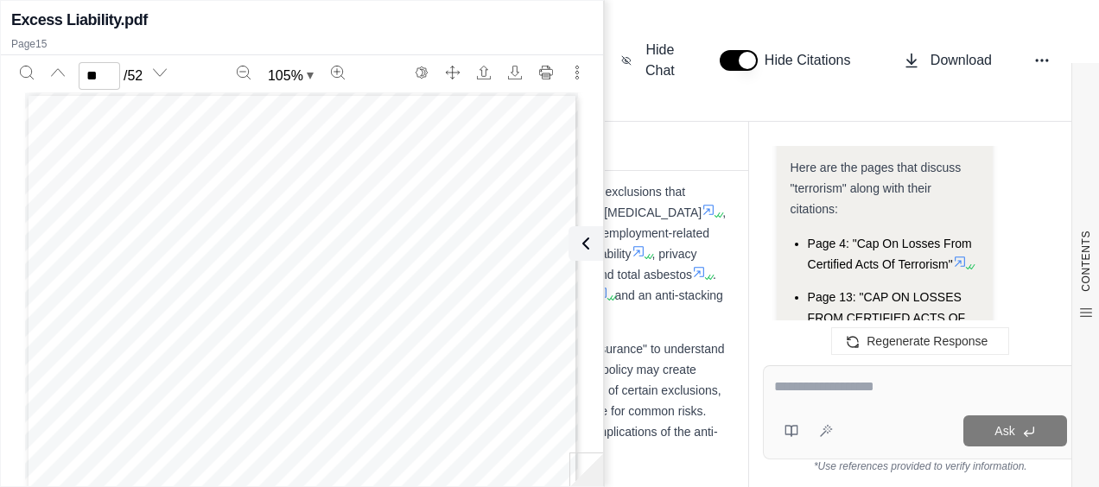
click at [891, 225] on div "Analysis: Okay, I need to provide the specific citations for each page that men…" at bounding box center [884, 89] width 188 height 2201
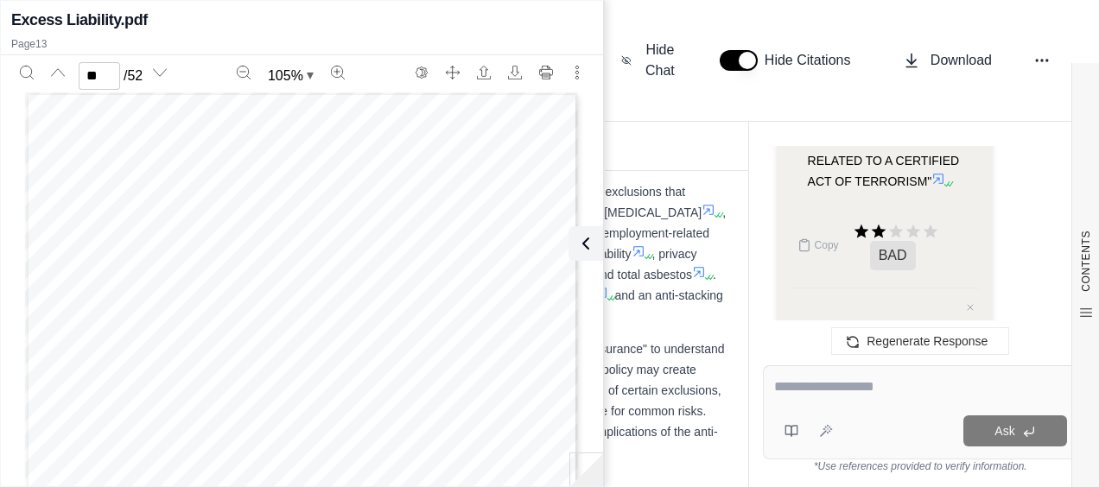
type input "**"
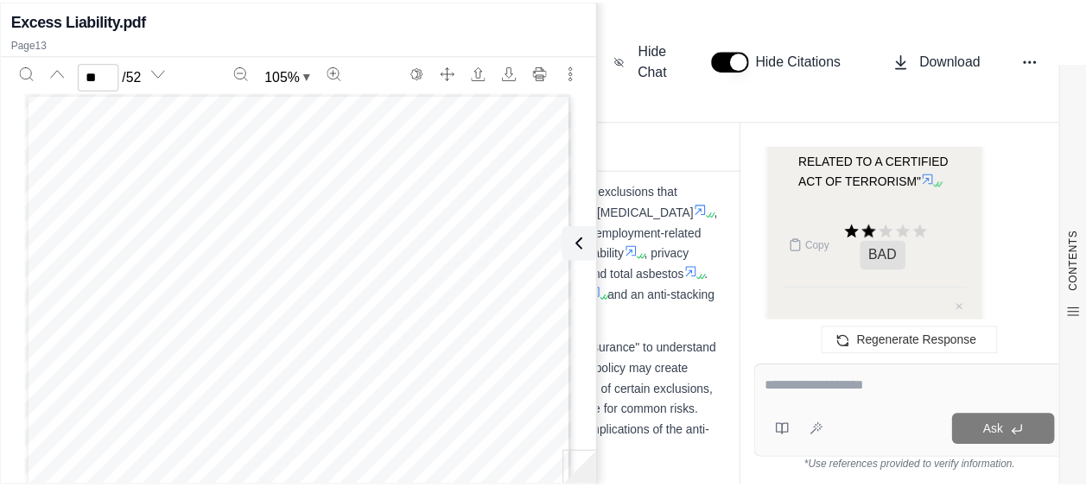
scroll to position [8597, 0]
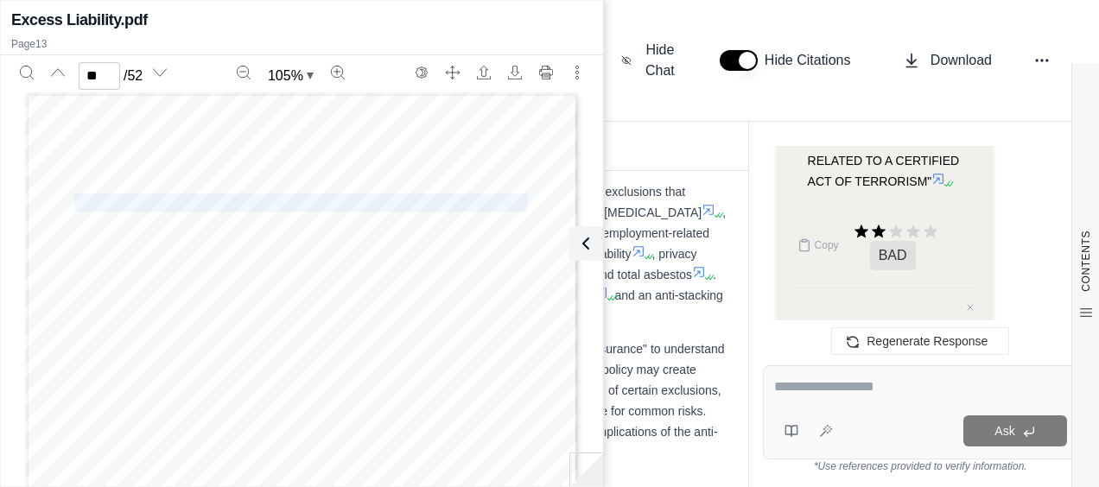
drag, startPoint x: 71, startPoint y: 196, endPoint x: 519, endPoint y: 203, distance: 448.3
click at [519, 203] on span "CAP ON LOSSES FROM CERTIFIED ACTS OF TERRORISM" at bounding box center [300, 203] width 453 height 16
drag, startPoint x: 519, startPoint y: 203, endPoint x: 509, endPoint y: 202, distance: 10.4
copy span "CAP ON LOSSES FROM CERTIFIED ACTS OF TERRORISM"
click at [579, 242] on icon at bounding box center [585, 243] width 21 height 21
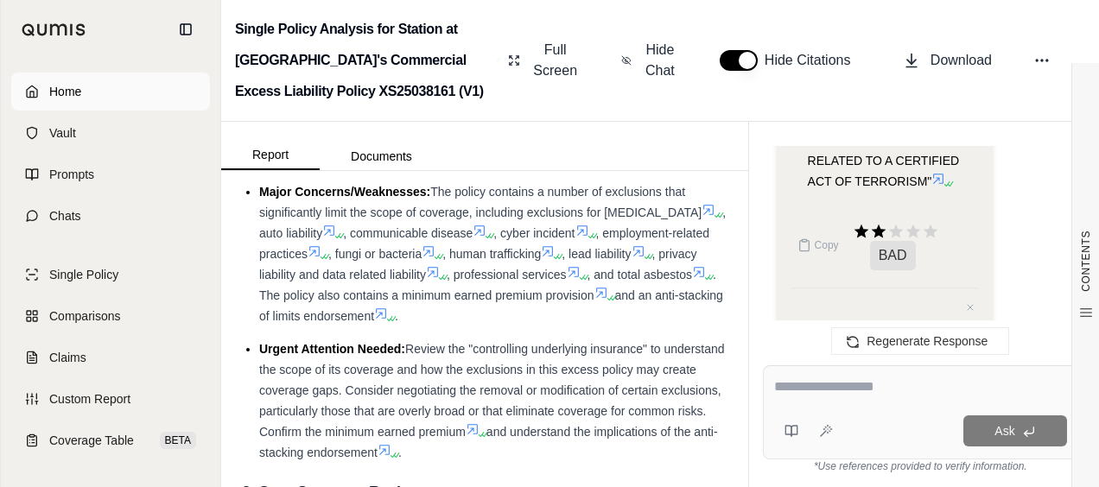
click at [131, 103] on link "Home" at bounding box center [110, 92] width 199 height 38
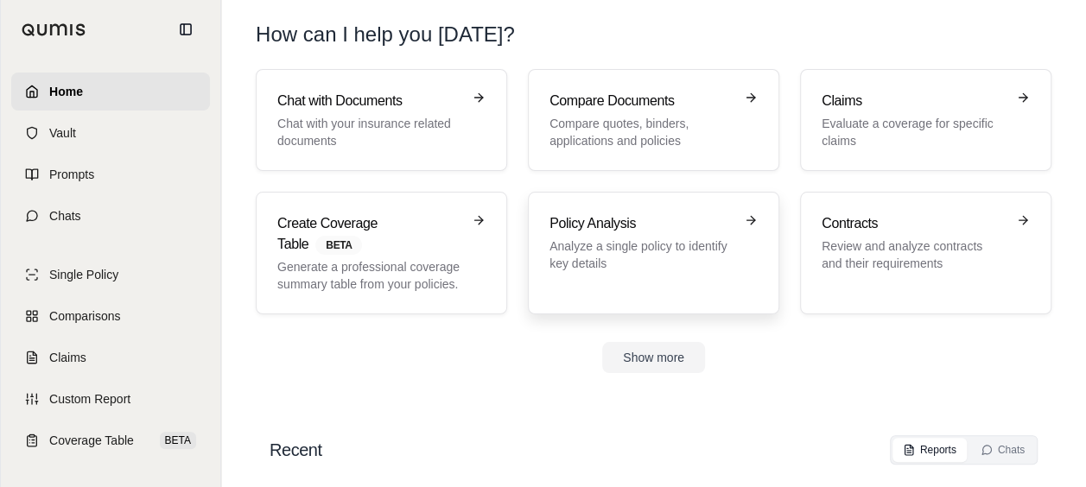
click at [554, 227] on h3 "Policy Analysis" at bounding box center [641, 223] width 184 height 21
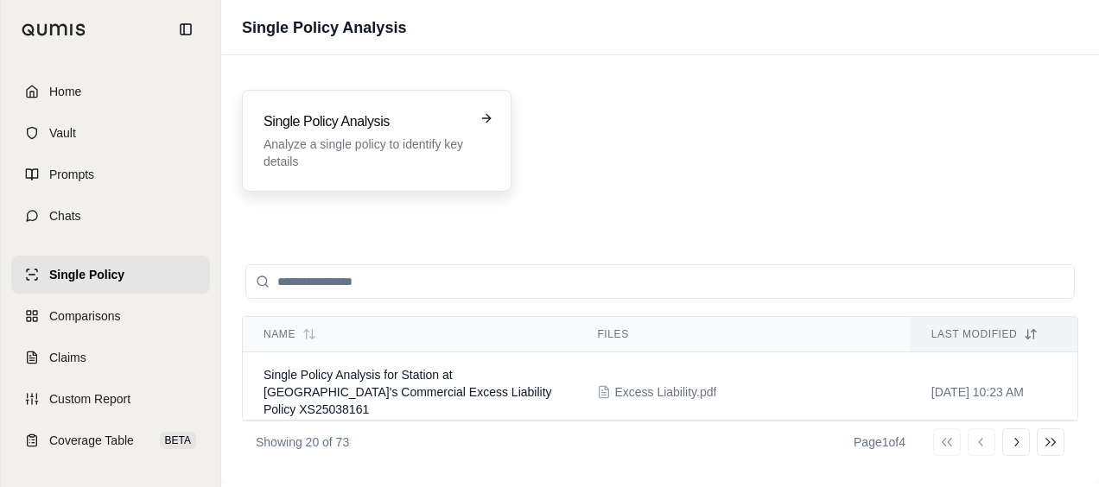
click at [447, 156] on p "Analyze a single policy to identify key details" at bounding box center [364, 153] width 202 height 35
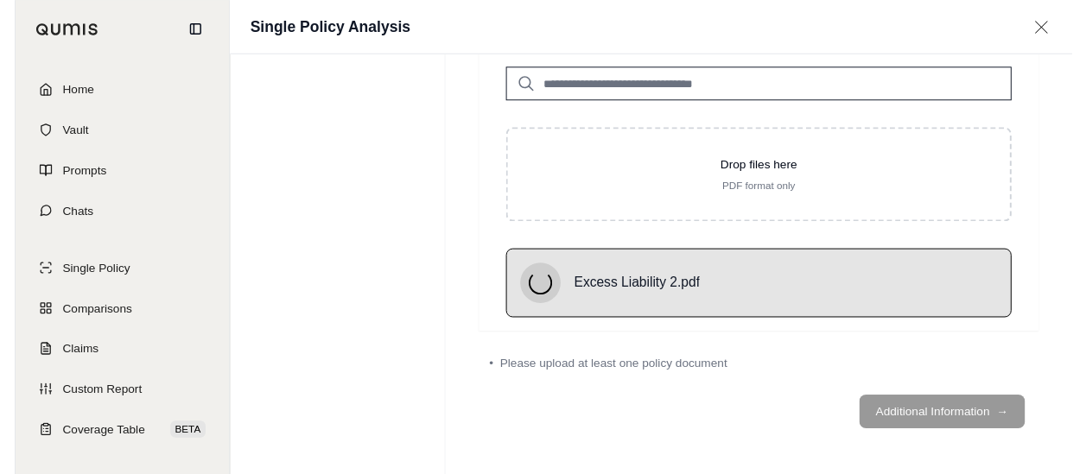
scroll to position [79, 0]
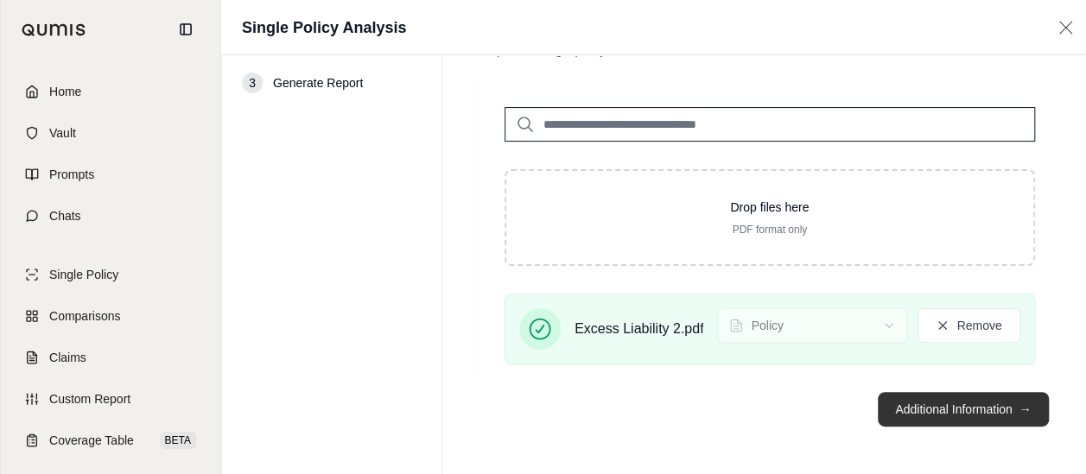
click at [945, 411] on button "Additional Information →" at bounding box center [962, 409] width 170 height 35
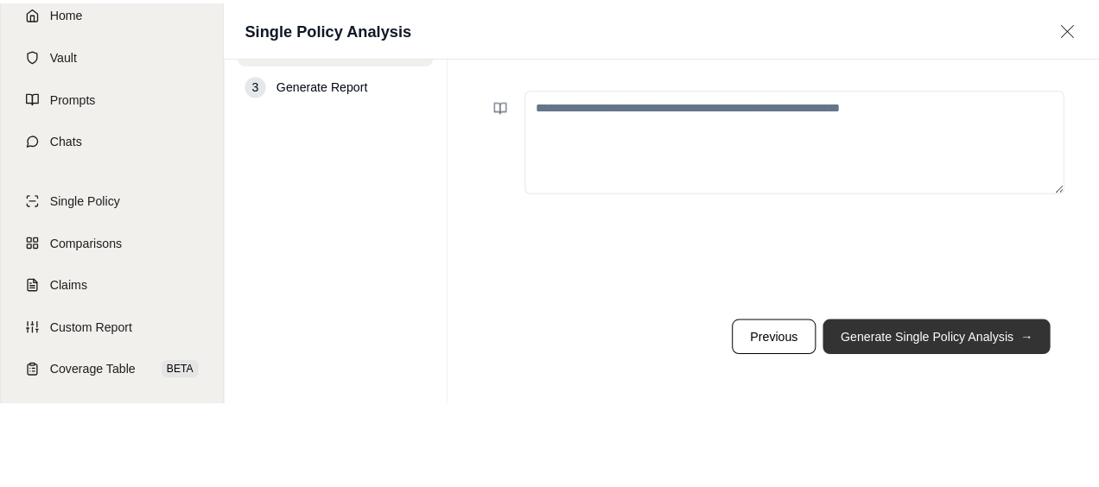
scroll to position [0, 0]
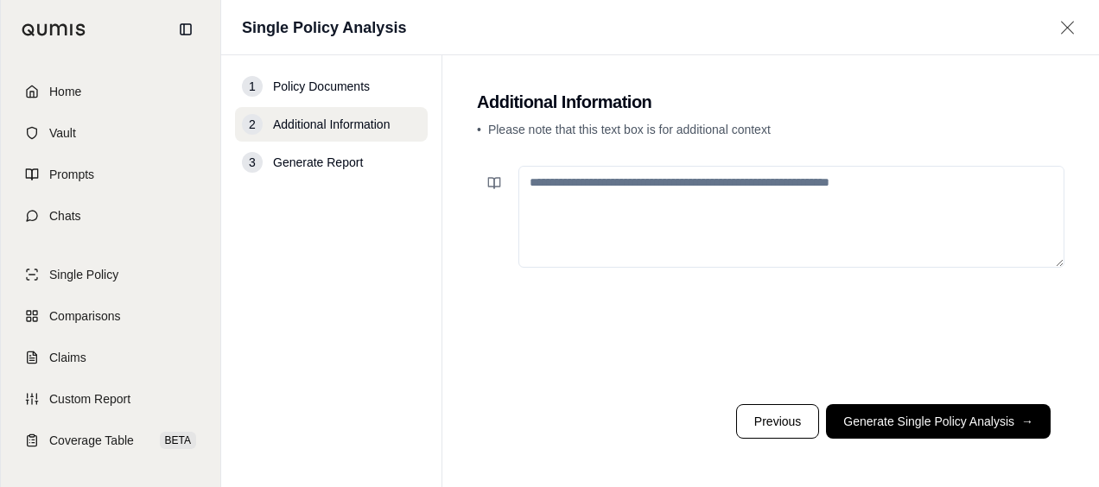
click at [945, 415] on button "Generate Single Policy Analysis →" at bounding box center [938, 421] width 225 height 35
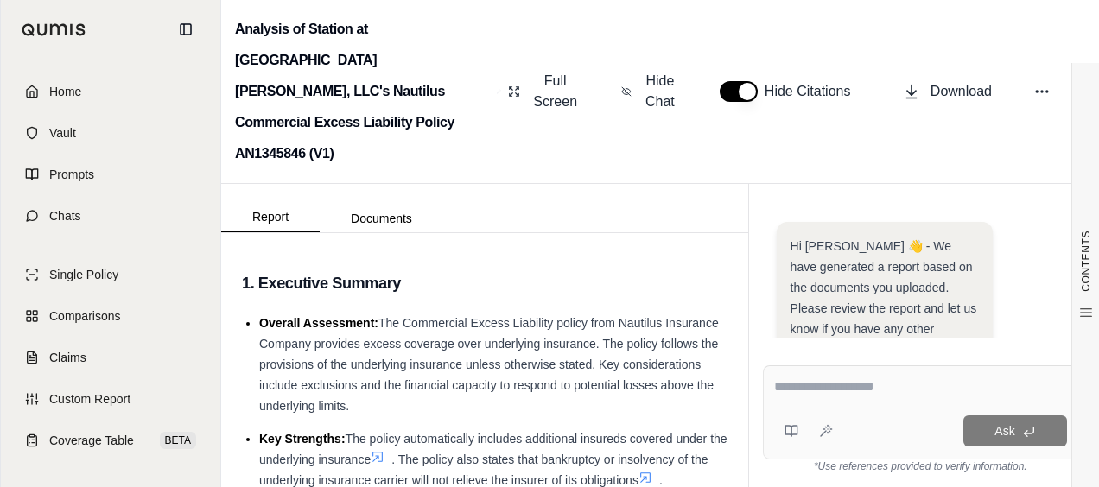
scroll to position [371, 0]
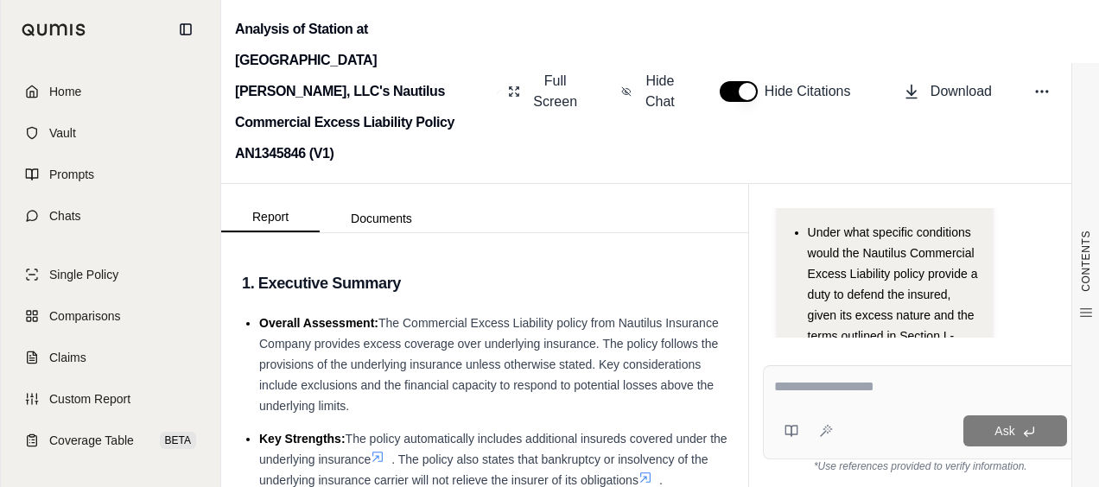
click at [821, 388] on textarea at bounding box center [921, 387] width 294 height 21
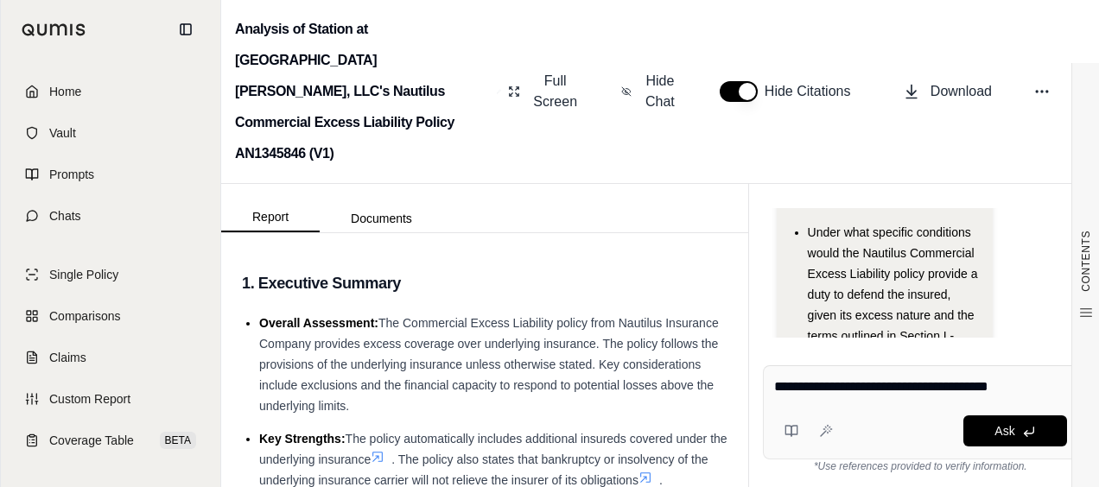
type textarea "**********"
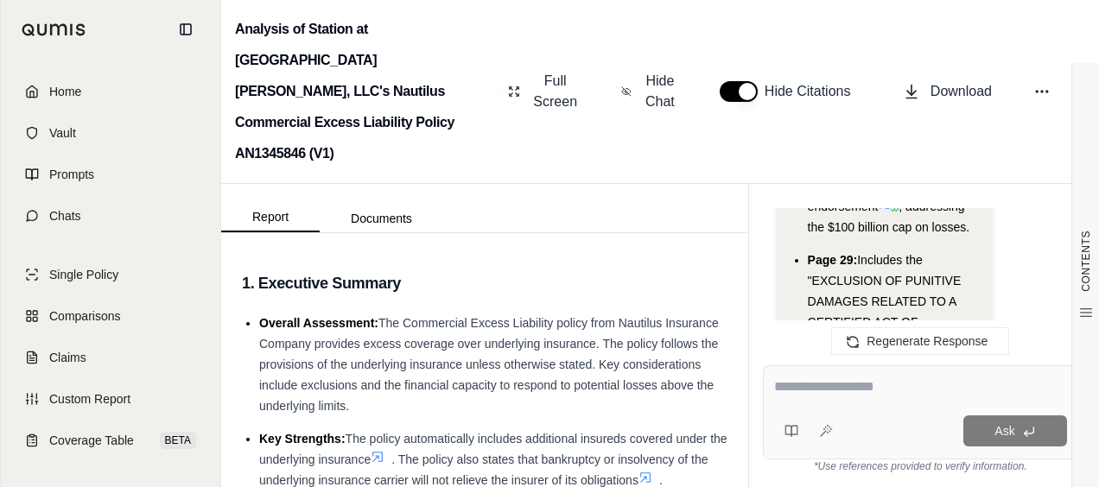
scroll to position [2912, 0]
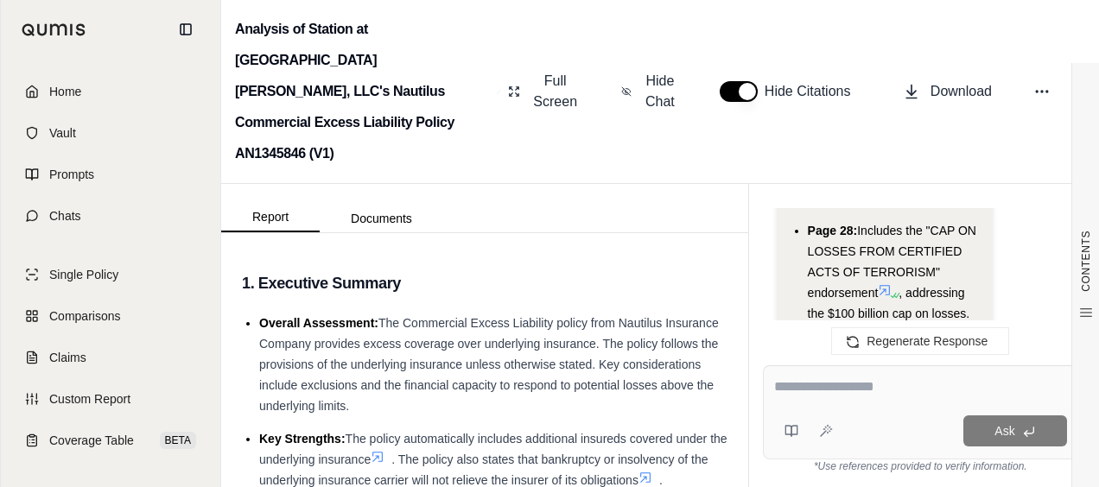
click at [877, 283] on icon at bounding box center [884, 290] width 14 height 14
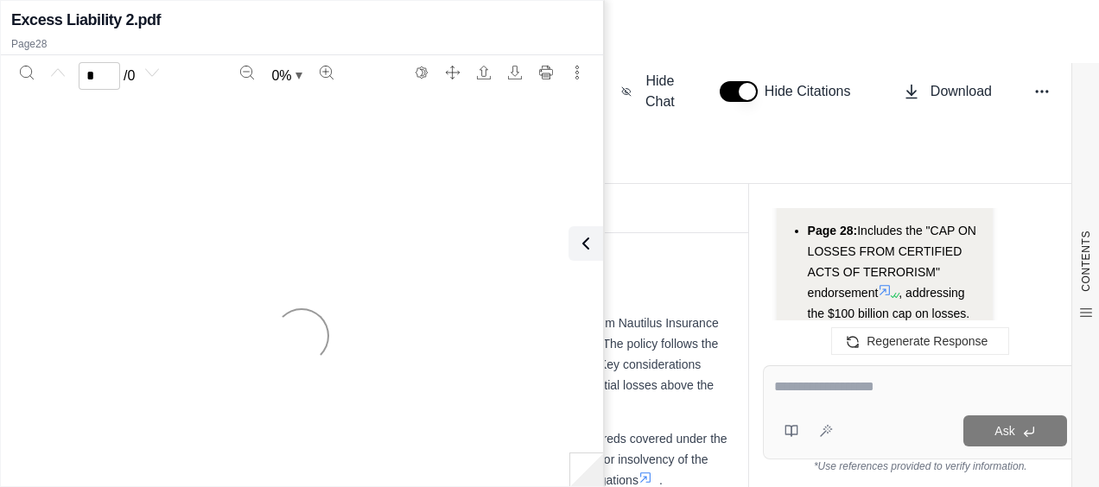
scroll to position [3171, 0]
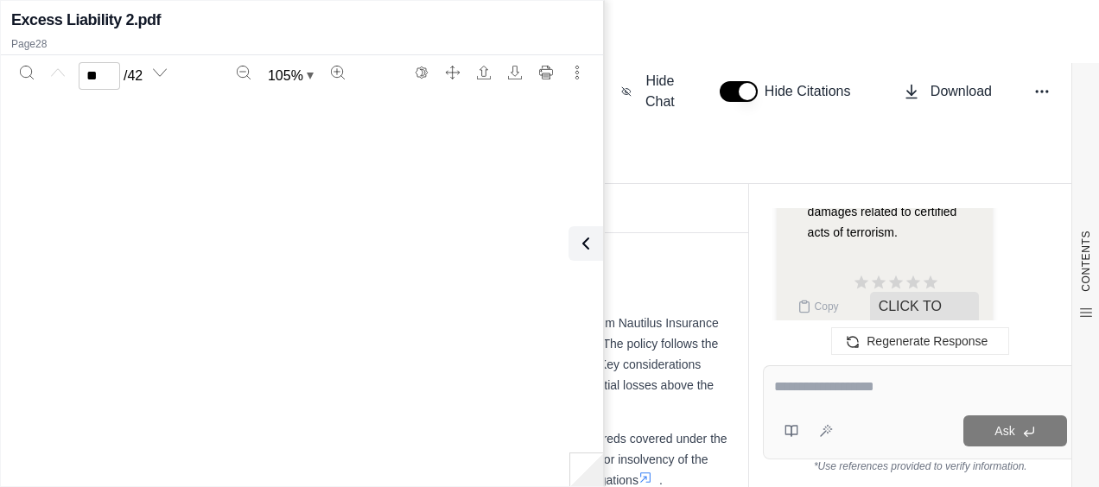
type input "**"
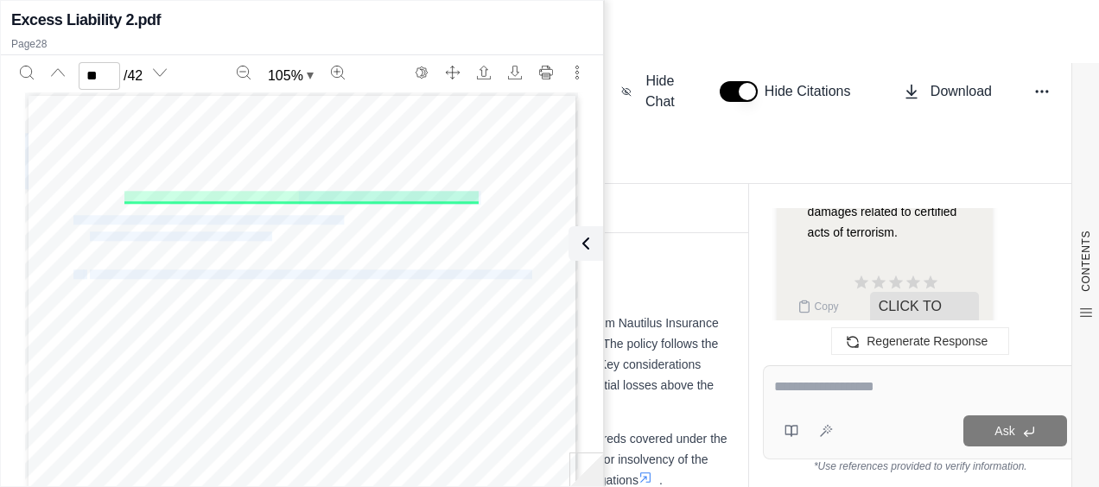
drag, startPoint x: 116, startPoint y: 193, endPoint x: 295, endPoint y: 199, distance: 179.7
click at [295, 199] on div "NE 00 97 01 19 Includes copyrighted material of Insurance Services Office, Inc.…" at bounding box center [302, 450] width 554 height 717
drag, startPoint x: 295, startPoint y: 199, endPoint x: 151, endPoint y: 180, distance: 145.5
click at [161, 180] on div "NE 00 97 01 19 Includes copyrighted material of Insurance Services Office, Inc.…" at bounding box center [302, 450] width 554 height 717
drag, startPoint x: 117, startPoint y: 196, endPoint x: 467, endPoint y: 193, distance: 349.8
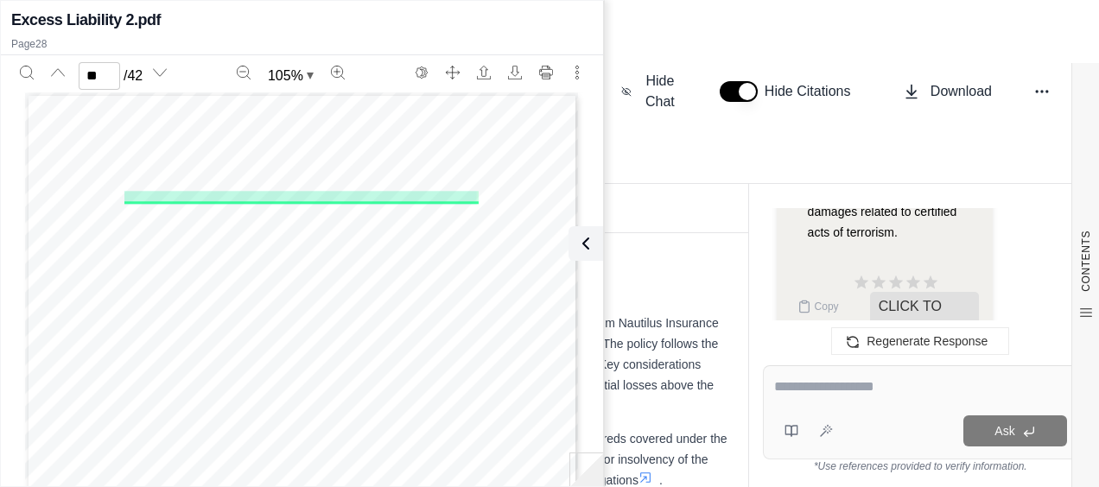
click at [467, 193] on span "CAP ON LOSSES FROM CERTIFIED ACTS OF TERRORISM" at bounding box center [300, 198] width 352 height 13
drag, startPoint x: 467, startPoint y: 193, endPoint x: 453, endPoint y: 195, distance: 14.8
copy span "CAP ON LOSSES FROM CERTIFIED ACTS OF TERRORISM"
click at [791, 383] on textarea at bounding box center [920, 387] width 293 height 21
click at [594, 253] on button at bounding box center [582, 243] width 35 height 35
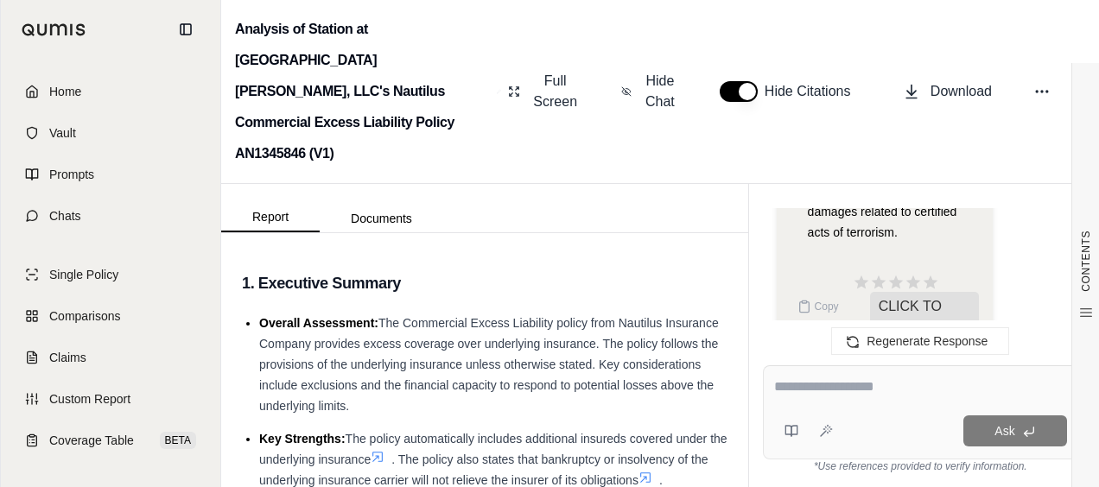
click at [795, 378] on textarea at bounding box center [920, 387] width 293 height 21
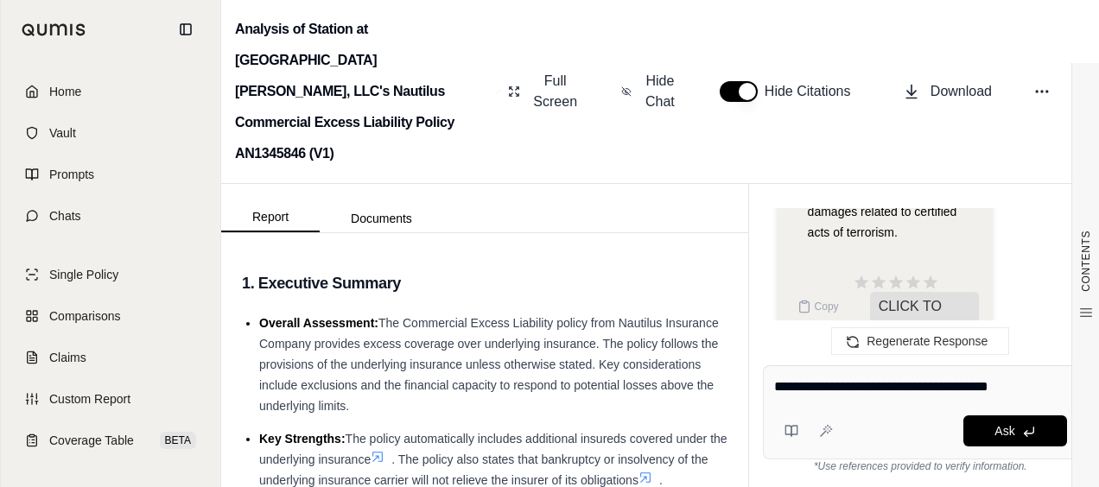
type textarea "**********"
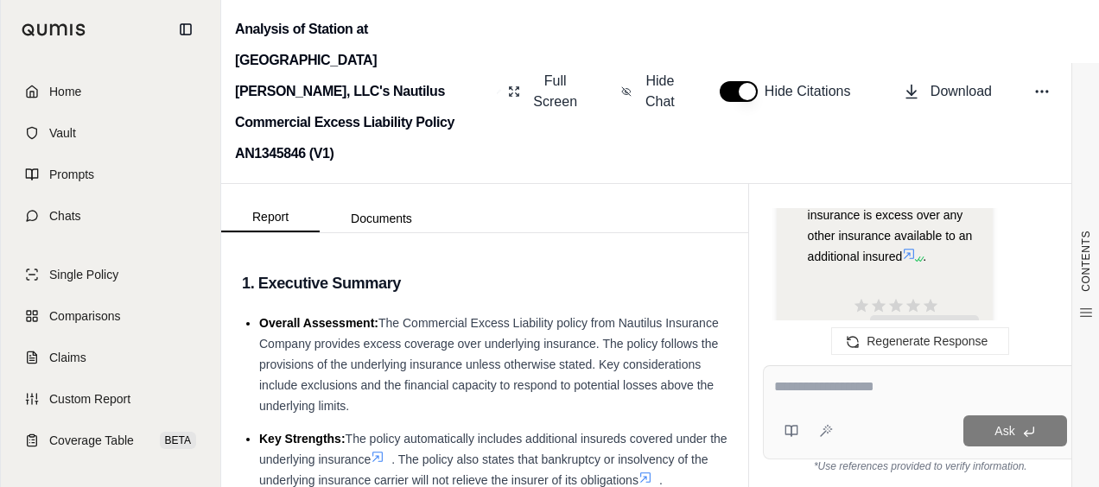
scroll to position [4879, 0]
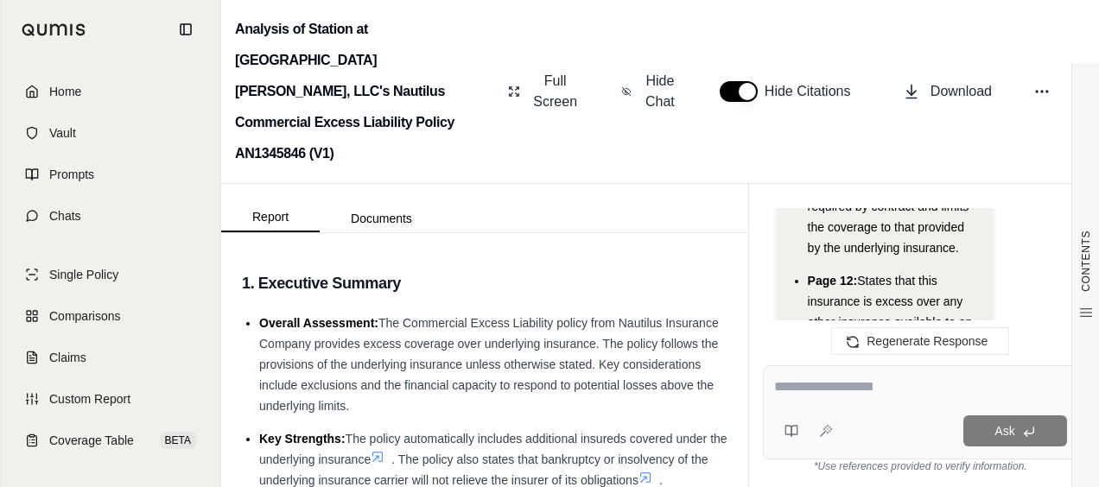
click at [905, 333] on icon at bounding box center [909, 340] width 14 height 14
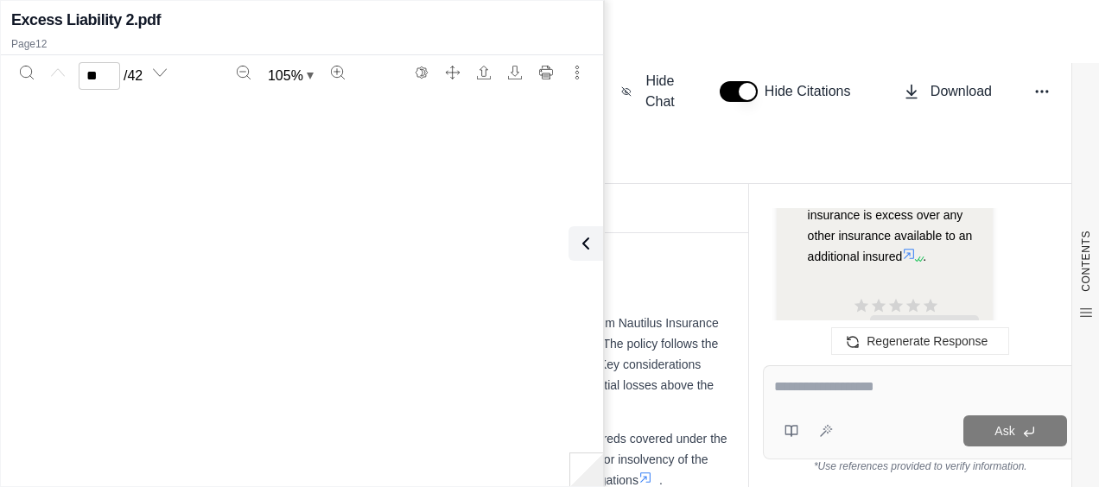
type input "**"
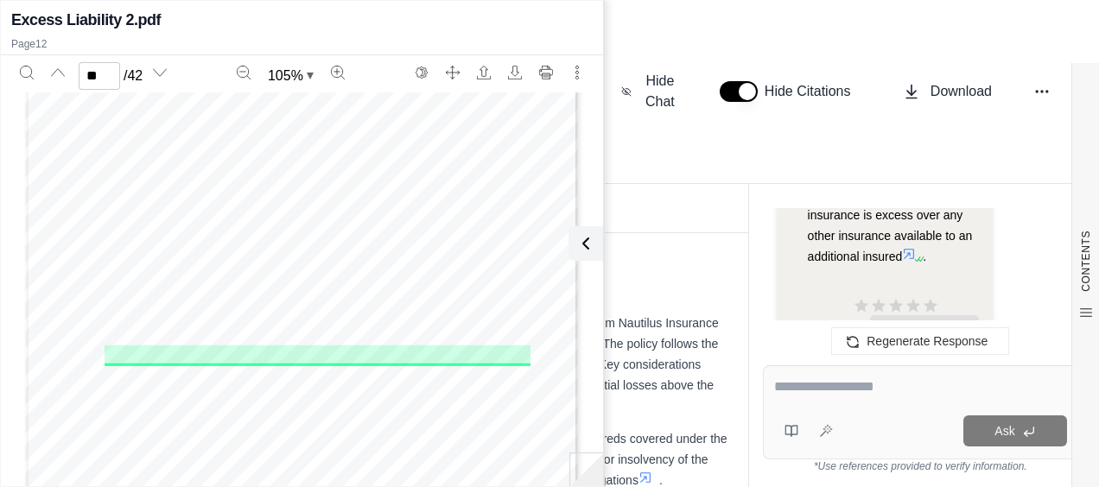
scroll to position [8139, 0]
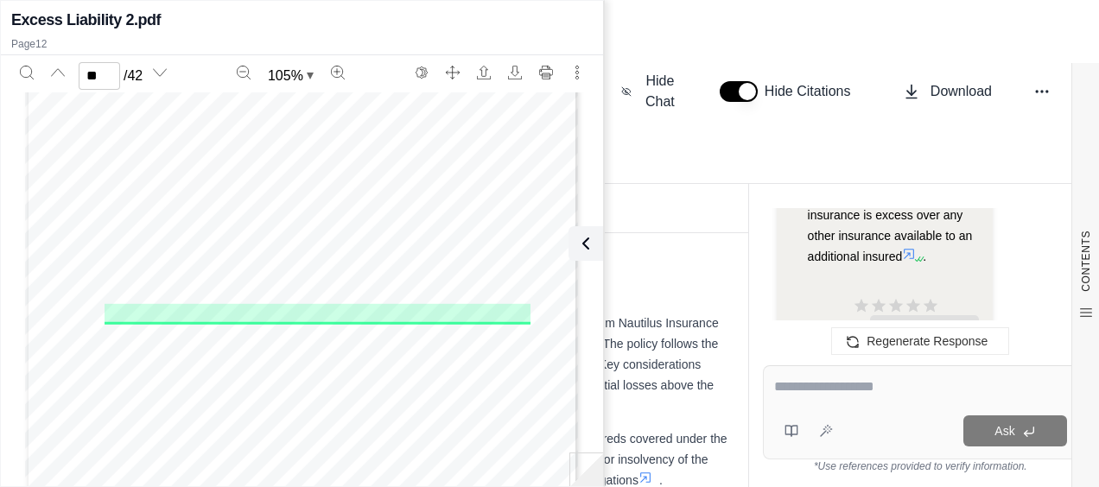
click at [116, 295] on span "This insurance is excess over, and shall not contribute with any of the other i…" at bounding box center [317, 298] width 422 height 9
drag, startPoint x: 98, startPoint y: 294, endPoint x: 193, endPoint y: 313, distance: 96.9
click at [193, 313] on div "NE 00 31 01 19 Includes copyrighted material of Insurance Services Office, Inc.…" at bounding box center [302, 192] width 554 height 717
drag, startPoint x: 193, startPoint y: 313, endPoint x: 183, endPoint y: 296, distance: 19.4
click at [193, 291] on div "NE 00 31 01 19 Includes copyrighted material of Insurance Services Office, Inc.…" at bounding box center [302, 192] width 554 height 717
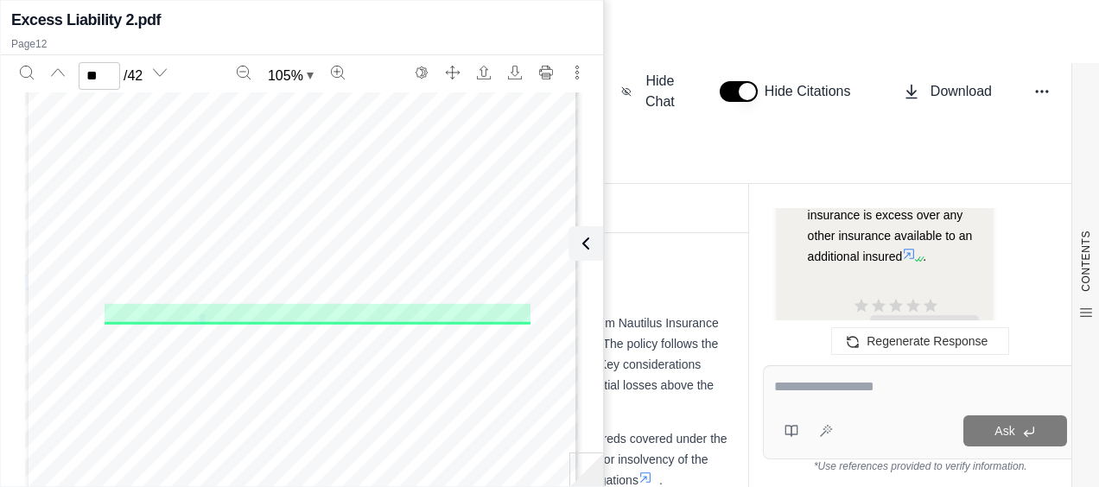
click at [99, 295] on div "NE 00 31 01 19 Includes copyrighted material of Insurance Services Office, Inc.…" at bounding box center [302, 192] width 554 height 717
click at [112, 298] on span "This insurance is excess over, and shall not contribute with any of the other i…" at bounding box center [317, 298] width 422 height 9
click at [117, 296] on span "This insurance is excess over, and shall not contribute with any of the other i…" at bounding box center [317, 298] width 422 height 9
drag, startPoint x: 102, startPoint y: 295, endPoint x: 468, endPoint y: 299, distance: 366.2
click at [468, 299] on span "This insurance is excess over, and shall not contribute with any of the other i…" at bounding box center [317, 298] width 422 height 9
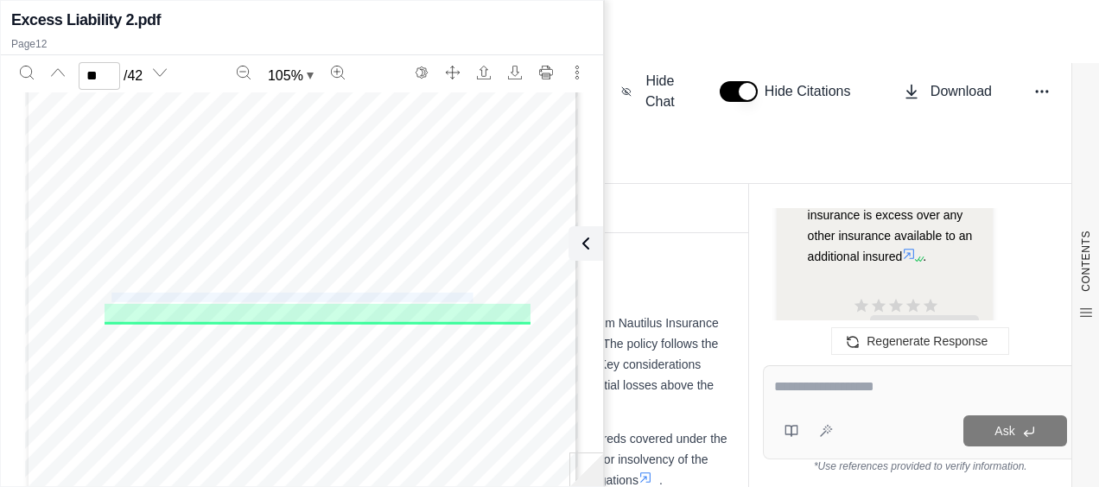
copy span "his insurance is excess over, and shall not contribute with any of the other in…"
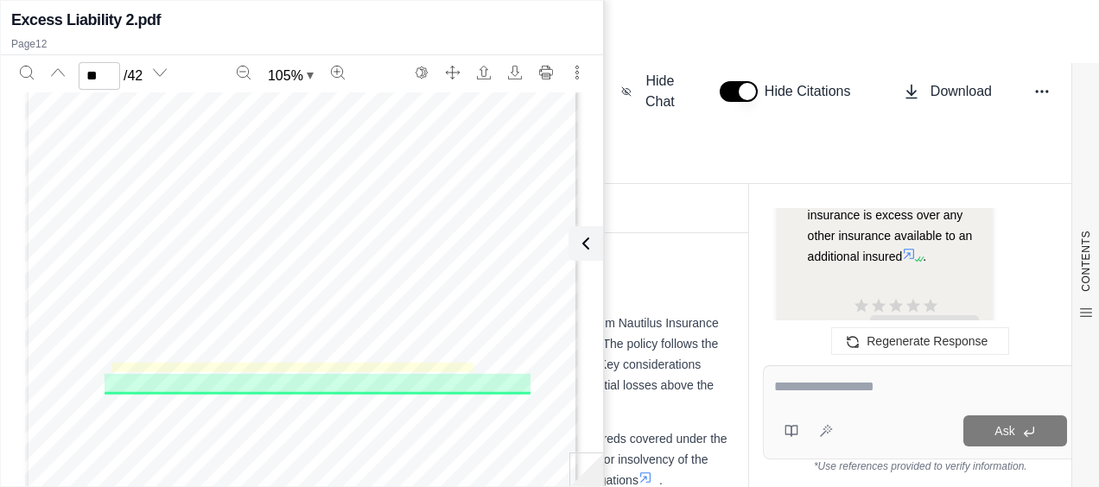
scroll to position [8226, 0]
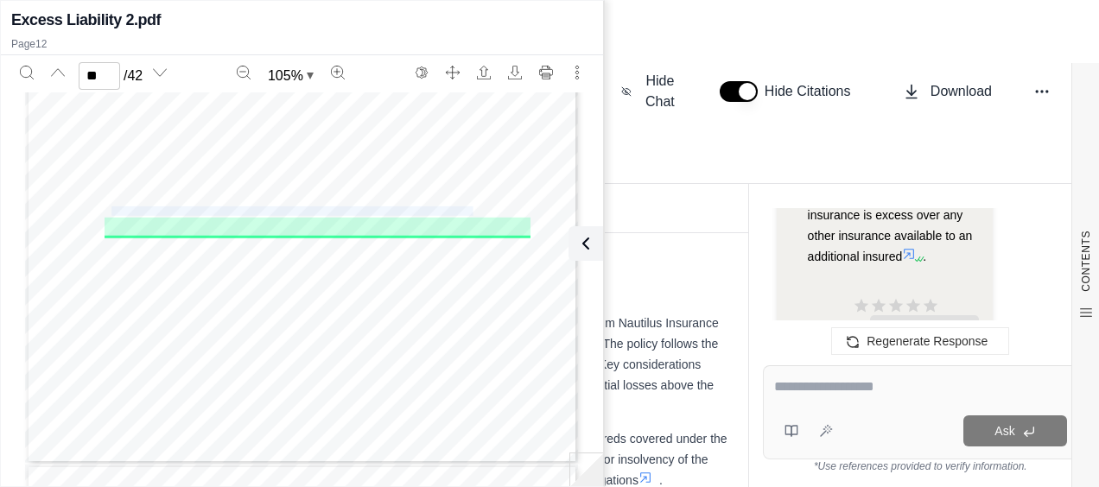
drag, startPoint x: 585, startPoint y: 245, endPoint x: 580, endPoint y: 237, distance: 9.7
click at [586, 245] on icon at bounding box center [585, 243] width 21 height 21
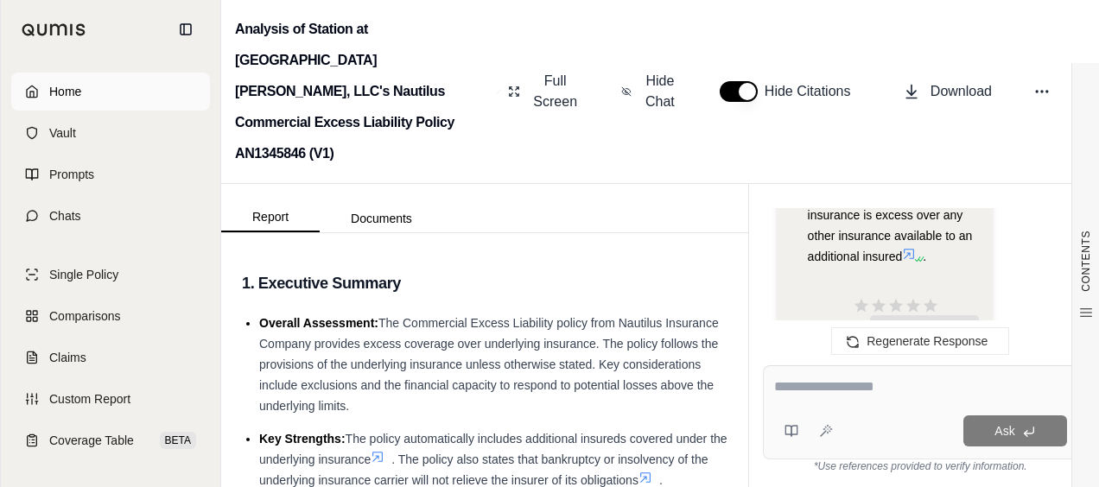
click at [69, 86] on span "Home" at bounding box center [65, 91] width 32 height 17
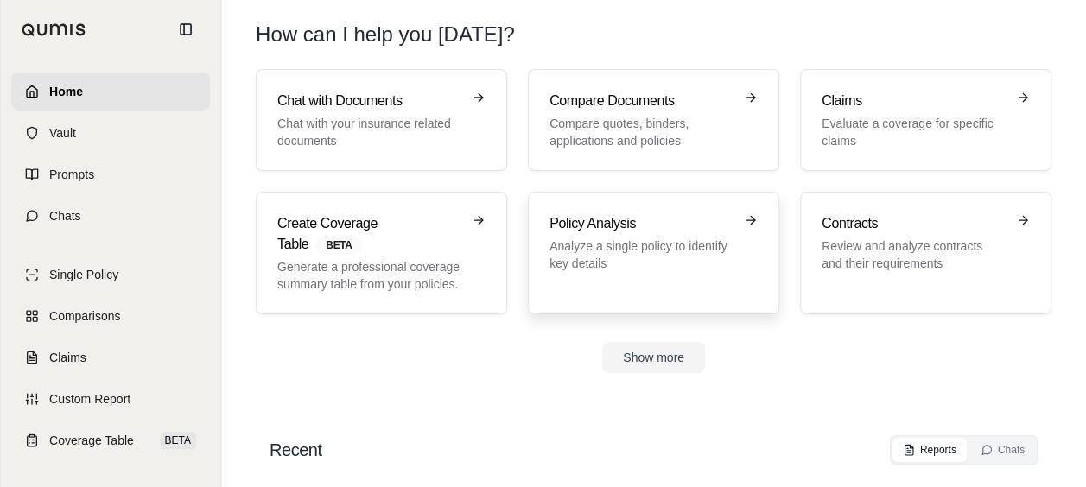
click at [573, 213] on h3 "Policy Analysis" at bounding box center [641, 223] width 184 height 21
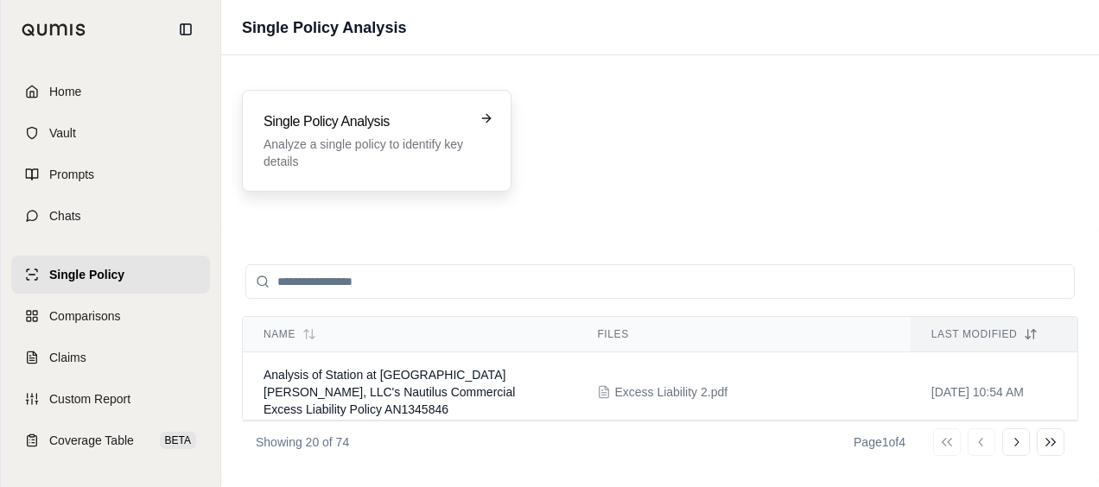
click at [409, 155] on p "Analyze a single policy to identify key details" at bounding box center [364, 153] width 202 height 35
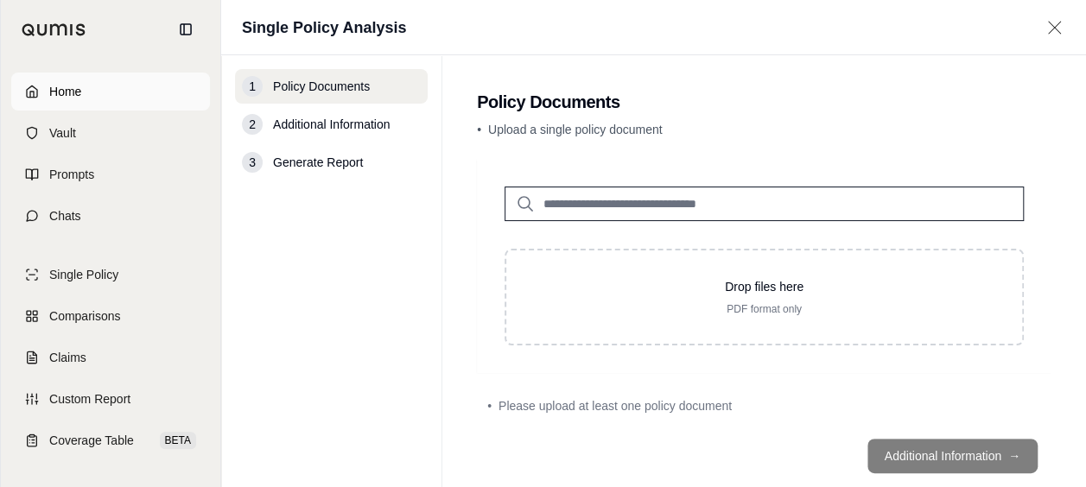
click at [95, 90] on link "Home" at bounding box center [110, 92] width 199 height 38
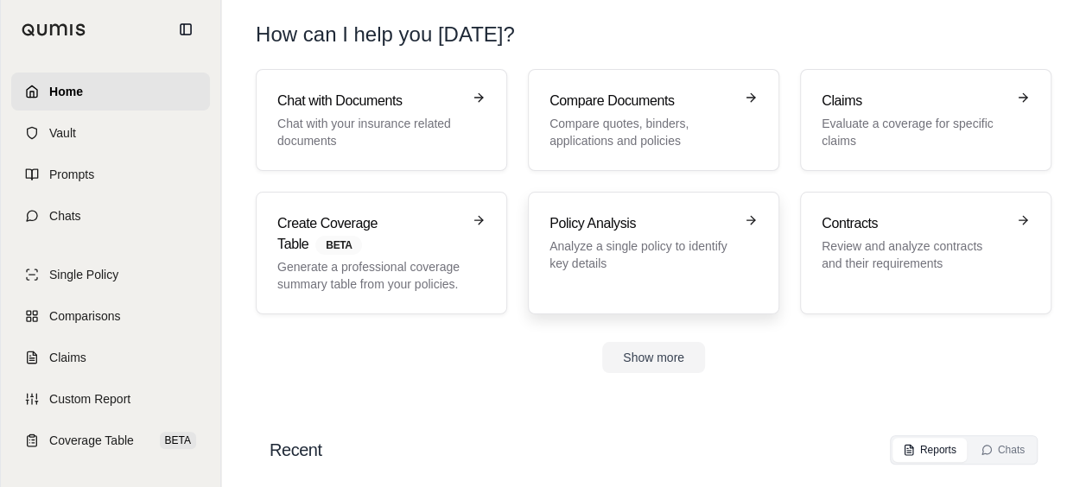
click at [584, 228] on h3 "Policy Analysis" at bounding box center [641, 223] width 184 height 21
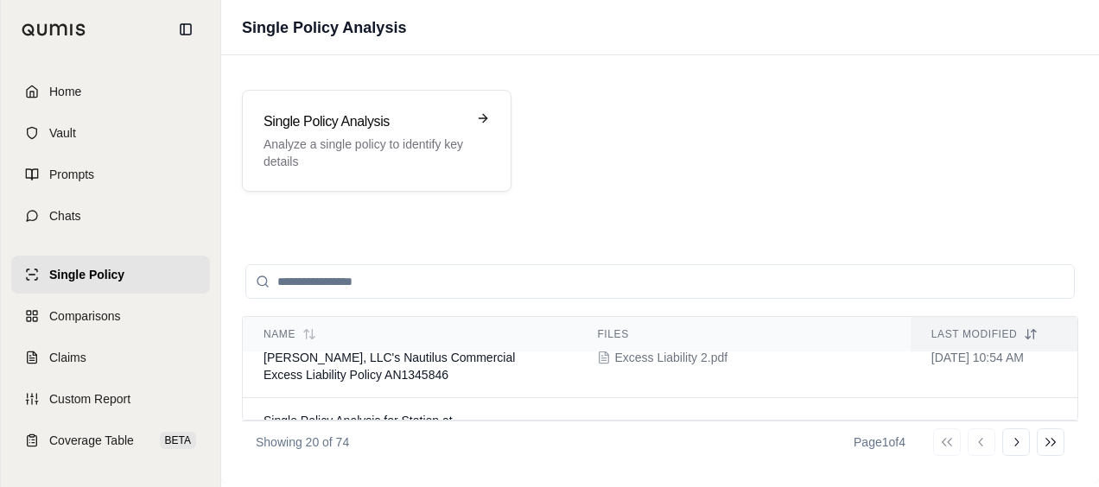
scroll to position [69, 0]
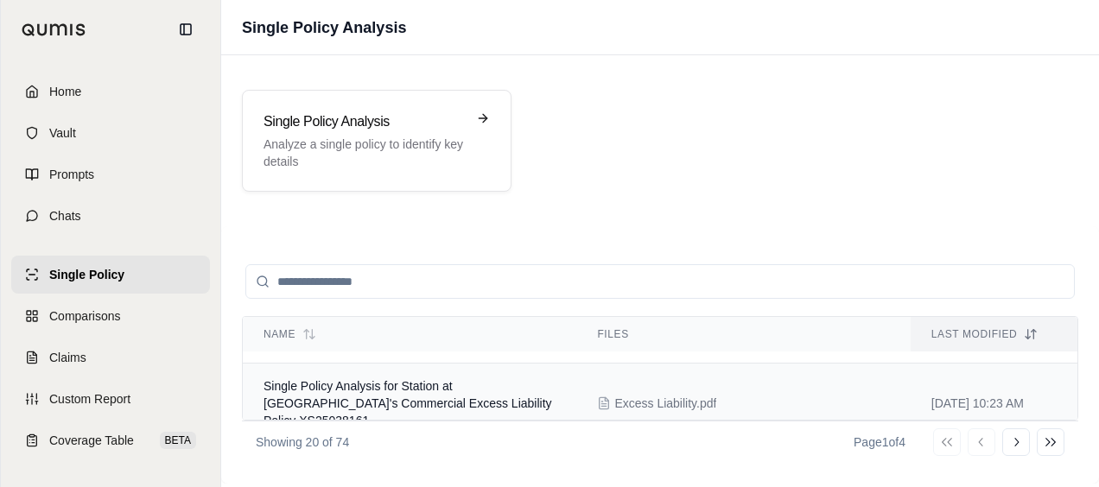
click at [462, 379] on span "Single Policy Analysis for Station at [GEOGRAPHIC_DATA]'s Commercial Excess Lia…" at bounding box center [407, 403] width 288 height 48
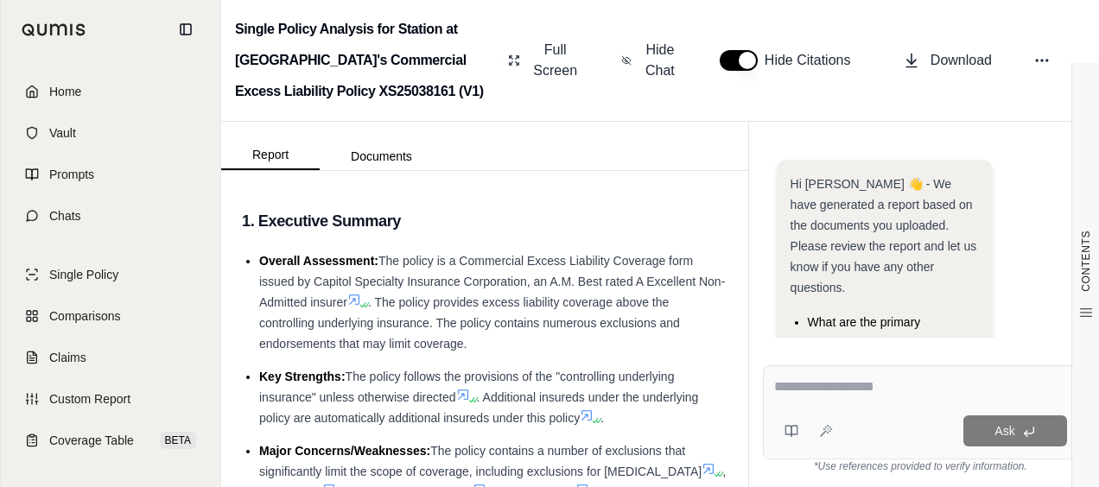
scroll to position [351, 0]
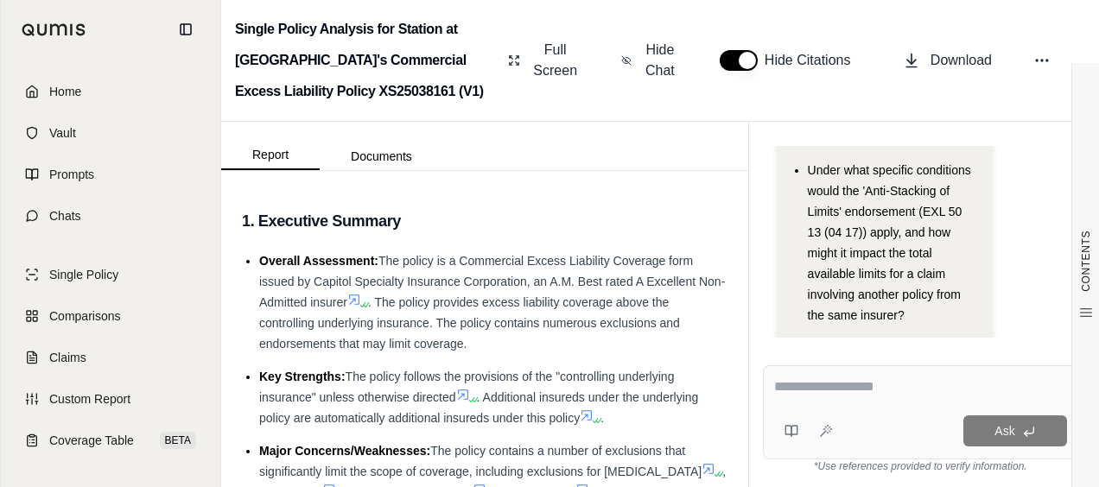
click at [862, 442] on div "Ask" at bounding box center [952, 430] width 227 height 31
click at [852, 396] on textarea at bounding box center [920, 387] width 293 height 21
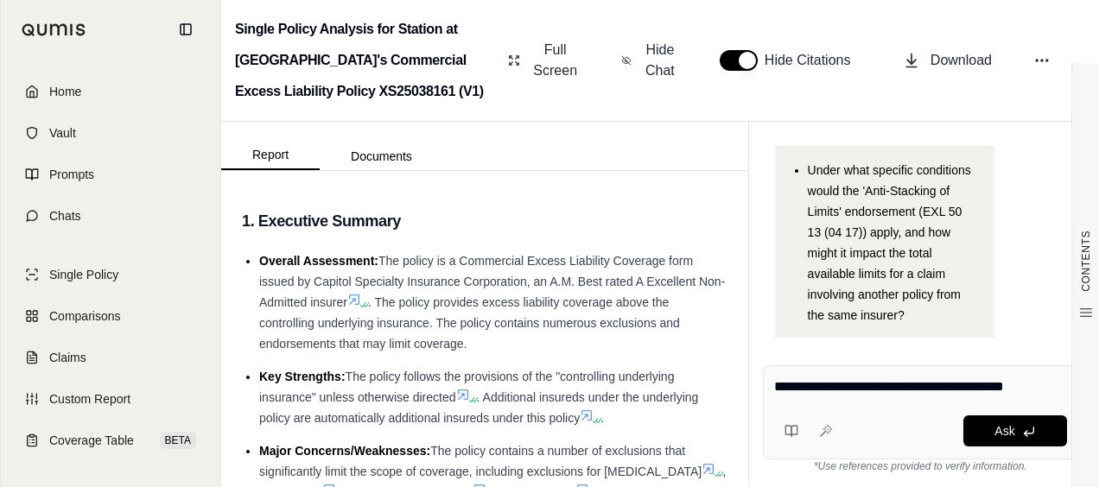
type textarea "**********"
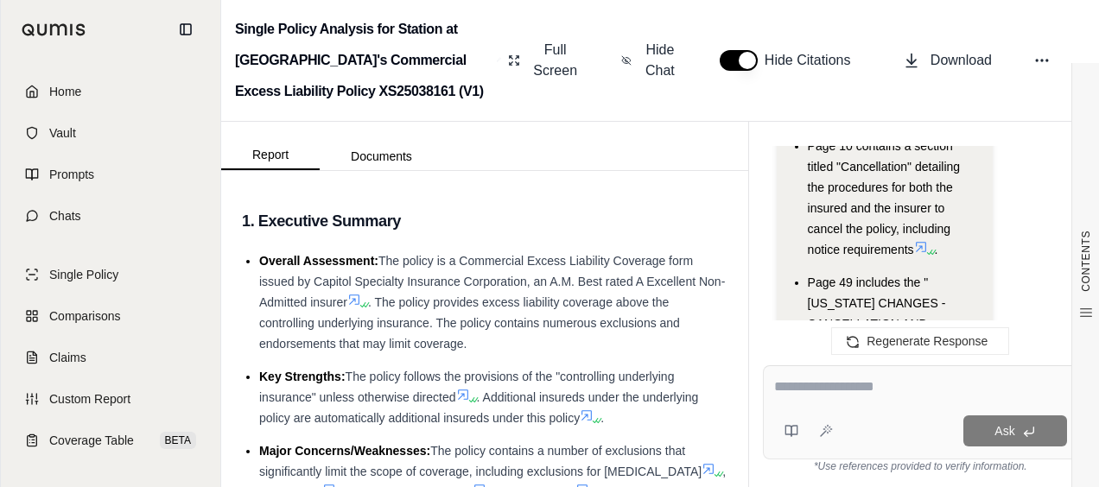
scroll to position [2375, 0]
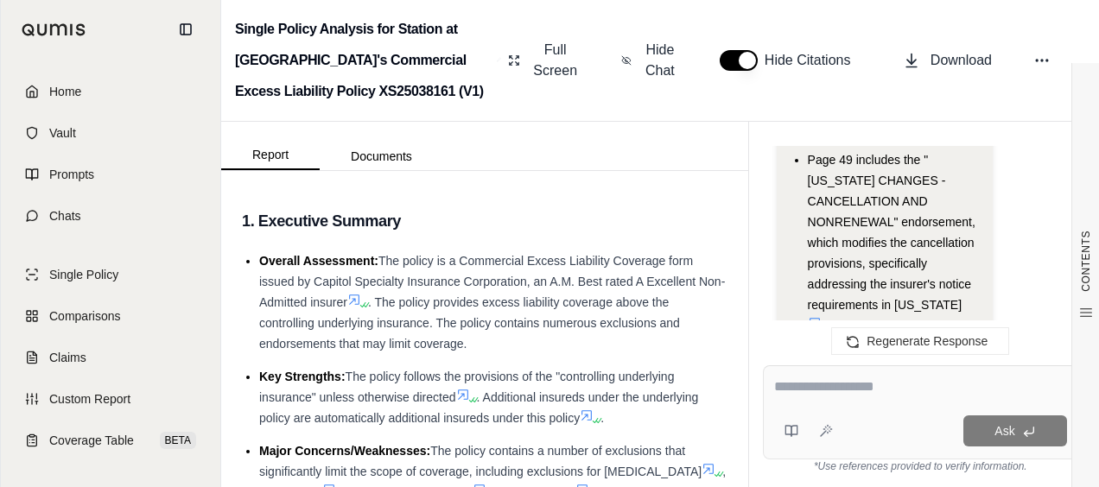
click at [812, 316] on icon at bounding box center [815, 323] width 14 height 14
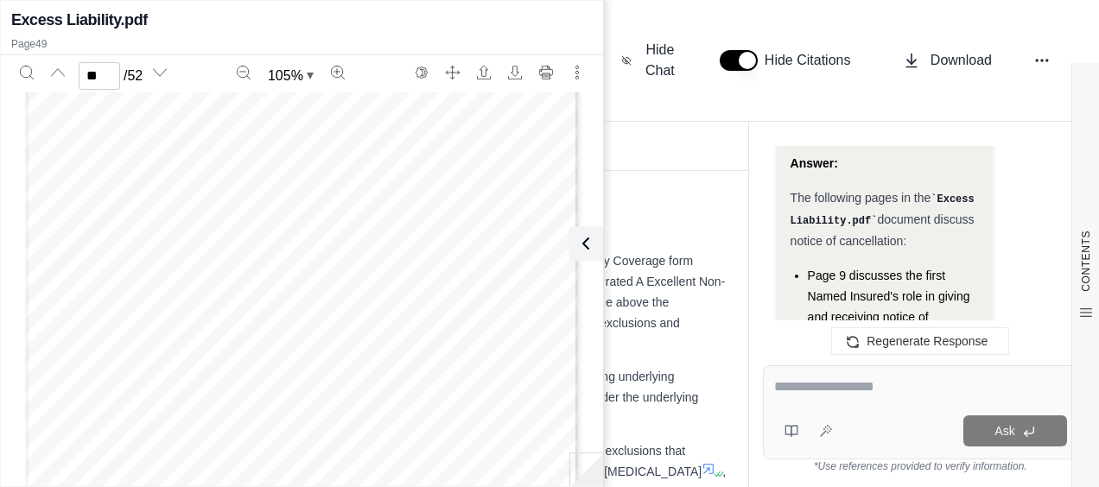
scroll to position [2201, 0]
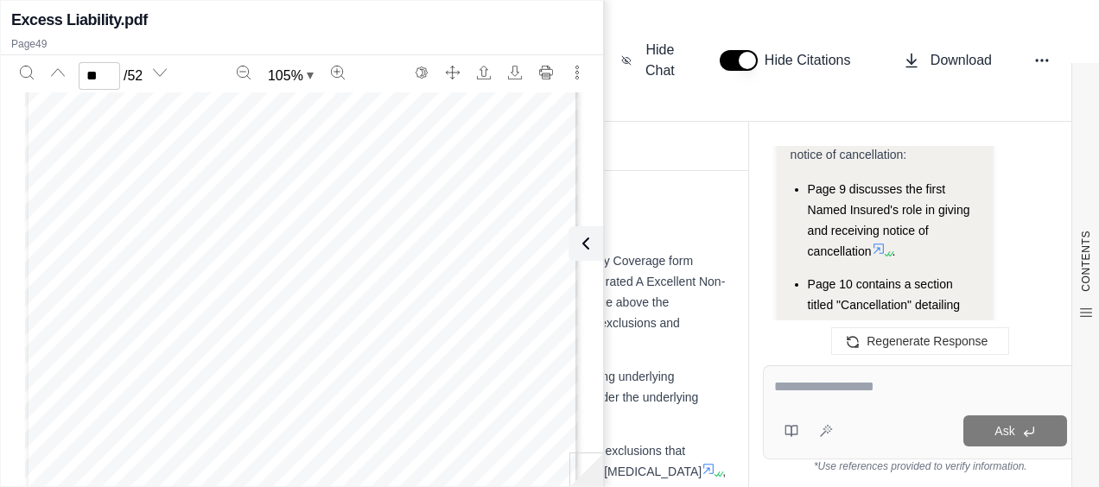
click at [915, 295] on span "Page 10 contains a section titled "Cancellation" detailing the procedures for b…" at bounding box center [884, 335] width 153 height 117
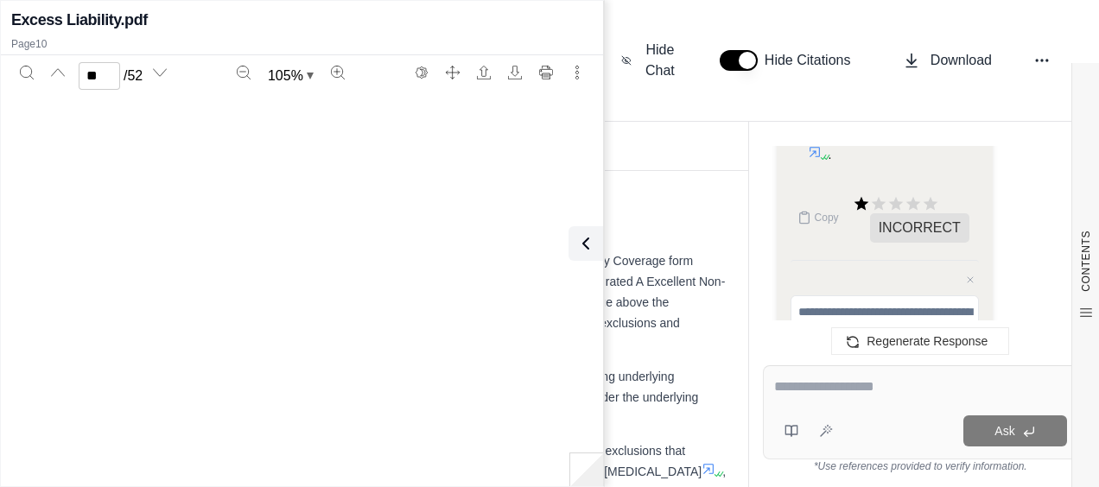
type input "**"
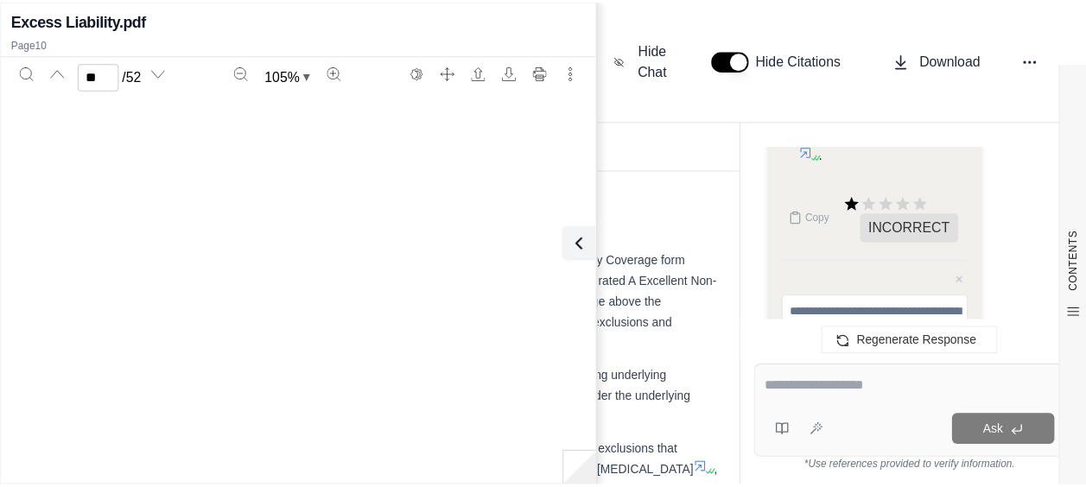
scroll to position [6448, 0]
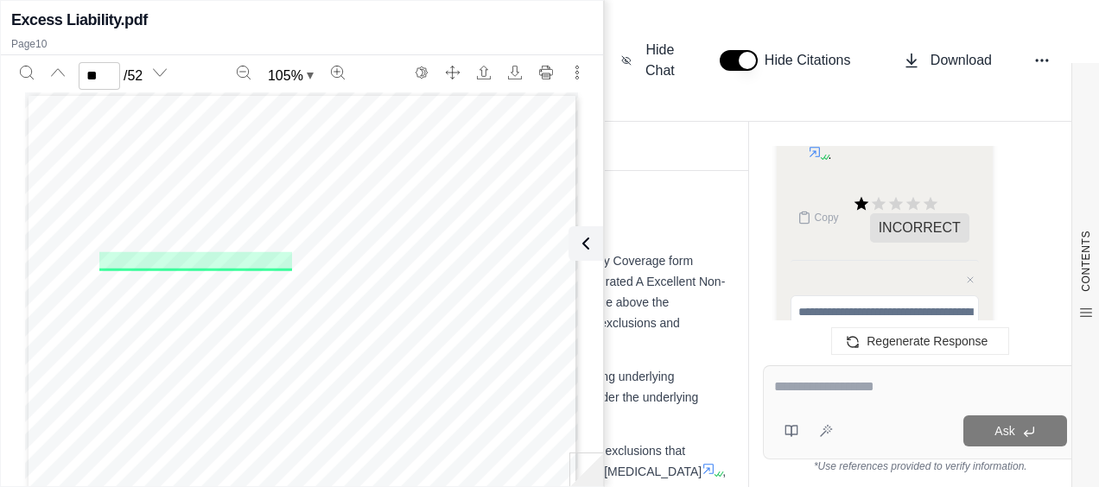
click at [829, 392] on textarea at bounding box center [920, 387] width 293 height 21
drag, startPoint x: 588, startPoint y: 253, endPoint x: 478, endPoint y: 202, distance: 120.9
click at [588, 253] on icon at bounding box center [585, 243] width 21 height 21
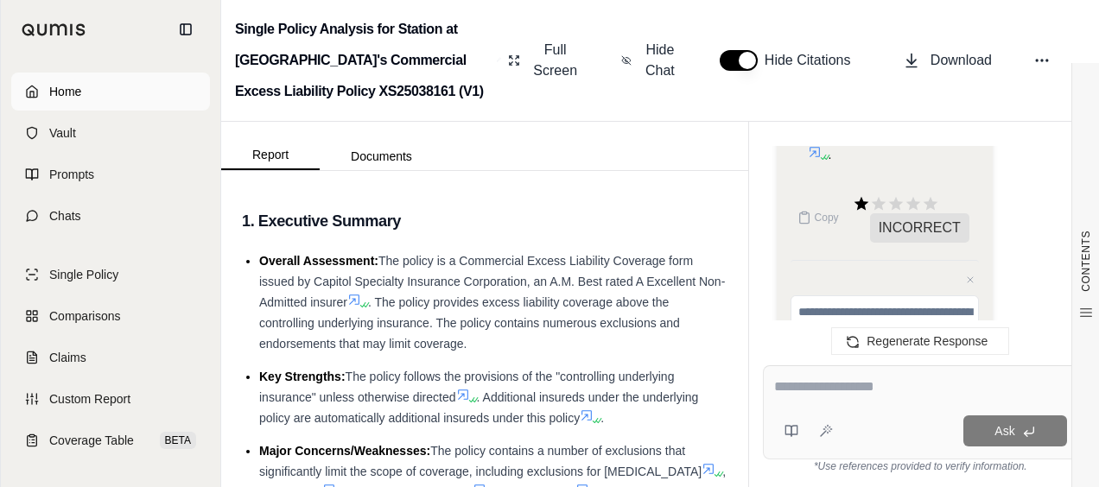
click at [54, 98] on span "Home" at bounding box center [65, 91] width 32 height 17
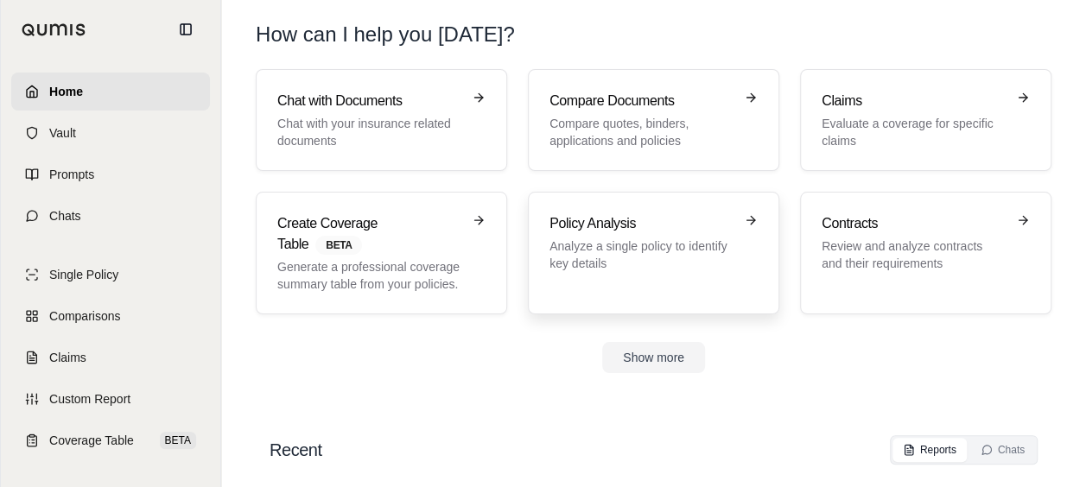
click at [561, 244] on p "Analyze a single policy to identify key details" at bounding box center [641, 255] width 184 height 35
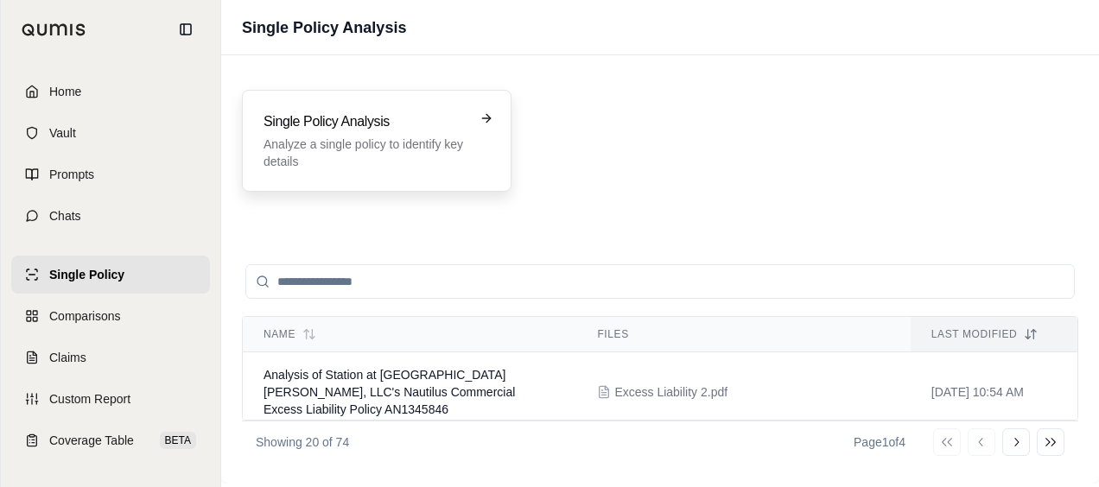
click at [409, 147] on p "Analyze a single policy to identify key details" at bounding box center [364, 153] width 202 height 35
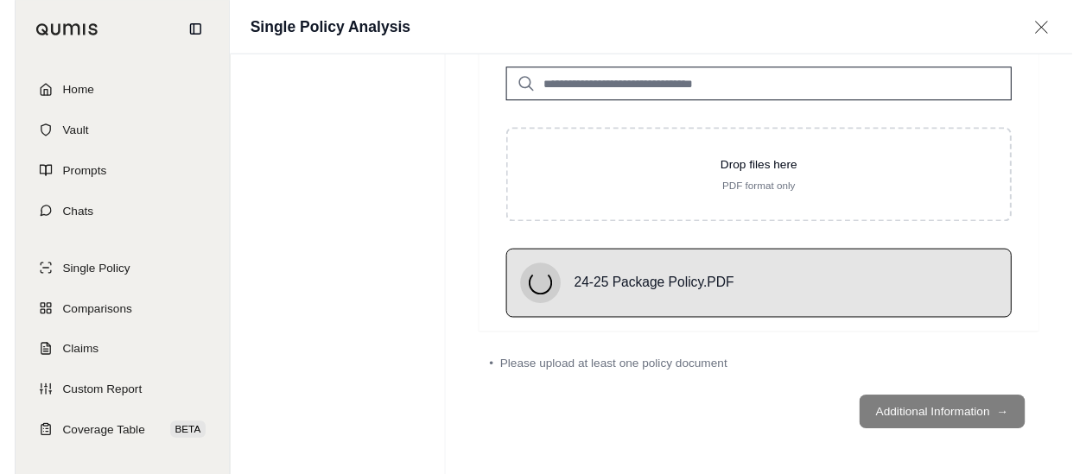
scroll to position [79, 0]
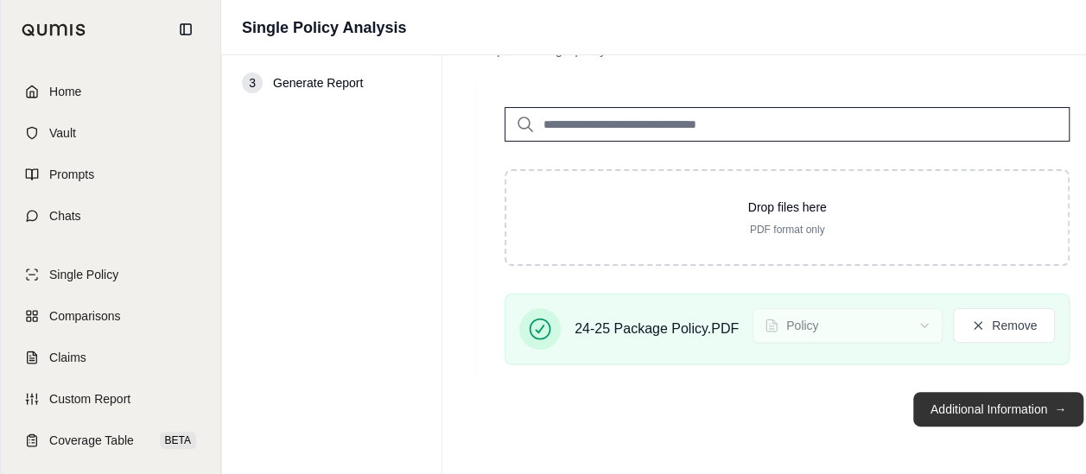
click at [931, 421] on button "Additional Information →" at bounding box center [998, 409] width 170 height 35
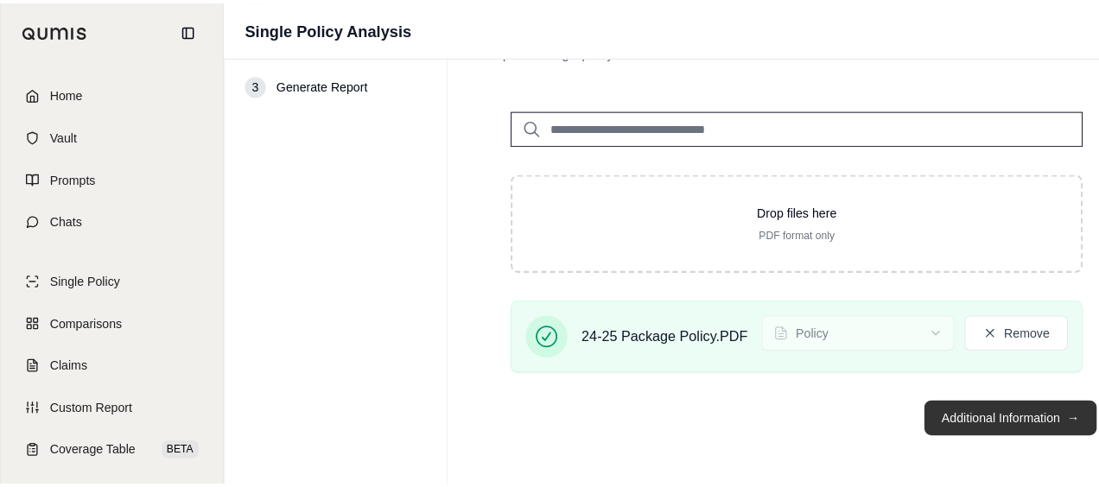
scroll to position [0, 0]
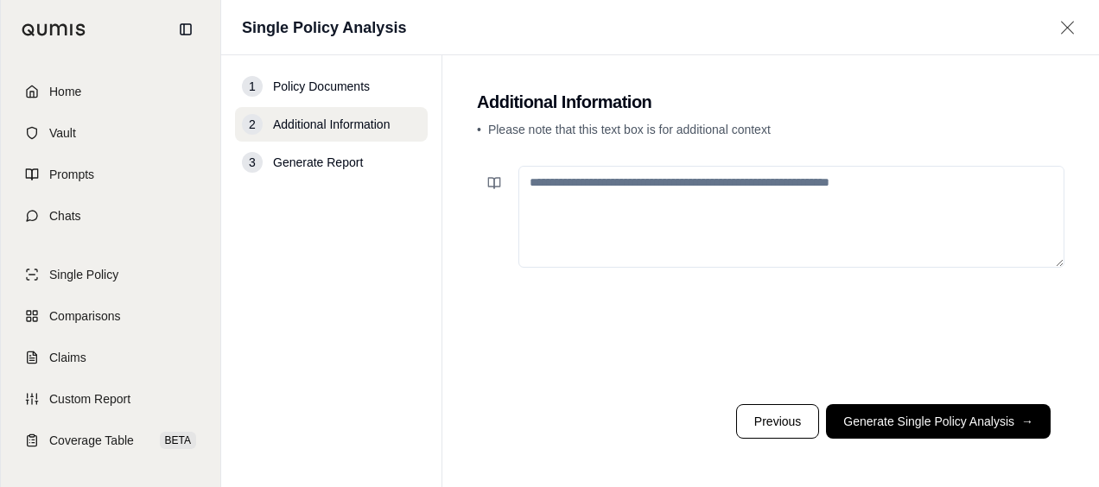
drag, startPoint x: 964, startPoint y: 434, endPoint x: 1000, endPoint y: 427, distance: 36.9
click at [966, 432] on button "Generate Single Policy Analysis →" at bounding box center [938, 421] width 225 height 35
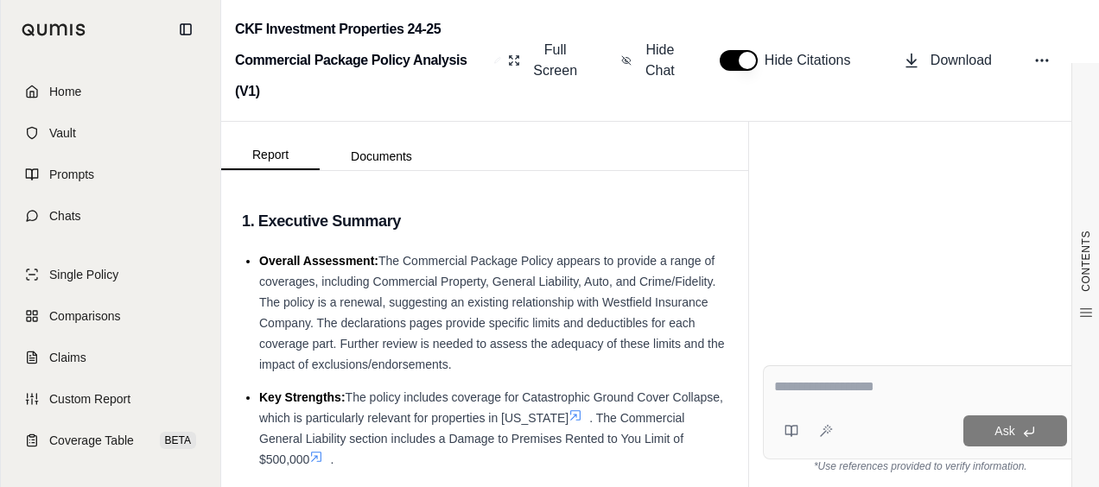
scroll to position [192, 0]
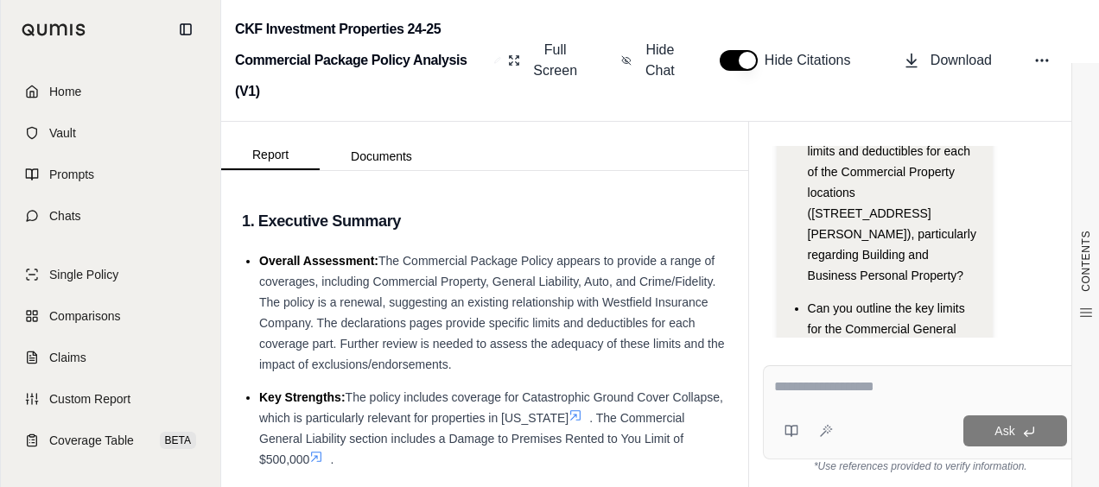
click at [835, 397] on div at bounding box center [921, 390] width 294 height 27
click at [841, 395] on textarea at bounding box center [921, 387] width 294 height 21
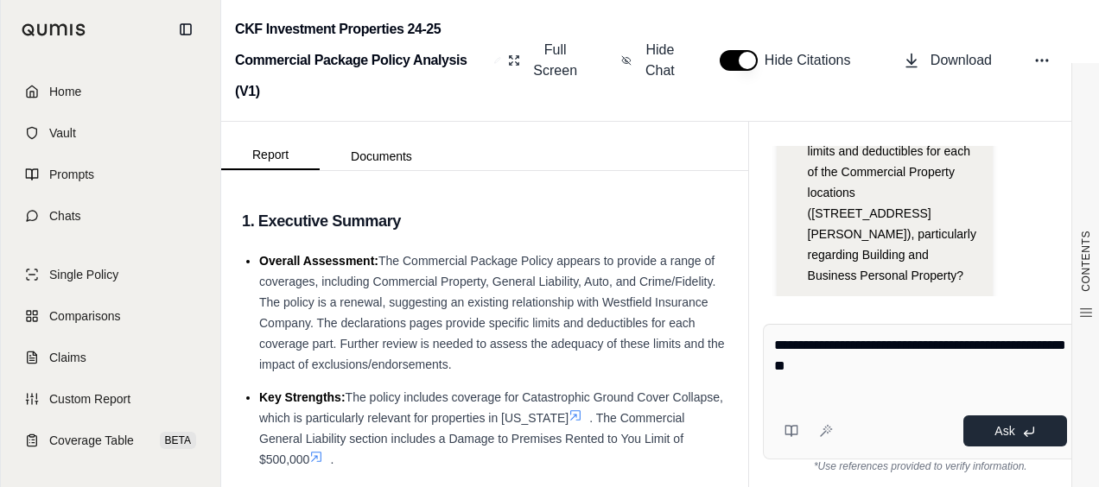
type textarea "**********"
click at [1007, 420] on button "Ask" at bounding box center [1015, 430] width 104 height 31
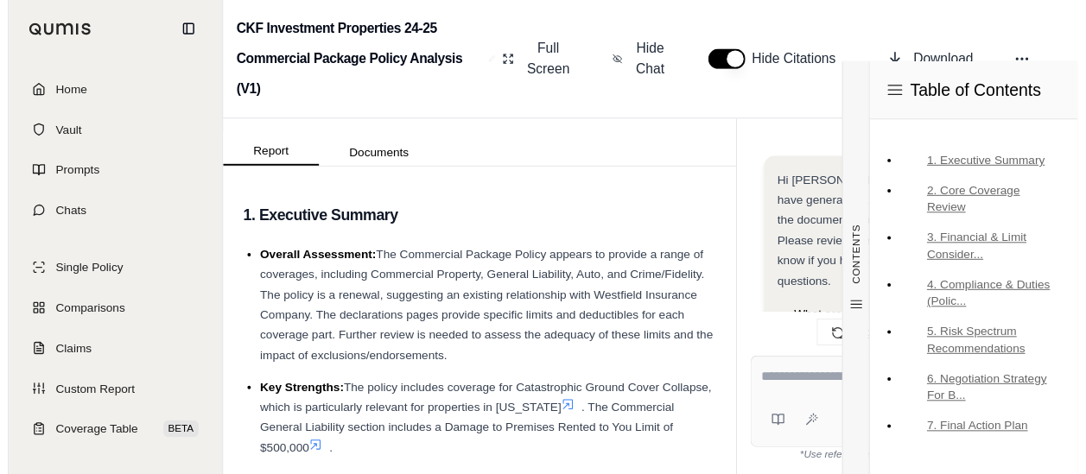
scroll to position [2698, 0]
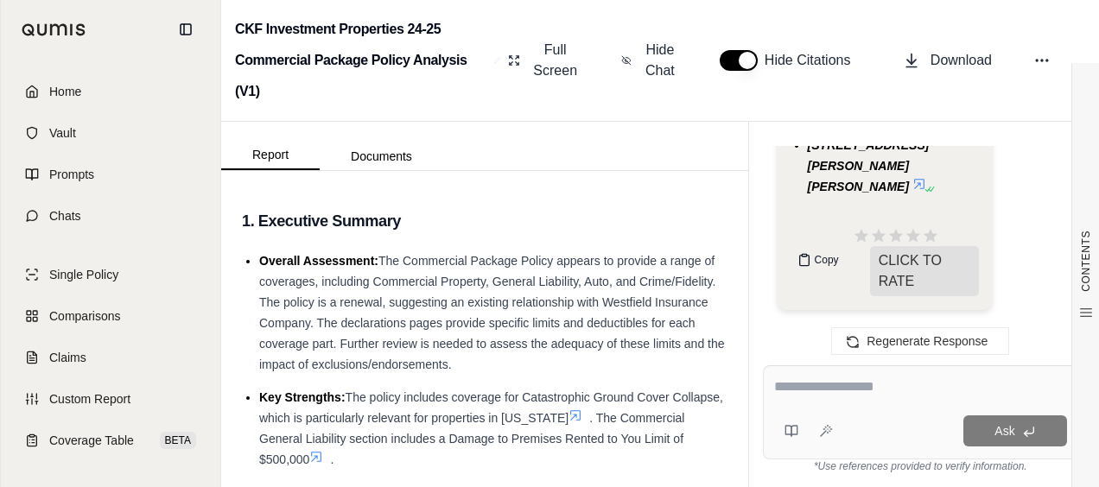
click at [810, 257] on button "Copy" at bounding box center [817, 260] width 55 height 35
click at [95, 92] on link "Home" at bounding box center [110, 92] width 199 height 38
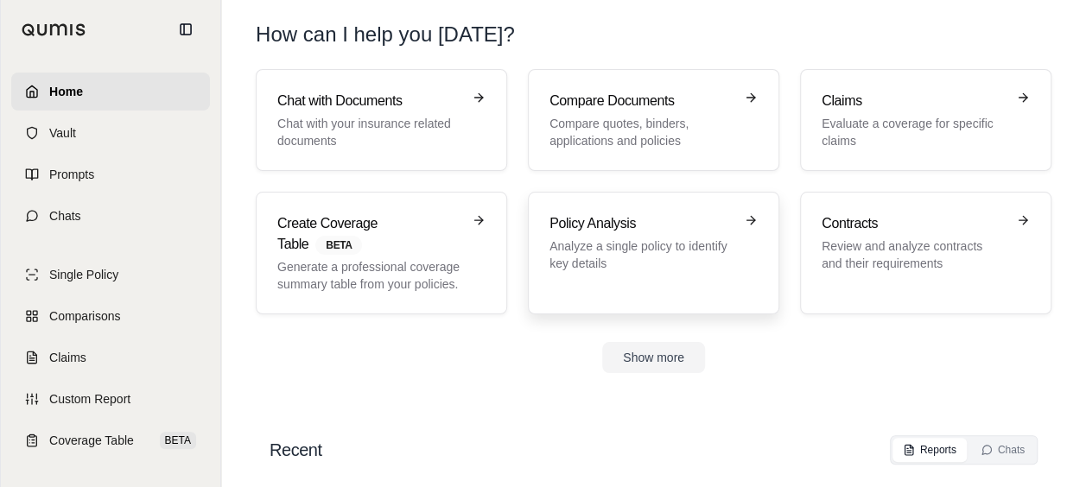
click at [600, 213] on h3 "Policy Analysis" at bounding box center [641, 223] width 184 height 21
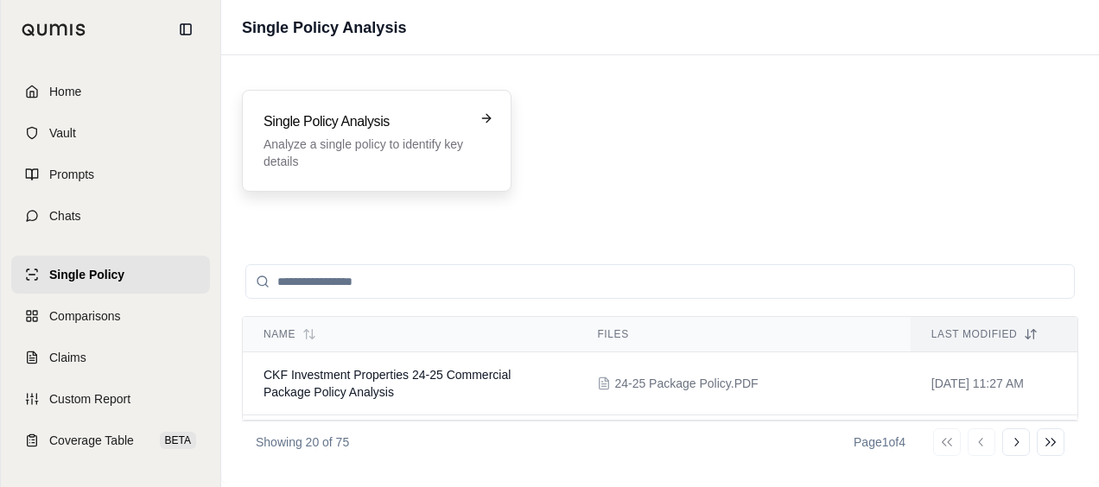
click at [441, 164] on p "Analyze a single policy to identify key details" at bounding box center [364, 153] width 202 height 35
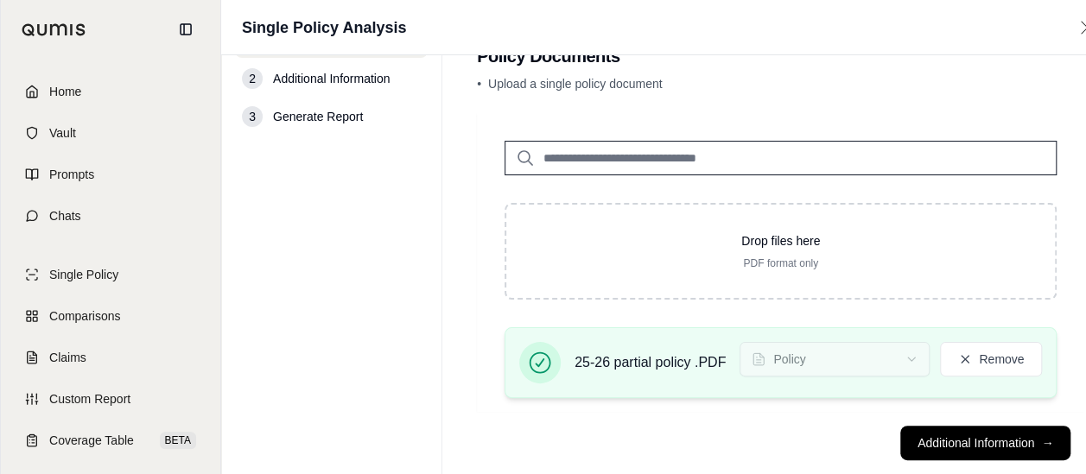
scroll to position [79, 0]
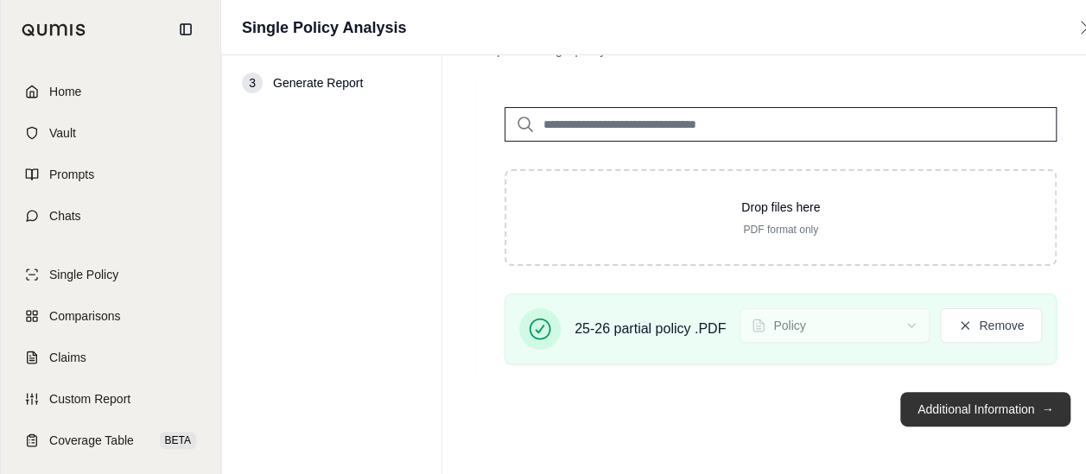
click at [940, 406] on button "Additional Information →" at bounding box center [985, 409] width 170 height 35
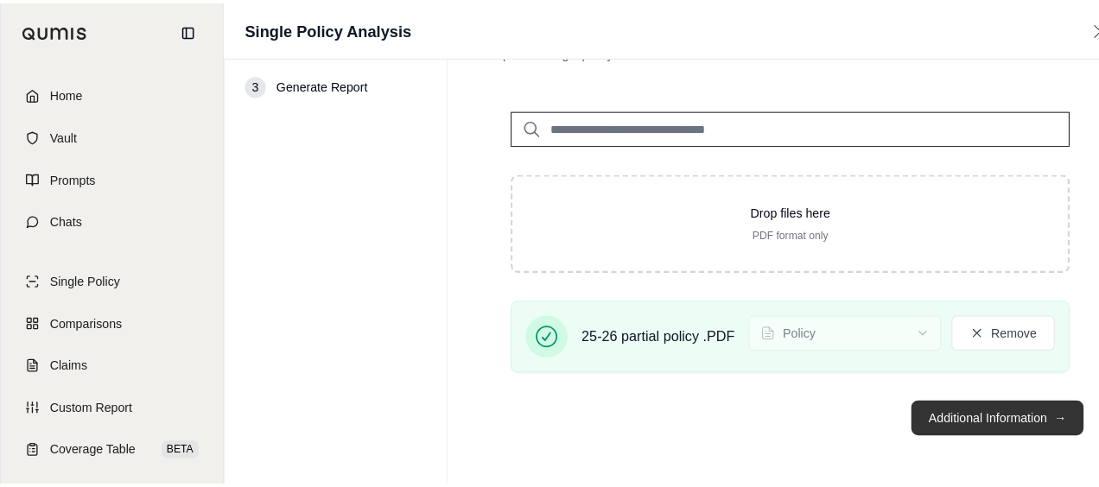
scroll to position [0, 0]
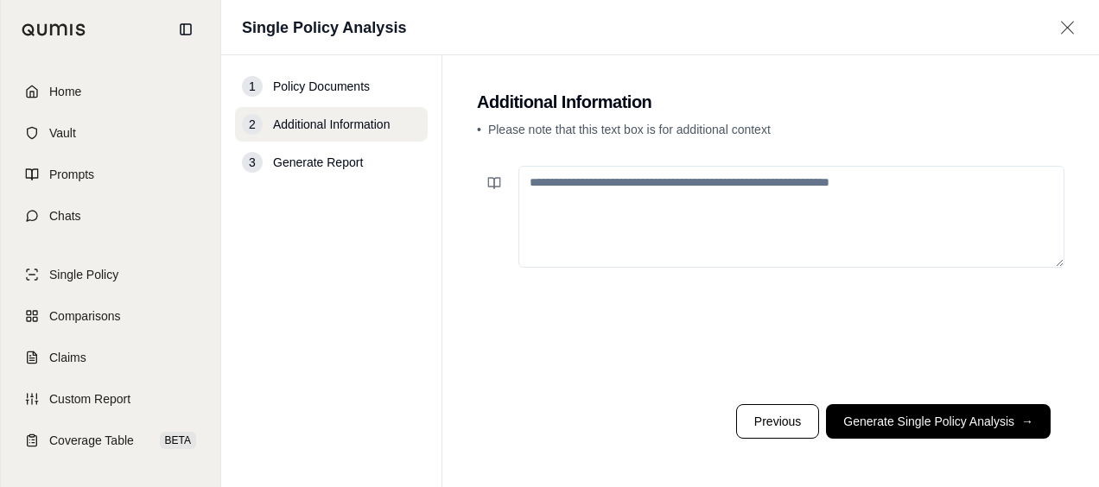
click at [895, 425] on button "Generate Single Policy Analysis →" at bounding box center [938, 421] width 225 height 35
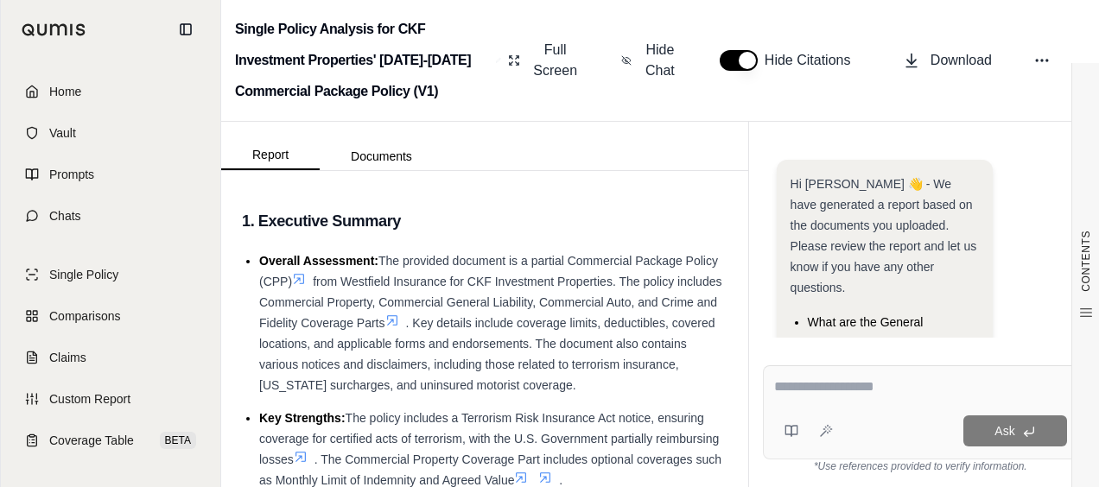
scroll to position [171, 0]
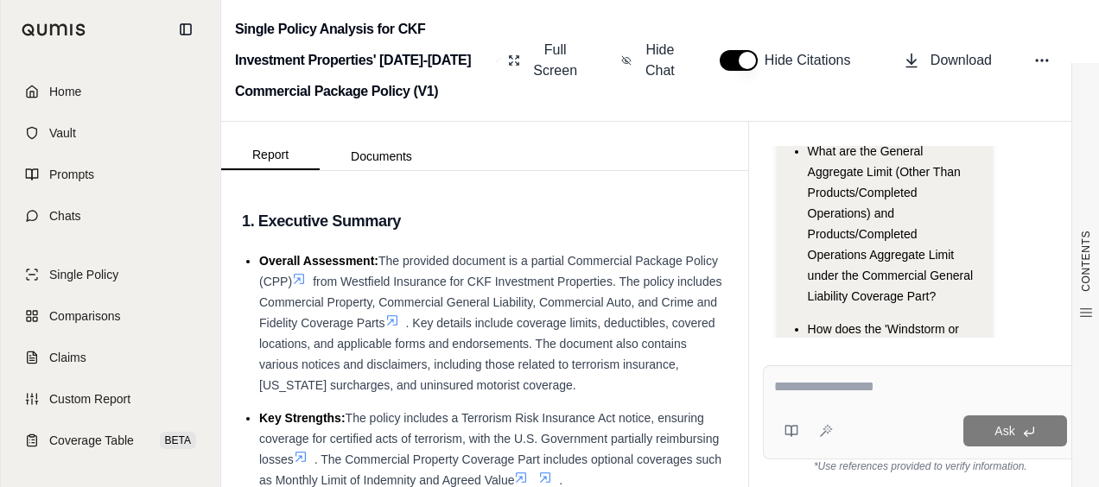
click at [814, 396] on textarea at bounding box center [921, 387] width 294 height 21
type textarea "*"
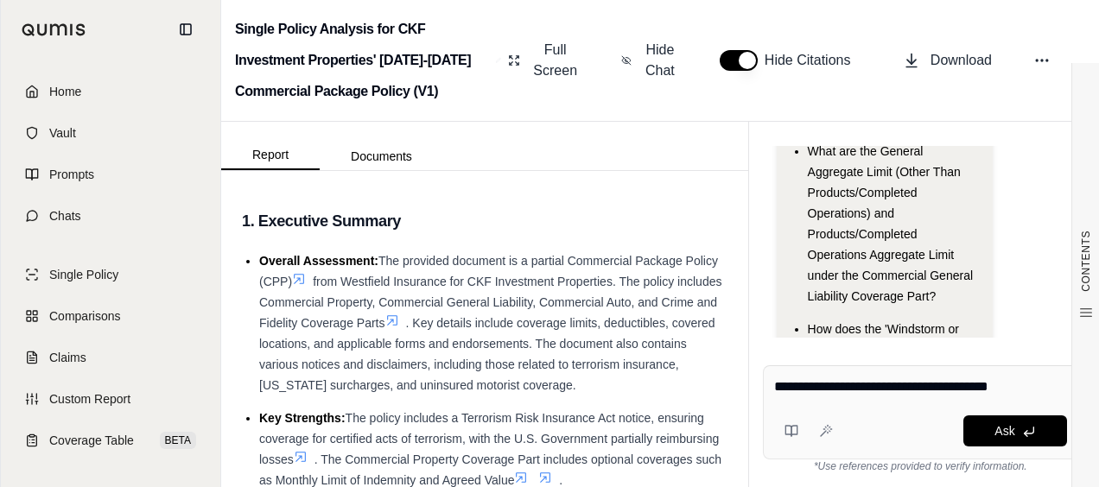
type textarea "**********"
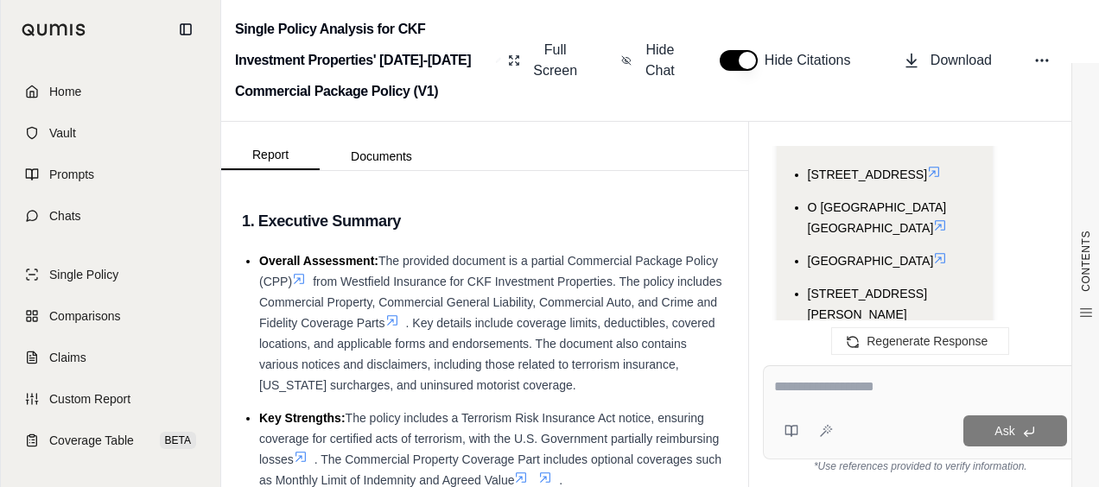
scroll to position [3524, 0]
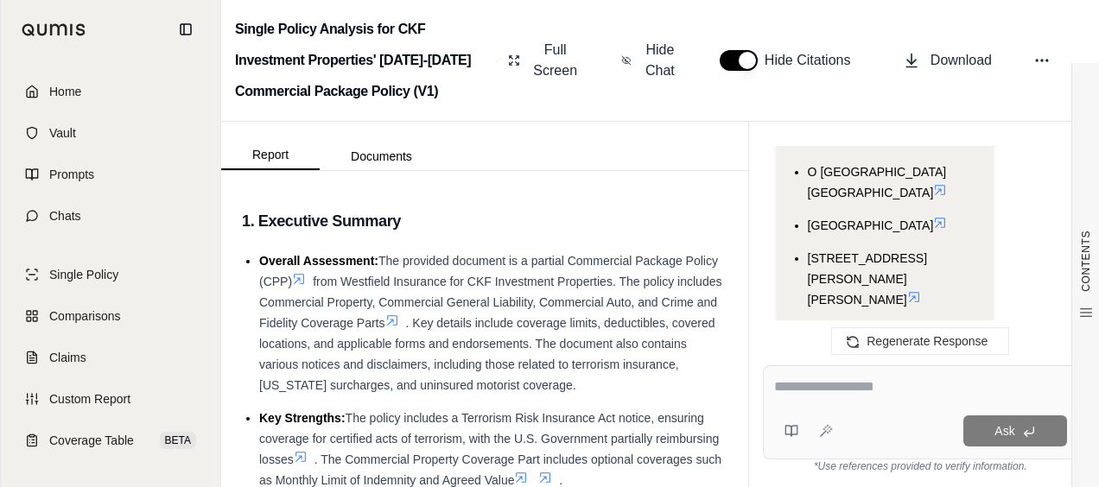
click at [882, 390] on textarea at bounding box center [920, 387] width 293 height 21
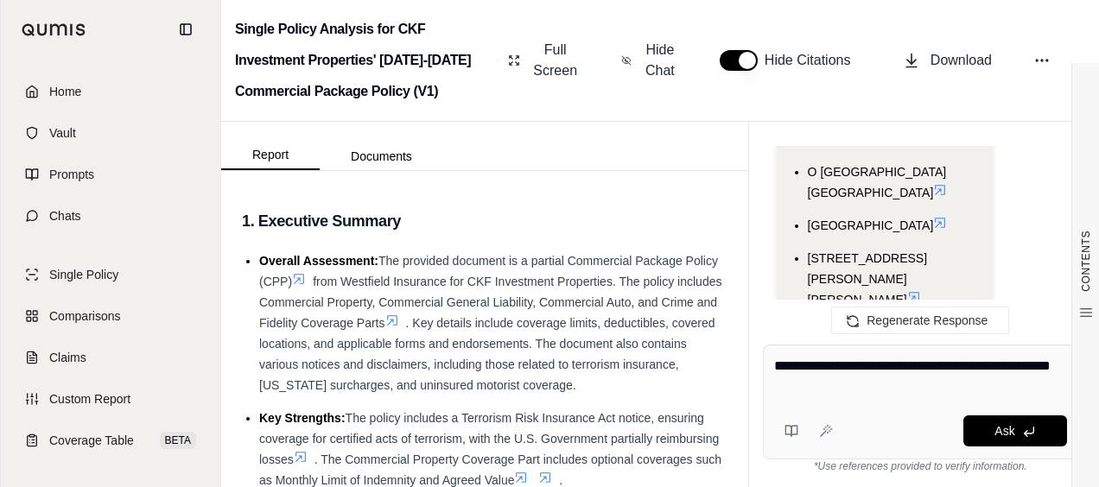
type textarea "**********"
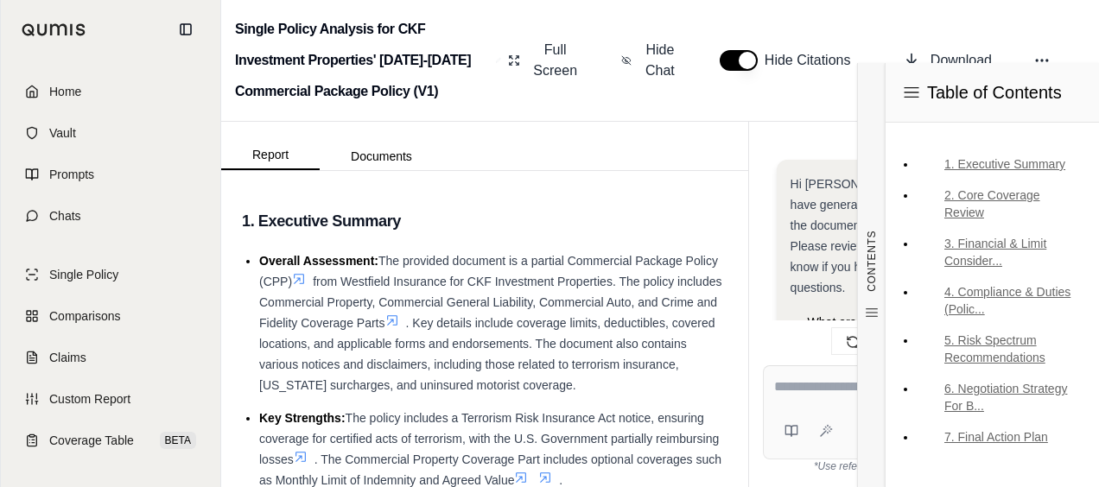
scroll to position [5787, 0]
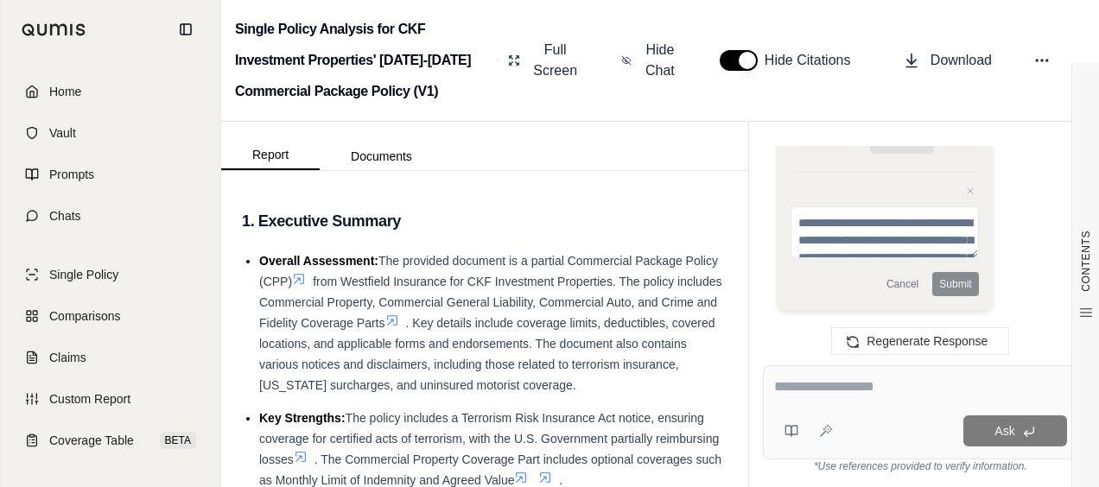
click at [840, 394] on textarea at bounding box center [920, 387] width 293 height 21
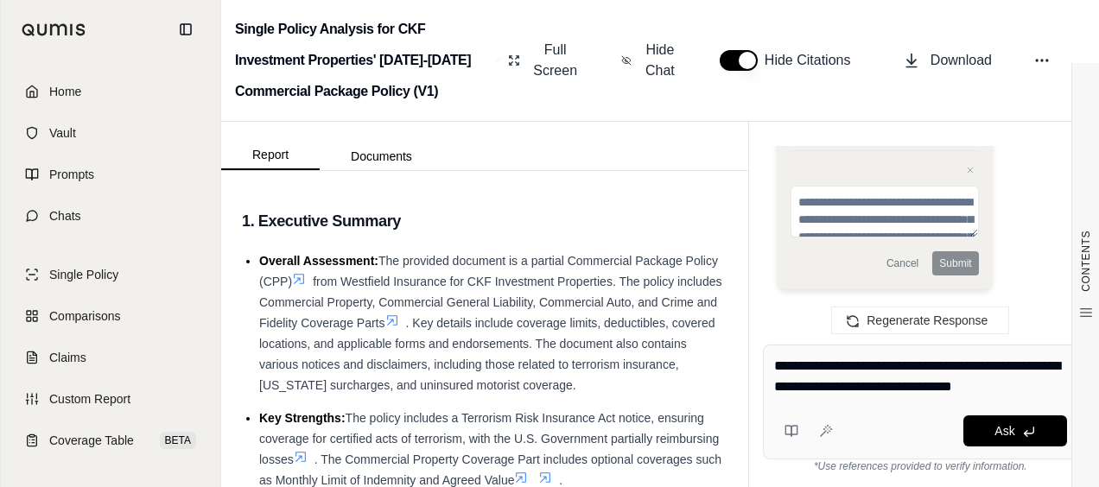
type textarea "**********"
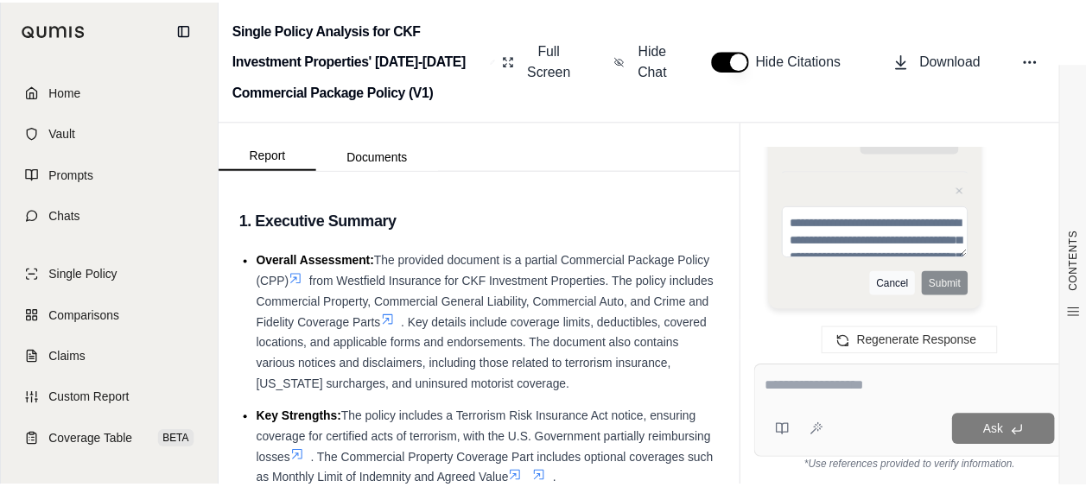
scroll to position [7393, 0]
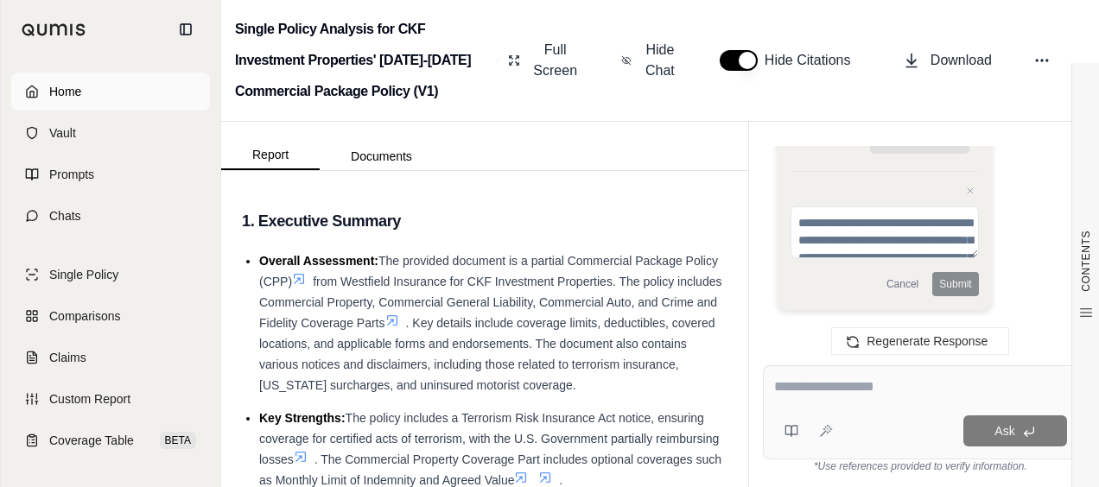
click at [121, 100] on link "Home" at bounding box center [110, 92] width 199 height 38
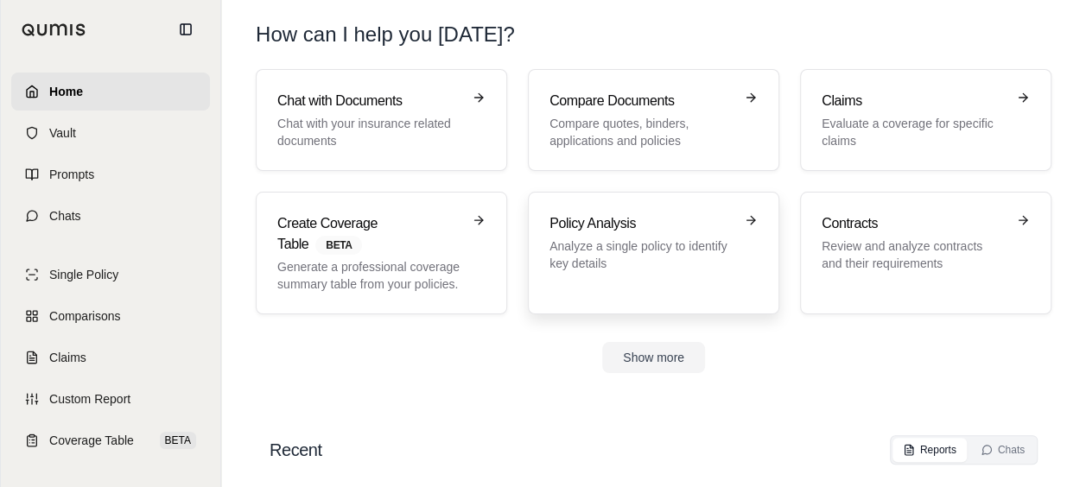
click at [567, 235] on div "Policy Analysis Analyze a single policy to identify key details" at bounding box center [641, 242] width 184 height 59
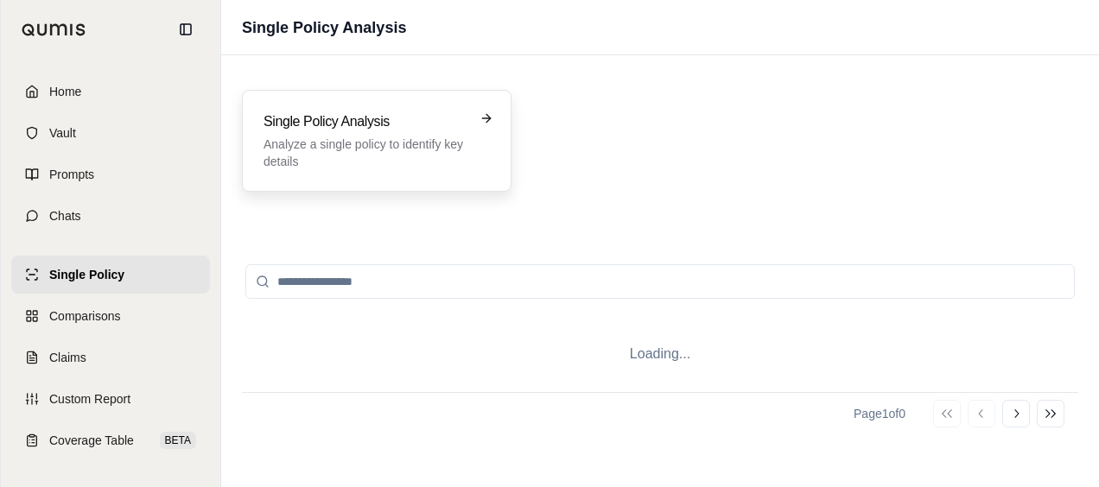
click at [367, 138] on p "Analyze a single policy to identify key details" at bounding box center [364, 153] width 202 height 35
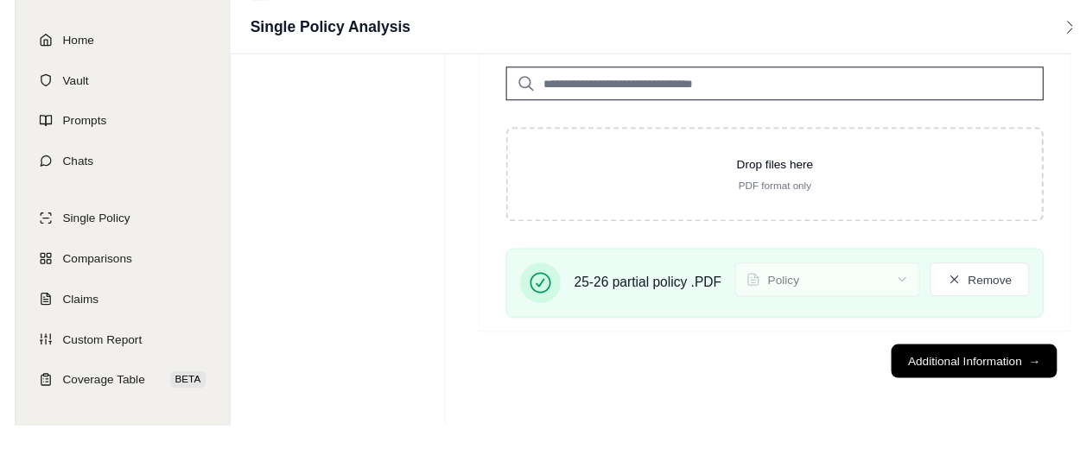
scroll to position [79, 0]
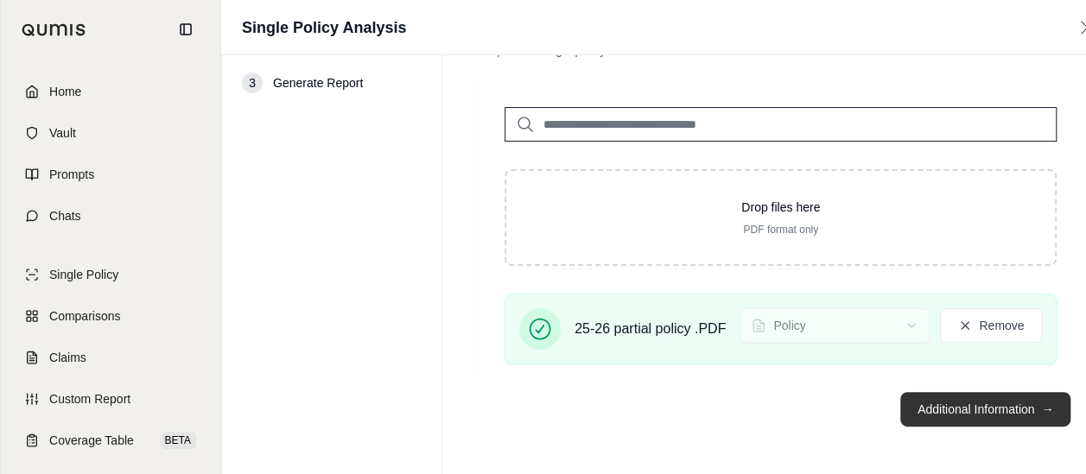
click at [934, 415] on button "Additional Information →" at bounding box center [985, 409] width 170 height 35
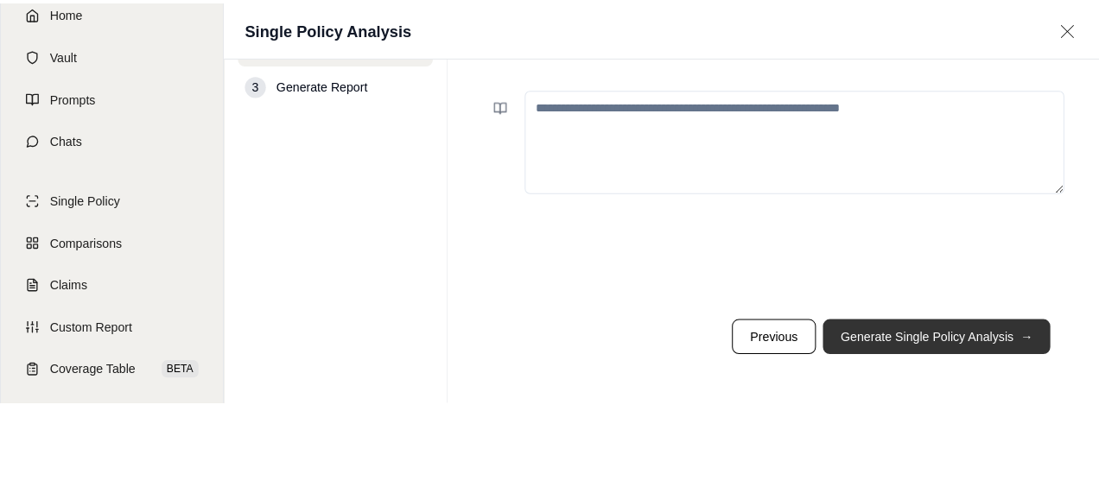
scroll to position [0, 0]
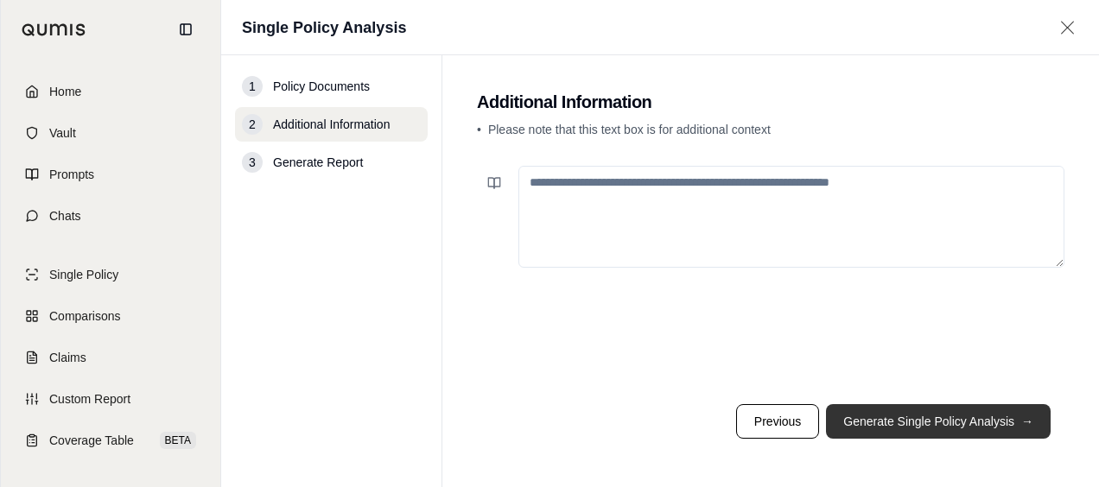
click at [931, 415] on button "Generate Single Policy Analysis →" at bounding box center [938, 421] width 225 height 35
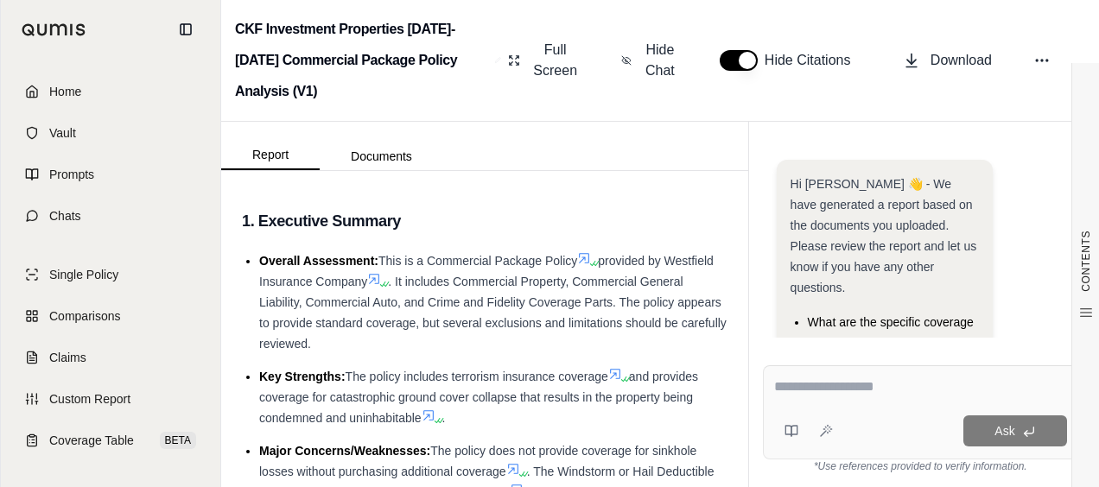
scroll to position [247, 0]
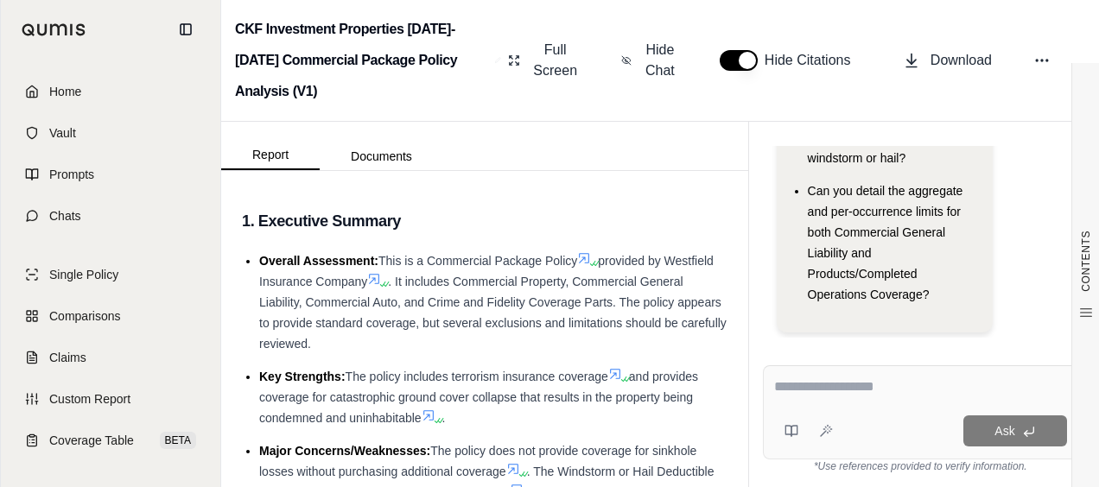
click at [842, 383] on textarea at bounding box center [920, 387] width 293 height 21
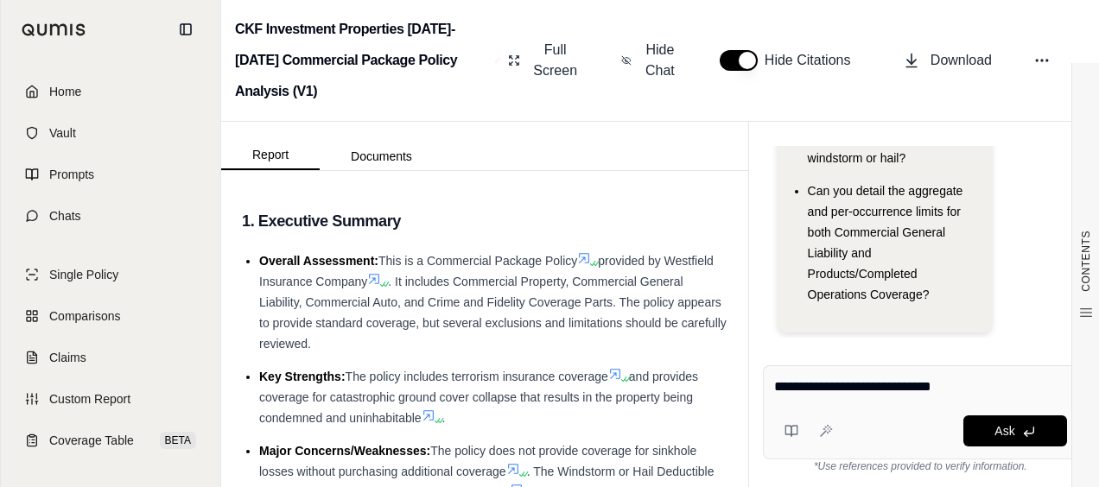
type textarea "**********"
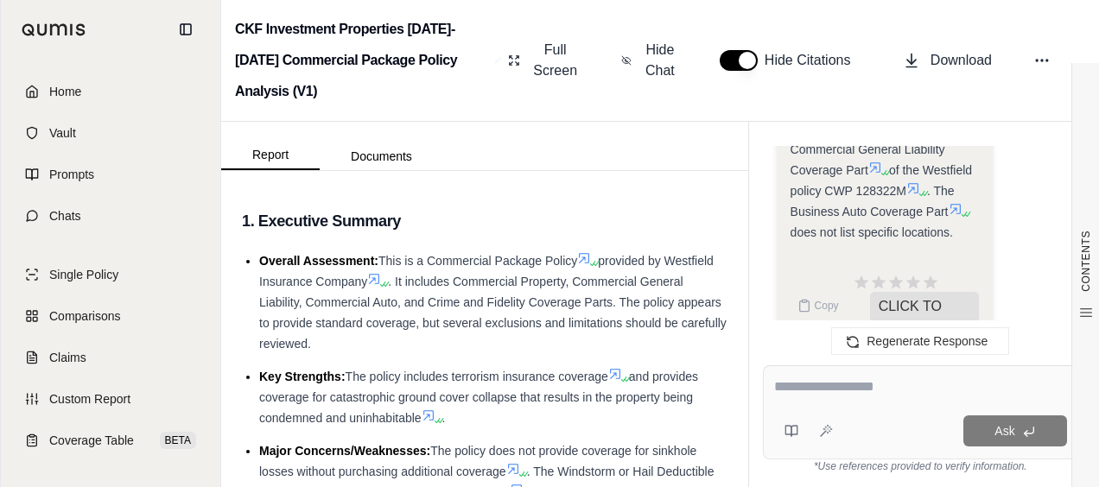
scroll to position [1954, 0]
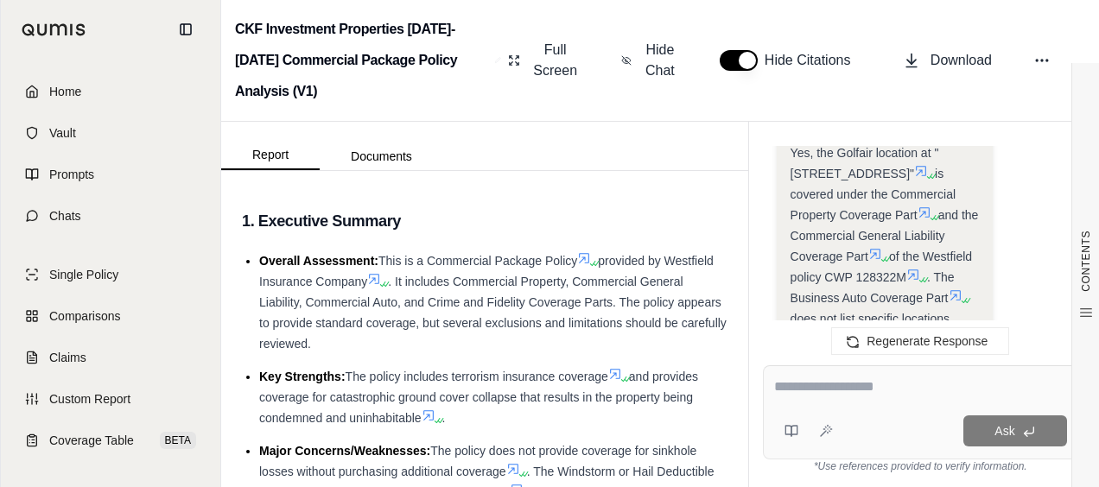
click at [917, 219] on icon at bounding box center [924, 213] width 14 height 14
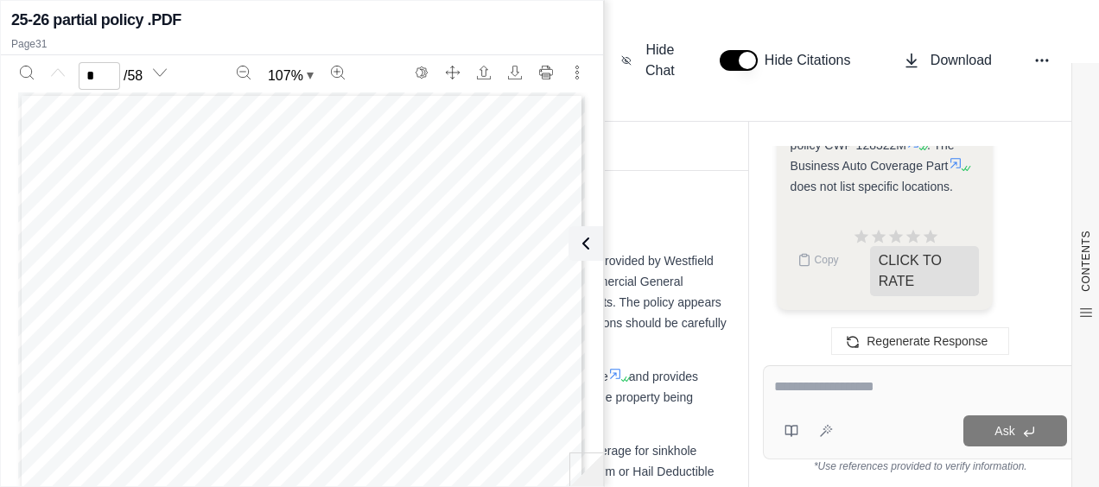
scroll to position [0, 0]
type input "**"
